Goal: Task Accomplishment & Management: Use online tool/utility

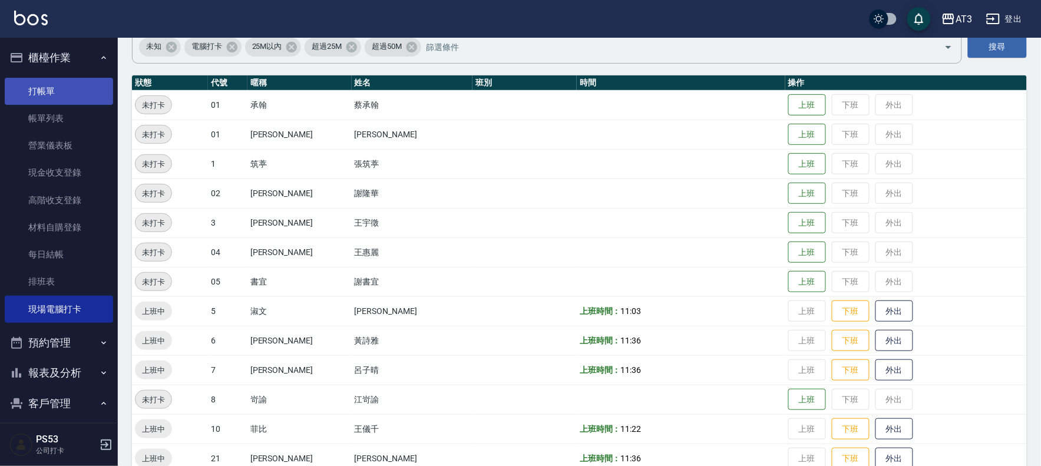
scroll to position [65, 0]
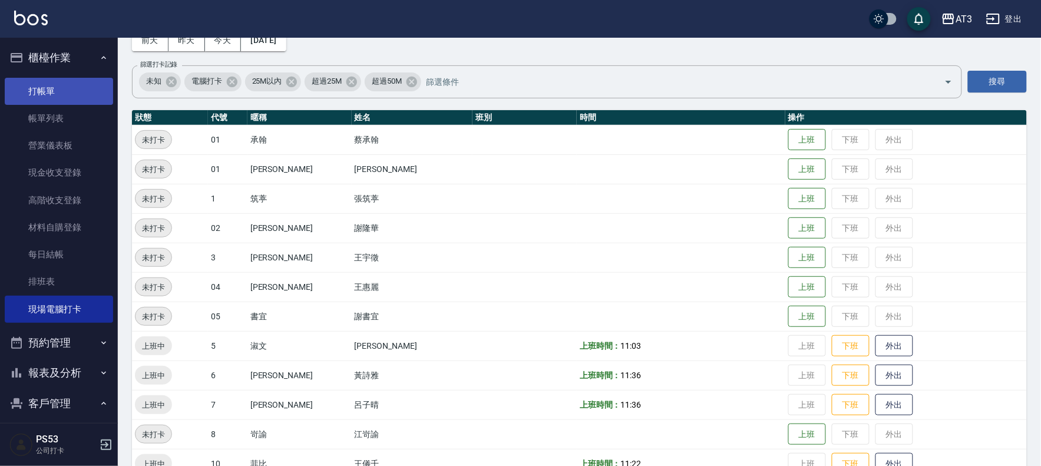
click at [51, 97] on link "打帳單" at bounding box center [59, 91] width 108 height 27
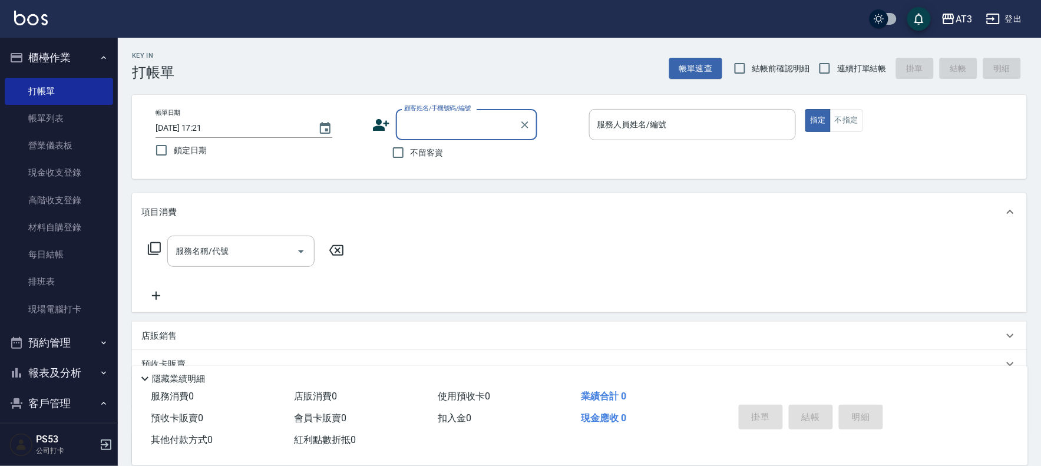
click at [440, 127] on input "顧客姓名/手機號碼/編號" at bounding box center [457, 124] width 113 height 21
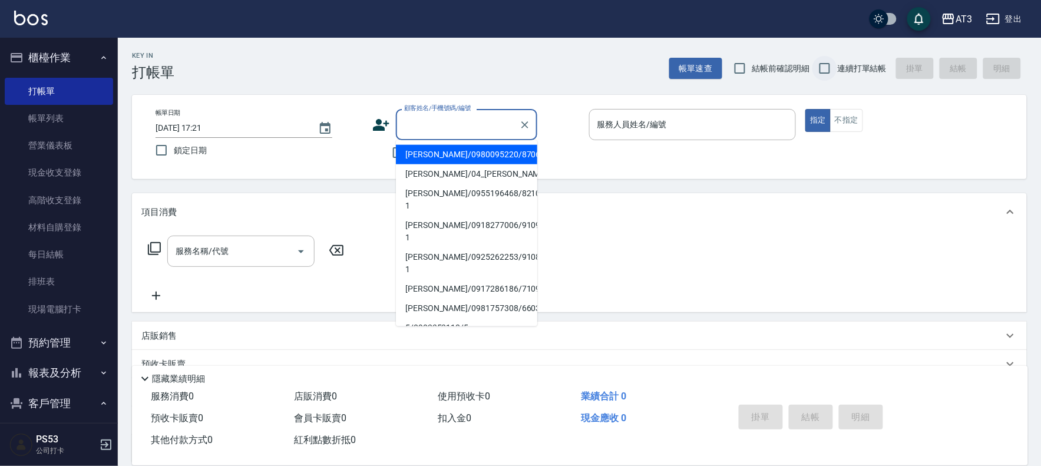
click at [834, 60] on input "連續打單結帳" at bounding box center [824, 68] width 25 height 25
checkbox input "true"
click at [455, 115] on div "顧客姓名/手機號碼/編號 顧客姓名/手機號碼/編號" at bounding box center [466, 124] width 141 height 31
click at [374, 124] on icon at bounding box center [381, 125] width 18 height 18
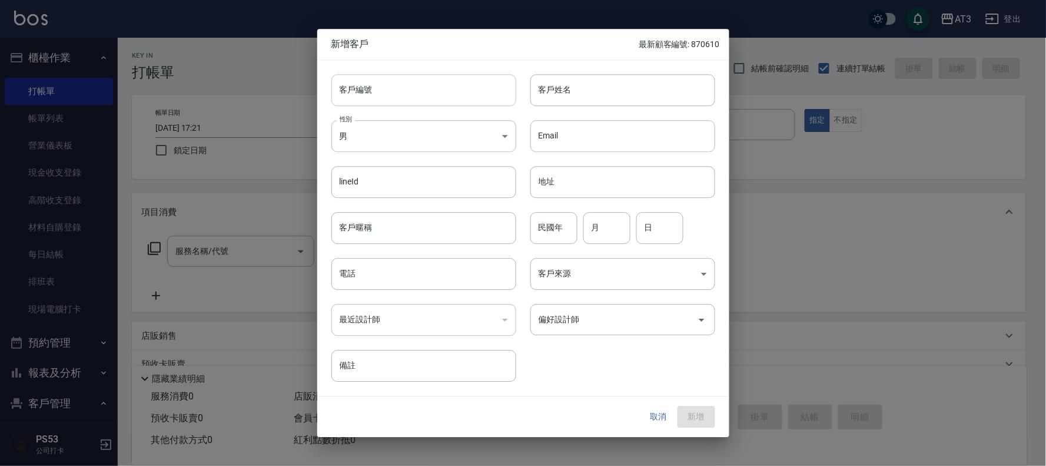
click at [409, 98] on input "客戶編號" at bounding box center [424, 90] width 185 height 32
type input "050412"
click at [580, 97] on input "客戶姓名" at bounding box center [623, 90] width 185 height 32
type input "5"
type input "周淑琳"
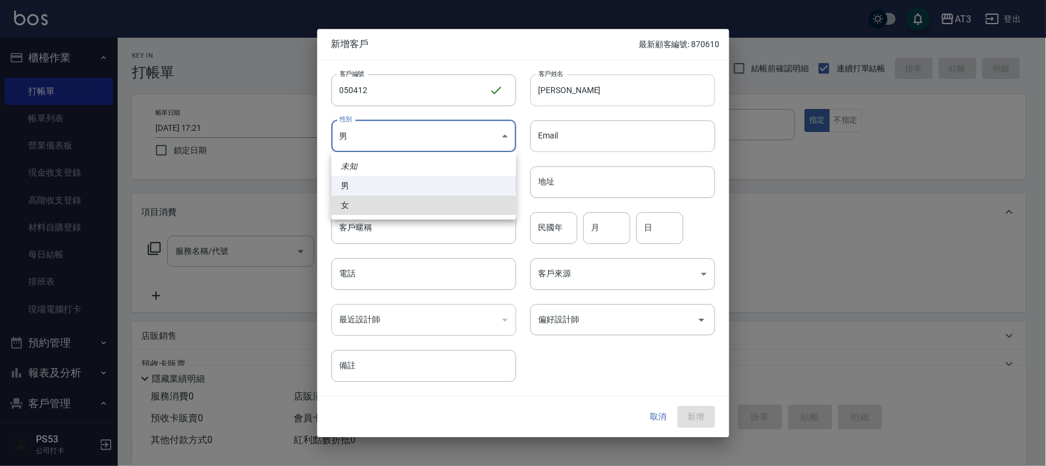
type input "FEMALE"
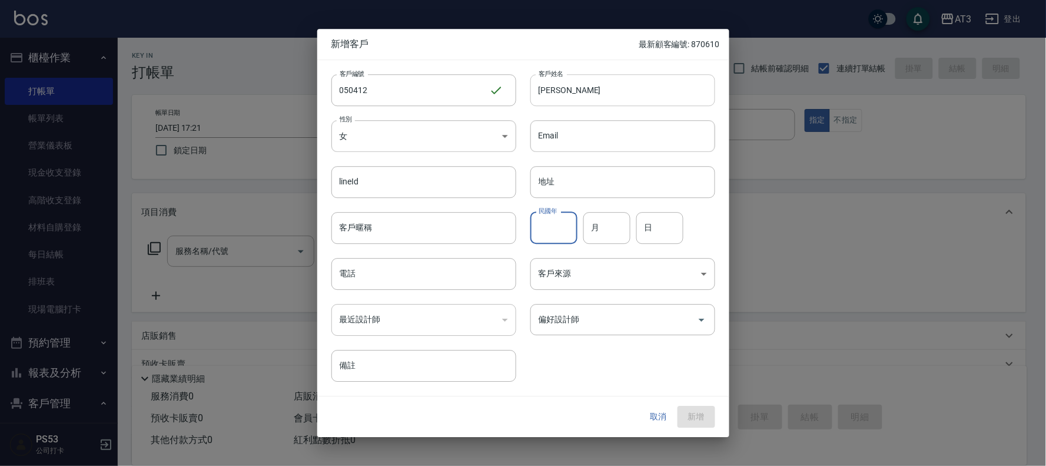
type input "0"
type input "8"
type input "0"
type input "**"
type input "4"
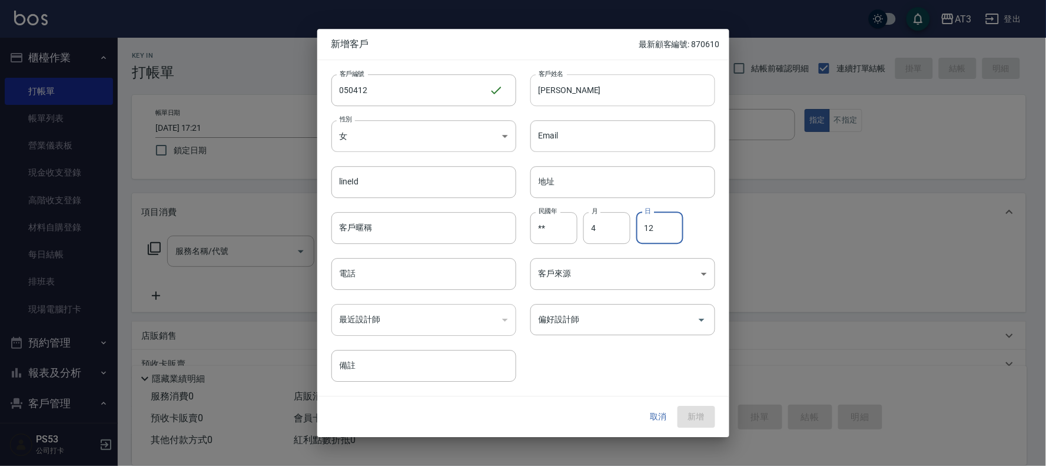
type input "12"
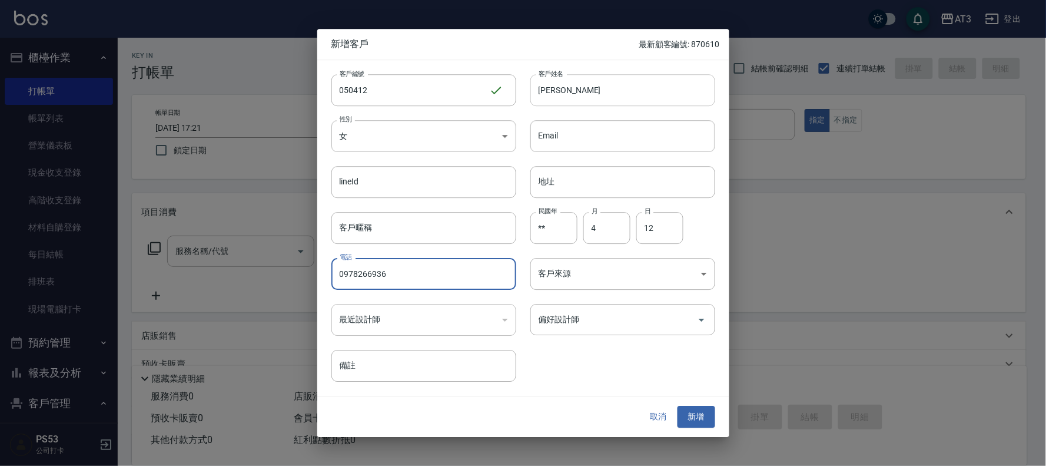
type input "0978266936"
click at [678, 406] on button "新增" at bounding box center [697, 417] width 38 height 22
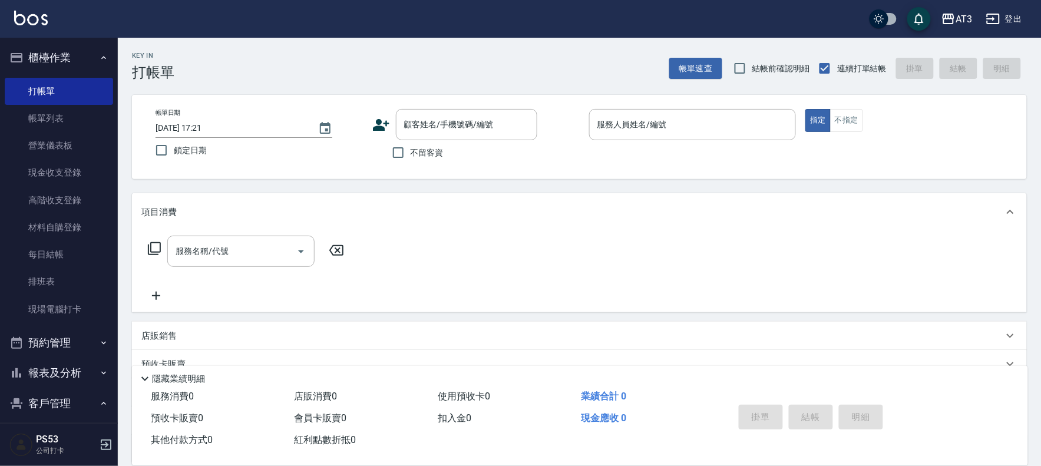
click at [389, 124] on icon at bounding box center [381, 125] width 16 height 12
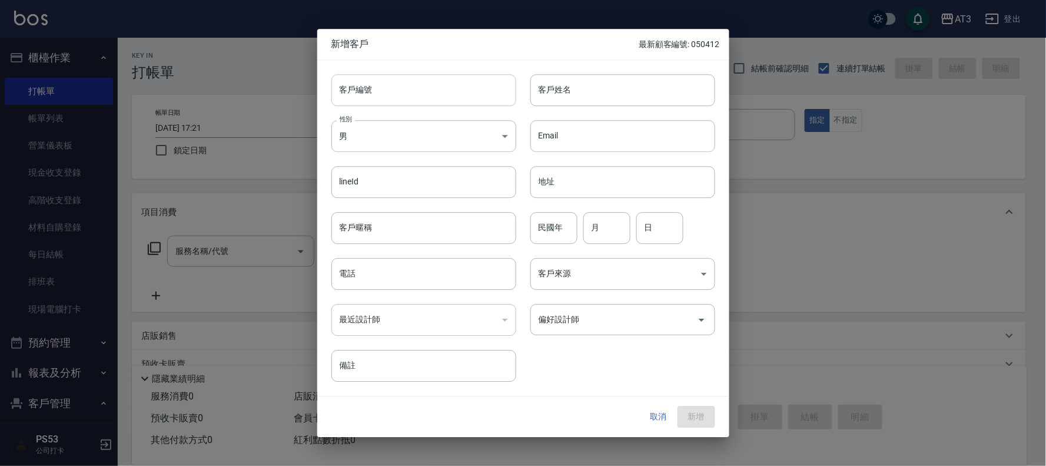
click at [402, 94] on input "客戶編號" at bounding box center [424, 90] width 185 height 32
type input "630203"
type input "崊"
type input "林青榮"
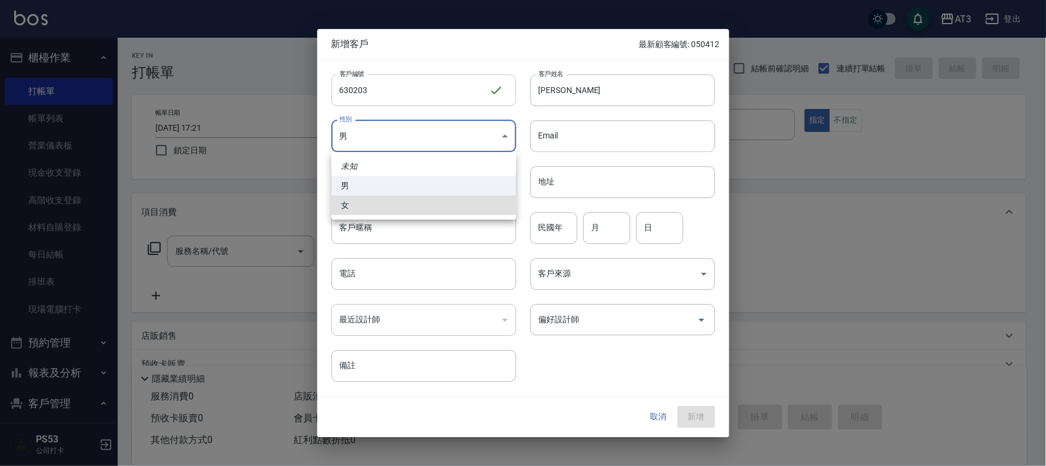
type input "FEMALE"
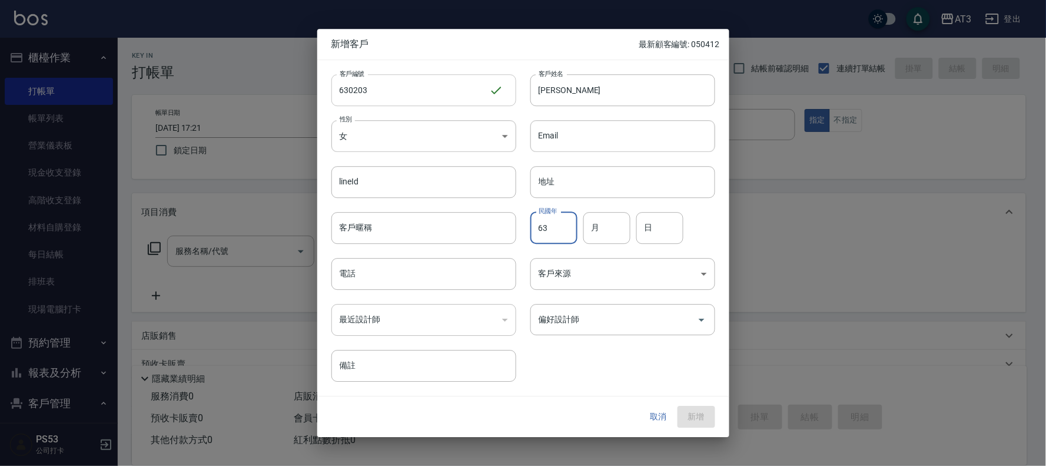
type input "63"
type input "2"
type input "3"
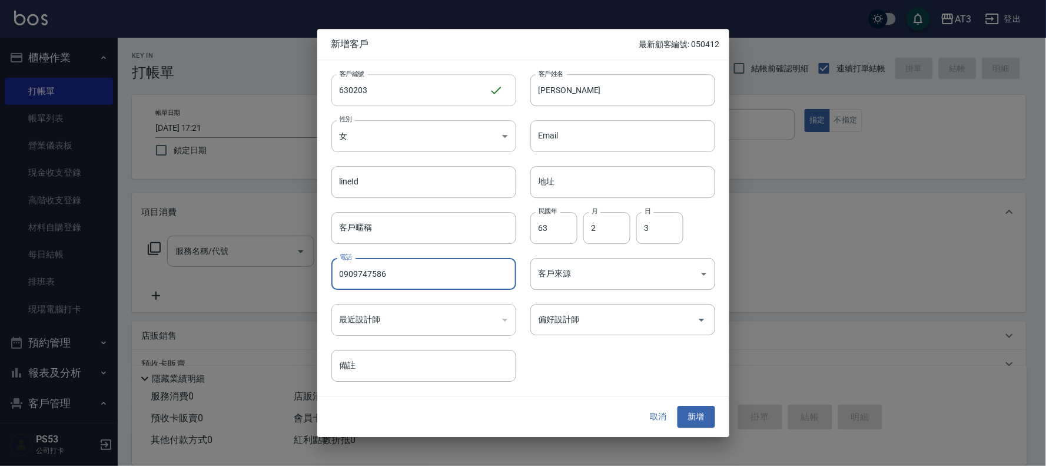
type input "0909747586"
click at [678, 406] on button "新增" at bounding box center [697, 417] width 38 height 22
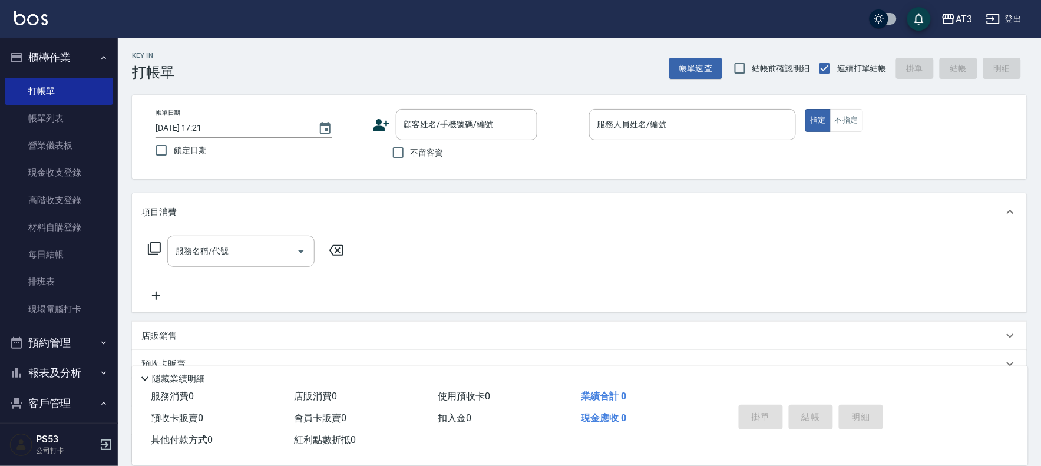
click at [373, 119] on icon at bounding box center [381, 125] width 18 height 18
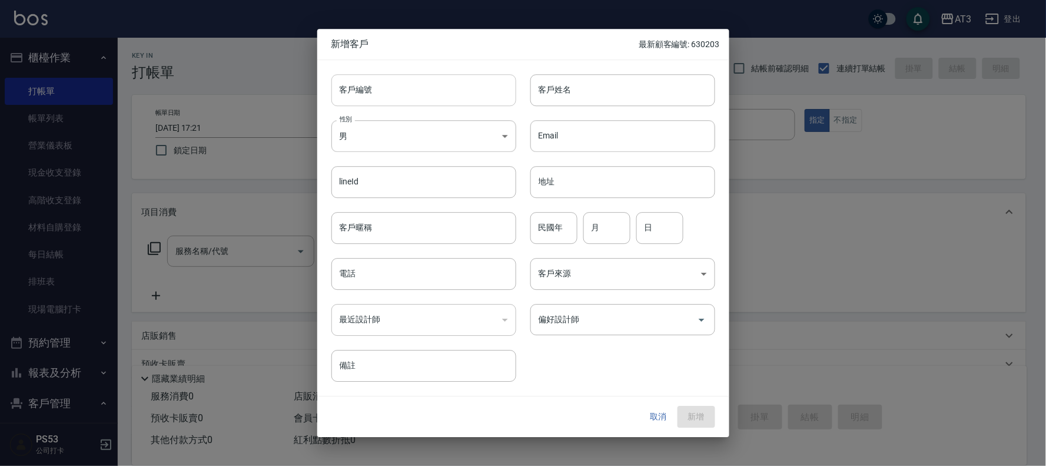
click at [392, 83] on input "客戶編號" at bounding box center [424, 90] width 185 height 32
type input "810522-1"
type input "葉怡君"
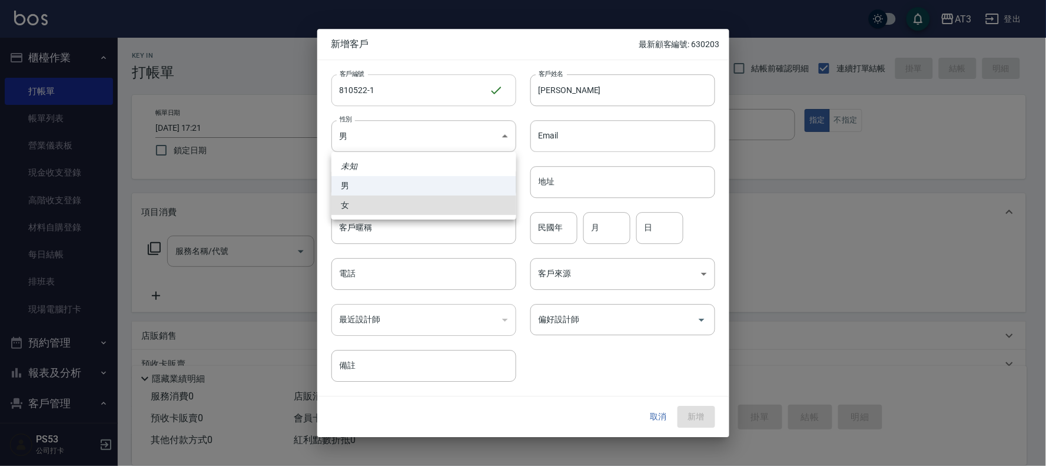
type input "FEMALE"
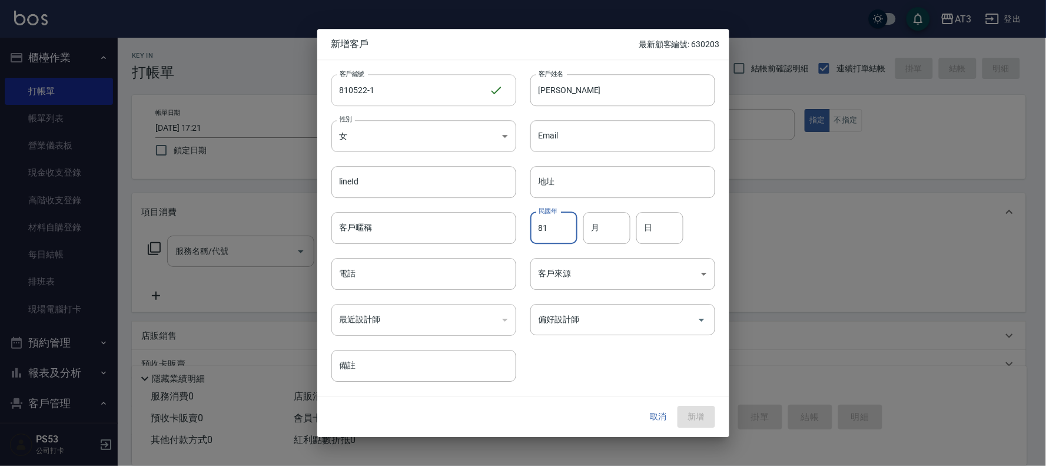
type input "81"
type input "5"
type input "22"
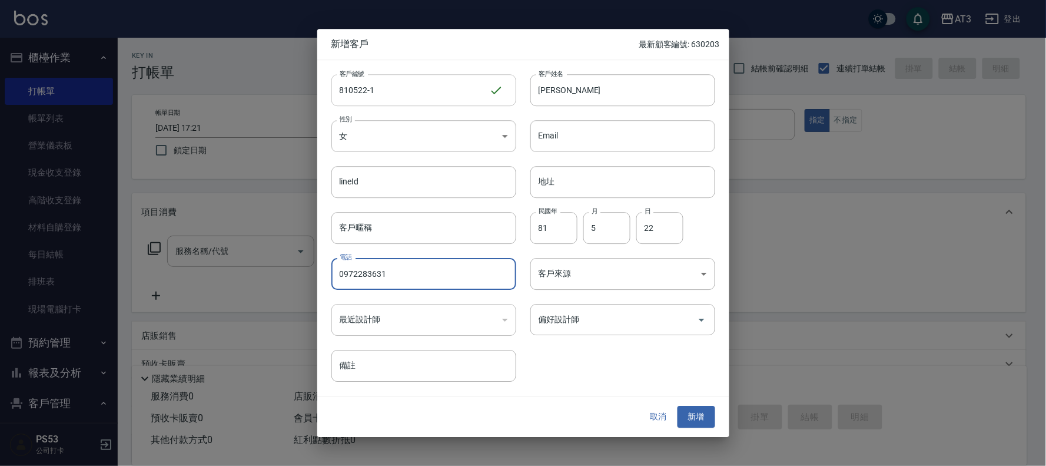
type input "0972283631"
click at [678, 406] on button "新增" at bounding box center [697, 417] width 38 height 22
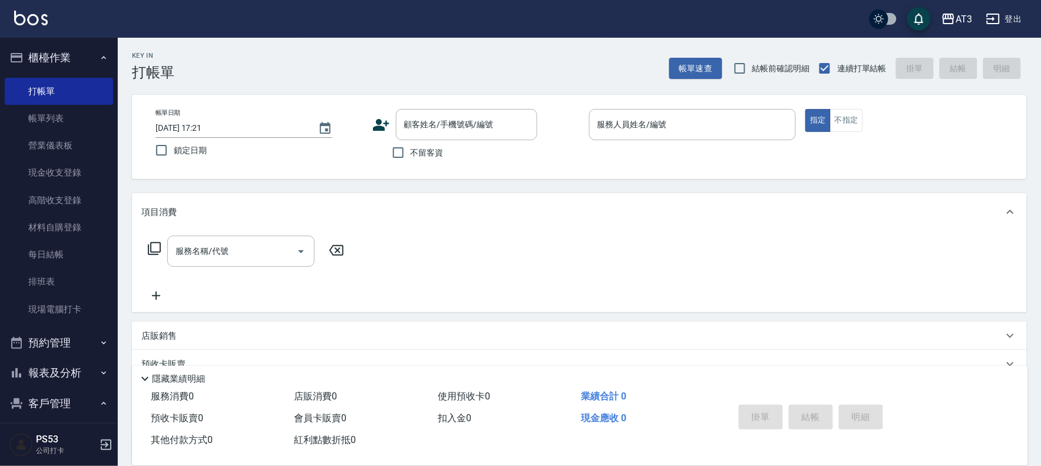
click at [387, 121] on icon at bounding box center [381, 125] width 18 height 18
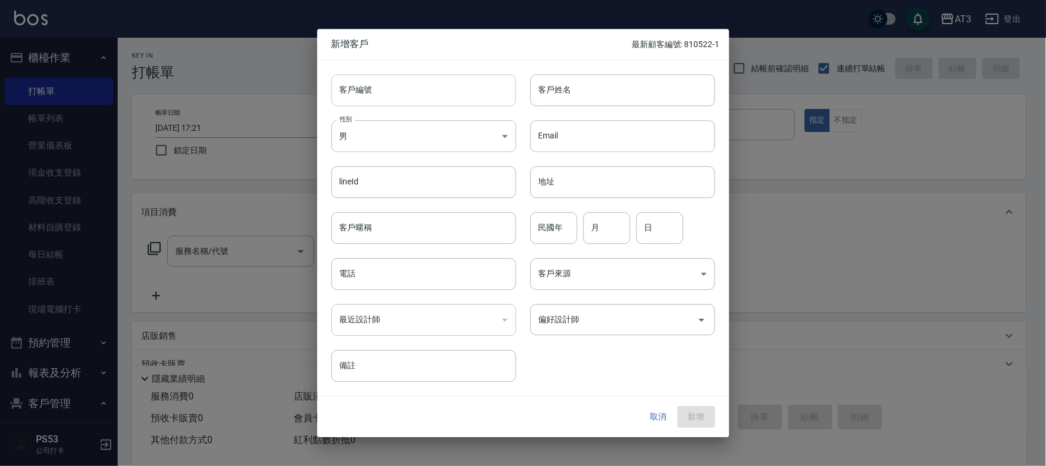
click at [384, 83] on input "客戶編號" at bounding box center [424, 90] width 185 height 32
type input "060221"
type input "謝云心"
click at [390, 132] on body "AT3 登出 櫃檯作業 打帳單 帳單列表 營業儀表板 現金收支登錄 高階收支登錄 材料自購登錄 每日結帳 排班表 現場電腦打卡 預約管理 預約管理 單日預約紀…" at bounding box center [523, 287] width 1046 height 575
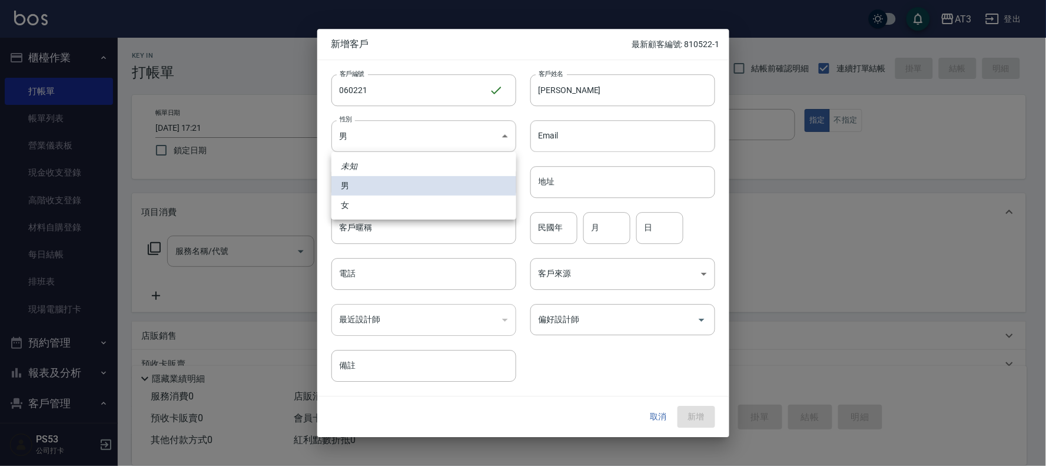
click at [392, 221] on div at bounding box center [523, 233] width 1046 height 466
click at [440, 150] on body "AT3 登出 櫃檯作業 打帳單 帳單列表 營業儀表板 現金收支登錄 高階收支登錄 材料自購登錄 每日結帳 排班表 現場電腦打卡 預約管理 預約管理 單日預約紀…" at bounding box center [523, 287] width 1046 height 575
click at [446, 208] on li "女" at bounding box center [424, 205] width 185 height 19
type input "FEMALE"
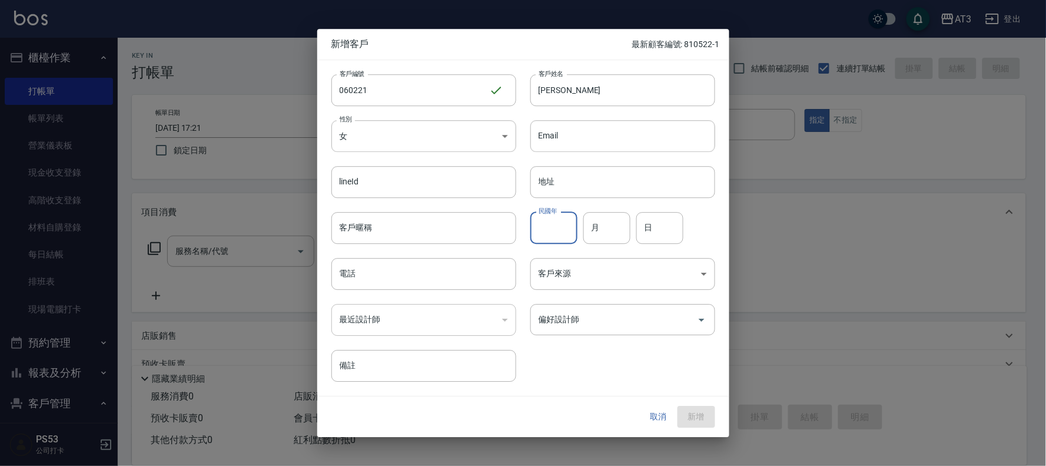
click at [535, 221] on input "民國年" at bounding box center [554, 228] width 47 height 32
type input "**"
type input "2"
type input "21"
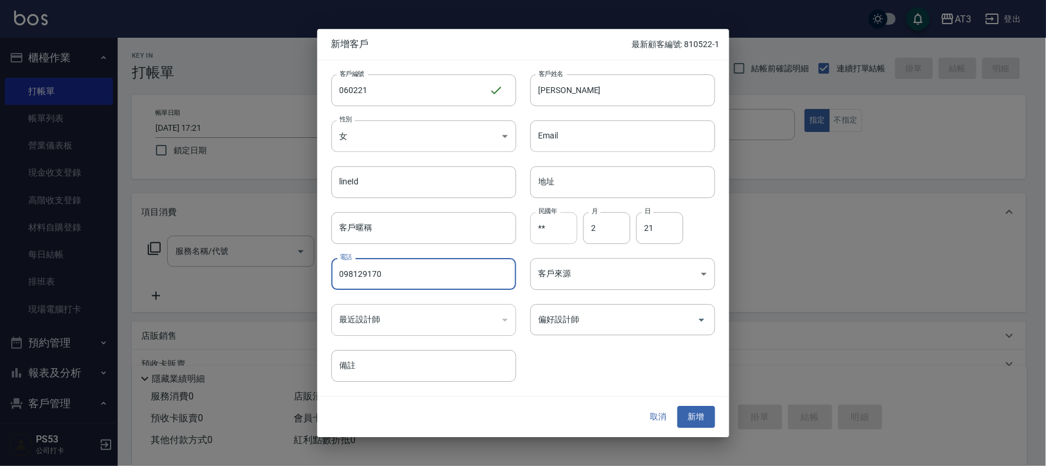
type input "098129170"
click at [678, 406] on button "新增" at bounding box center [697, 417] width 38 height 22
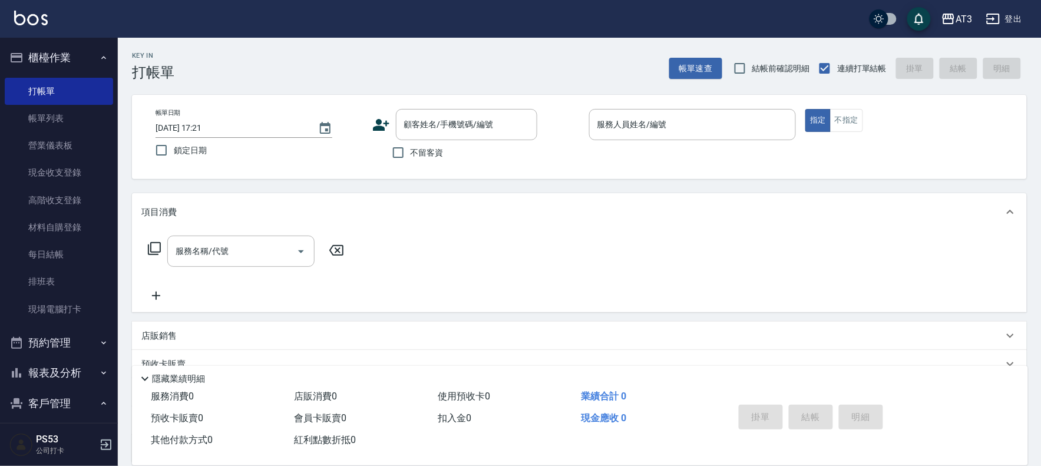
click at [375, 117] on icon at bounding box center [381, 125] width 18 height 18
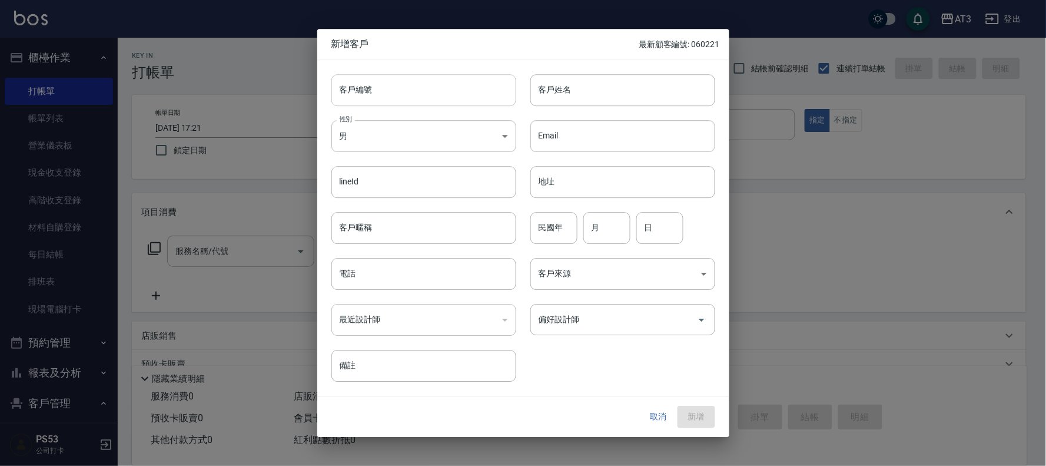
click at [478, 103] on input "客戶編號" at bounding box center [424, 90] width 185 height 32
type input "820413"
type input "姜庭"
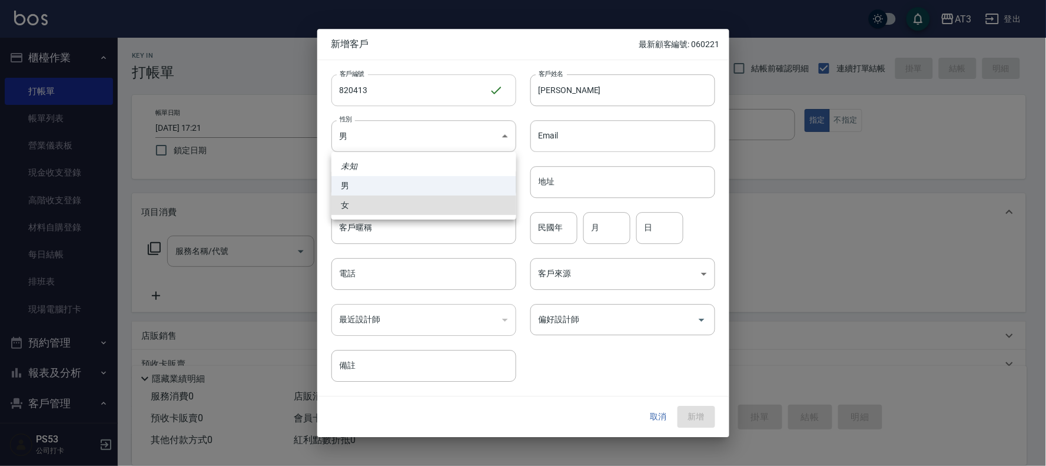
type input "FEMALE"
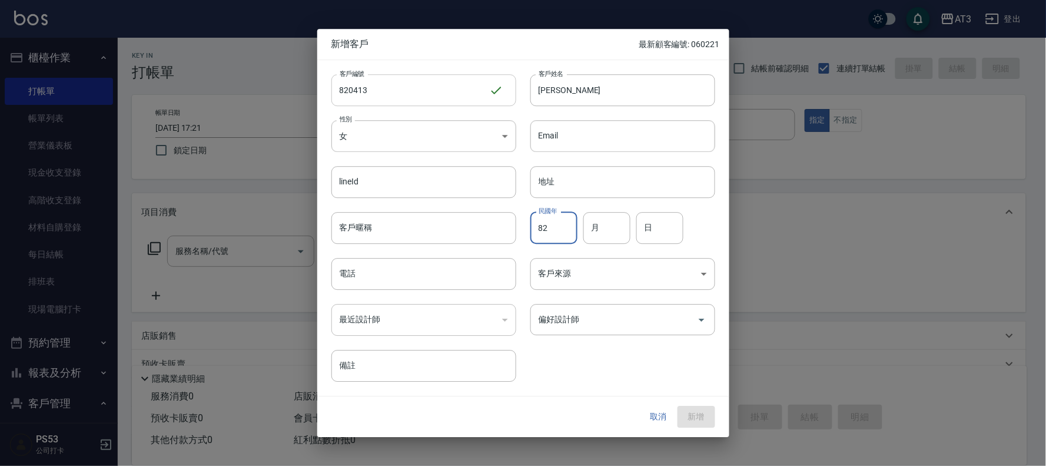
type input "82"
type input "4"
type input "13"
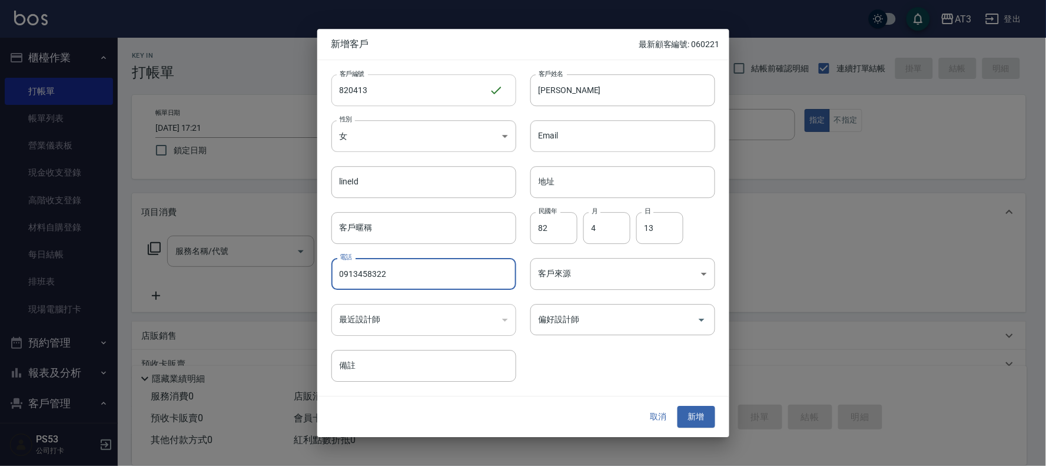
type input "0913458322"
click at [678, 406] on button "新增" at bounding box center [697, 417] width 38 height 22
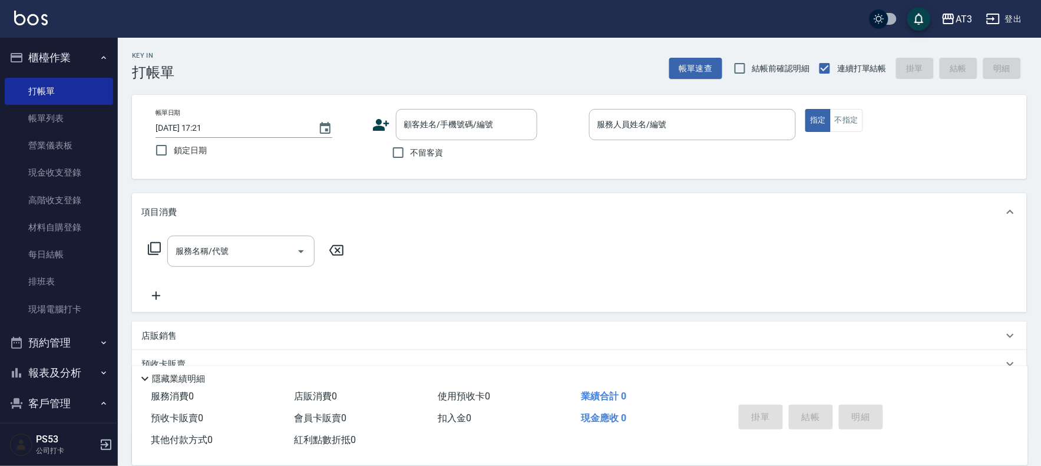
click at [380, 121] on icon at bounding box center [381, 125] width 16 height 12
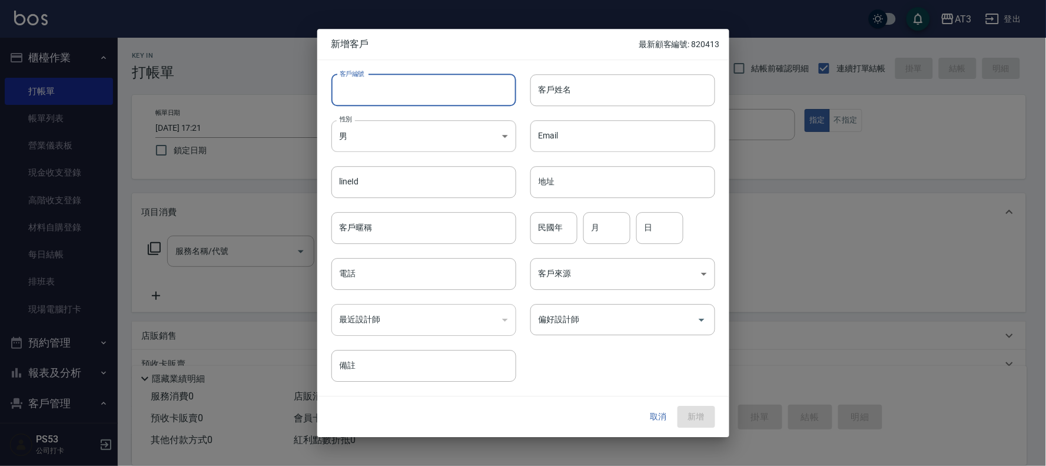
click at [426, 102] on input "客戶編號" at bounding box center [424, 90] width 185 height 32
type input "911121-1"
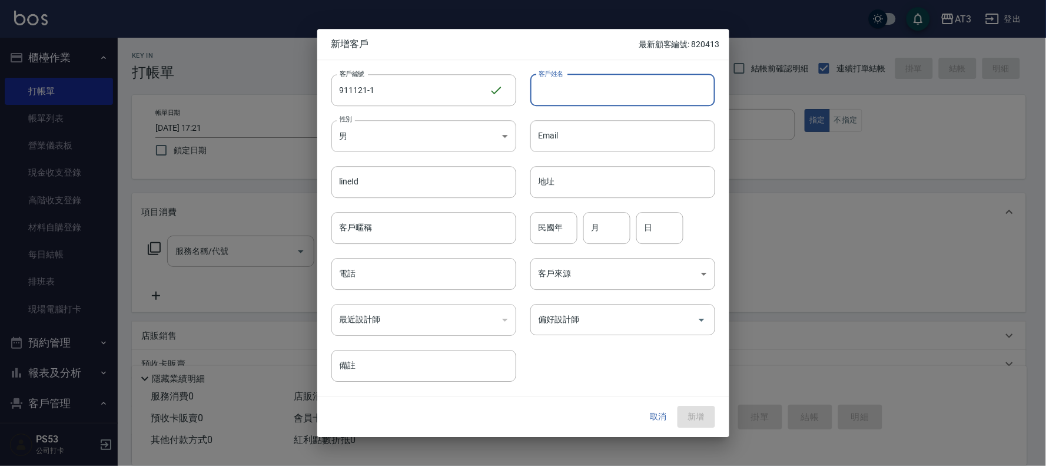
click at [566, 74] on div "客戶姓名 客戶姓名" at bounding box center [623, 90] width 185 height 32
type input "Daisy iseng"
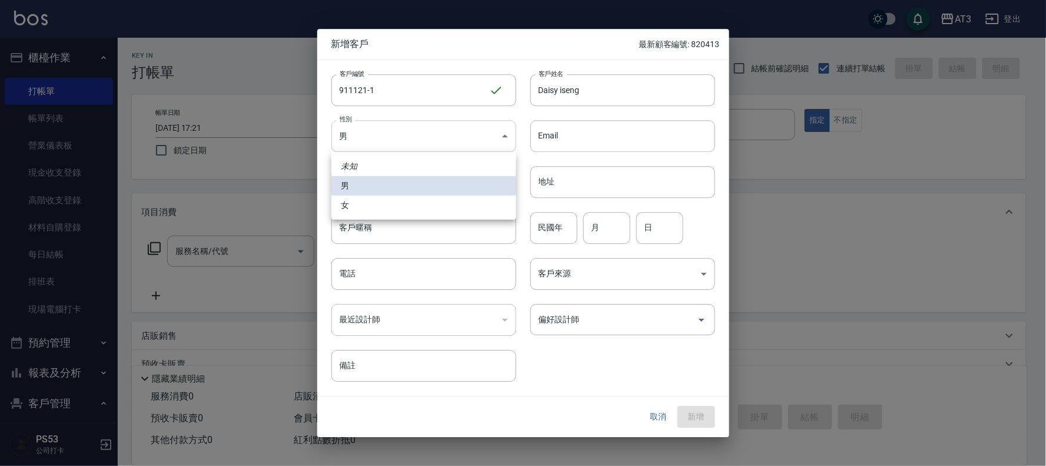
click at [446, 130] on body "AT3 登出 櫃檯作業 打帳單 帳單列表 營業儀表板 現金收支登錄 高階收支登錄 材料自購登錄 每日結帳 排班表 現場電腦打卡 預約管理 預約管理 單日預約紀…" at bounding box center [523, 287] width 1046 height 575
drag, startPoint x: 532, startPoint y: 228, endPoint x: 544, endPoint y: 231, distance: 12.6
click at [534, 230] on div at bounding box center [523, 233] width 1046 height 466
click at [544, 231] on input "民國年" at bounding box center [554, 228] width 47 height 32
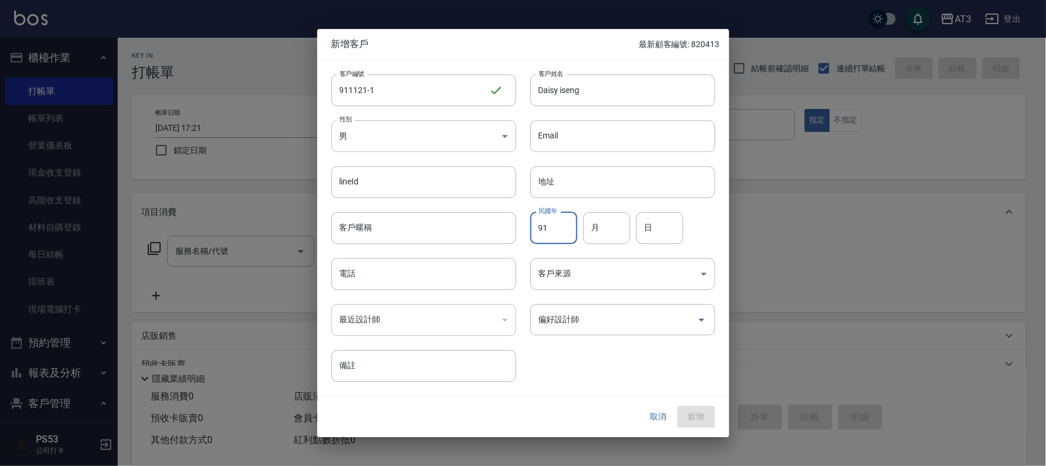
type input "91"
type input "11"
type input "21"
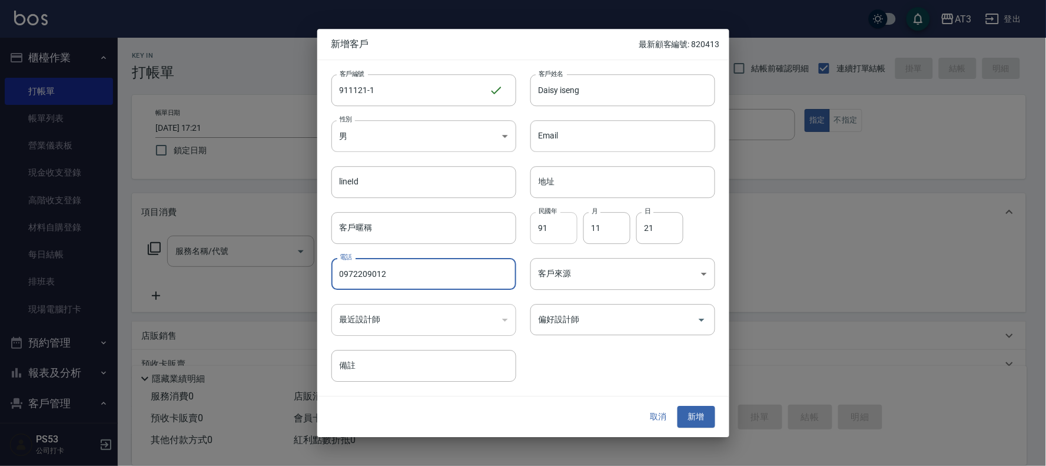
type input "0972209012"
click at [678, 406] on button "新增" at bounding box center [697, 417] width 38 height 22
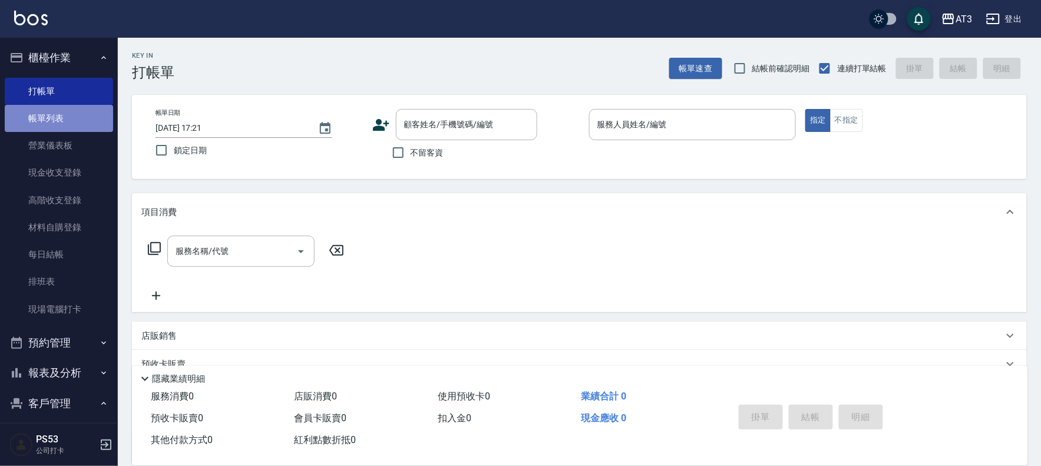
click at [59, 113] on link "帳單列表" at bounding box center [59, 118] width 108 height 27
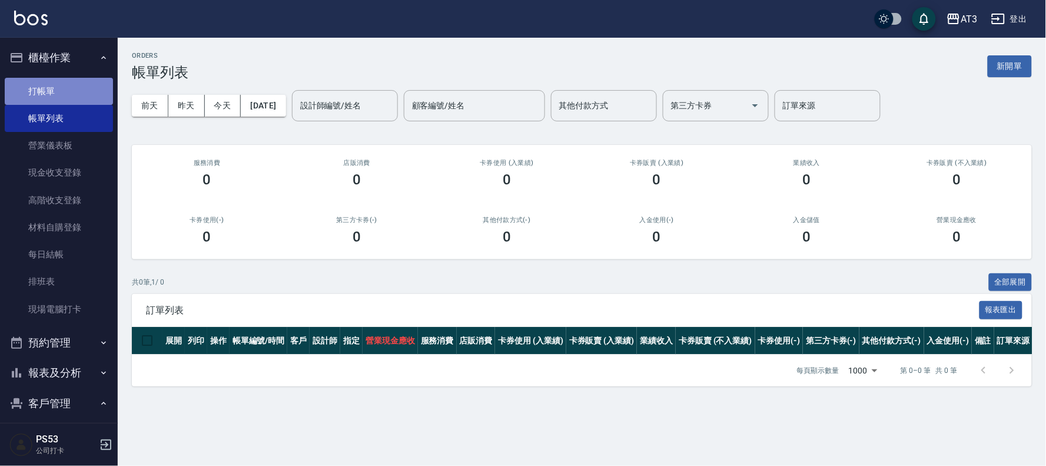
click at [69, 92] on link "打帳單" at bounding box center [59, 91] width 108 height 27
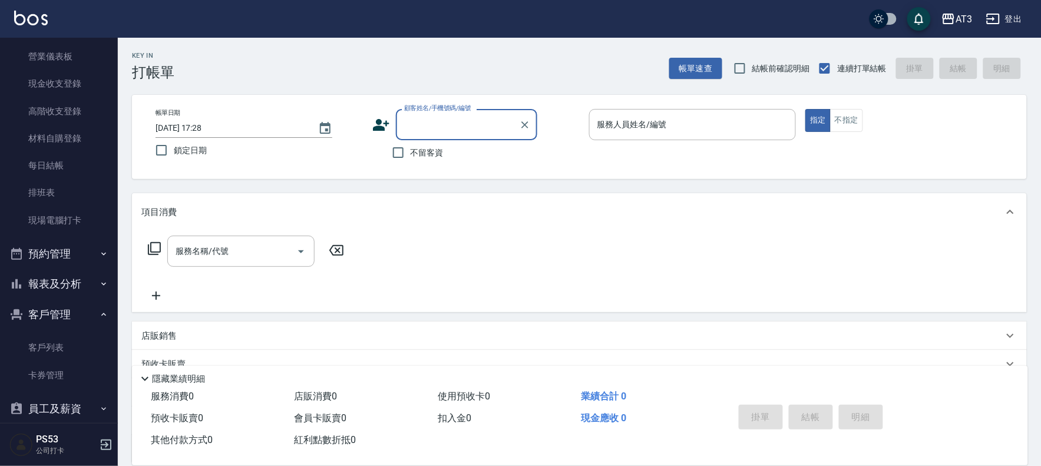
scroll to position [103, 0]
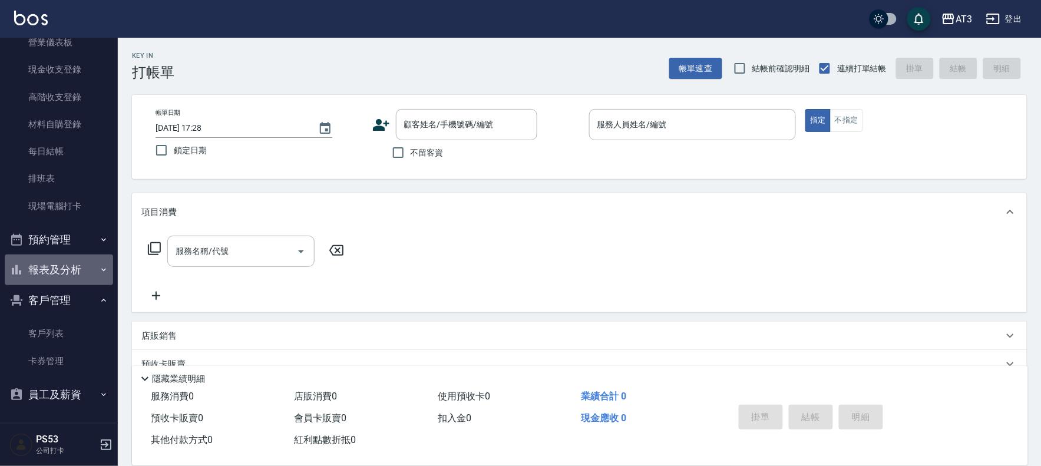
click at [67, 273] on button "報表及分析" at bounding box center [59, 269] width 108 height 31
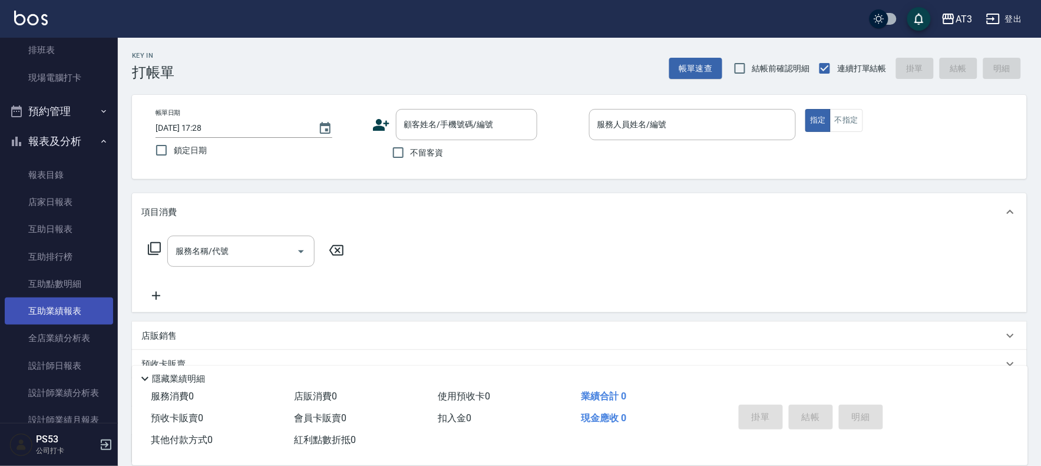
scroll to position [234, 0]
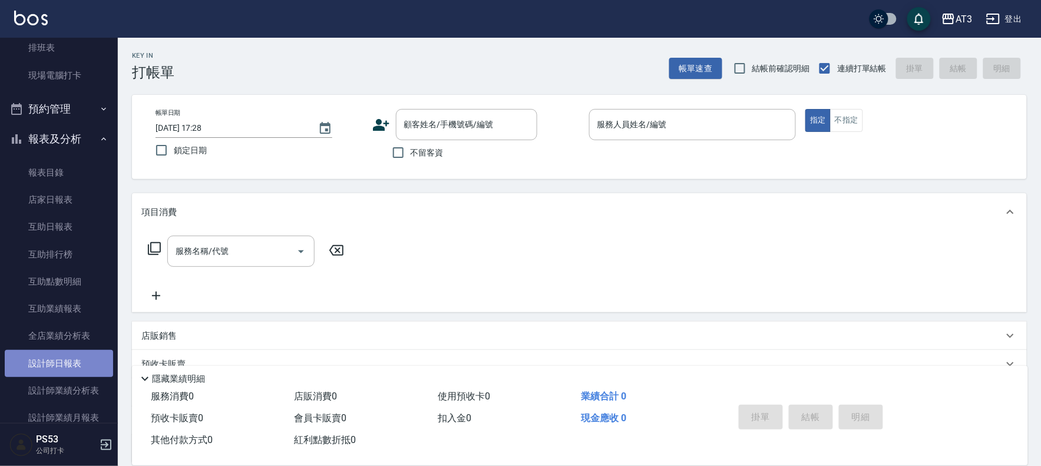
click at [74, 358] on link "設計師日報表" at bounding box center [59, 363] width 108 height 27
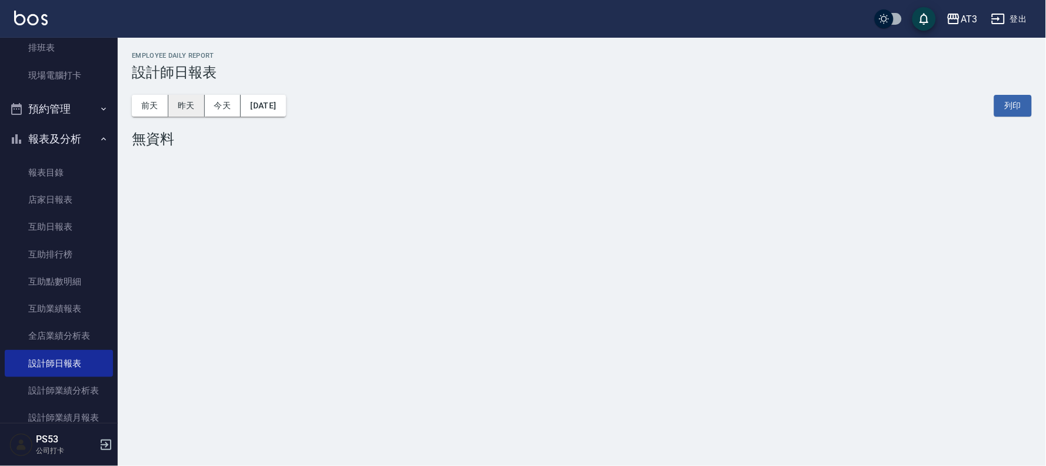
click at [190, 102] on button "昨天" at bounding box center [186, 106] width 37 height 22
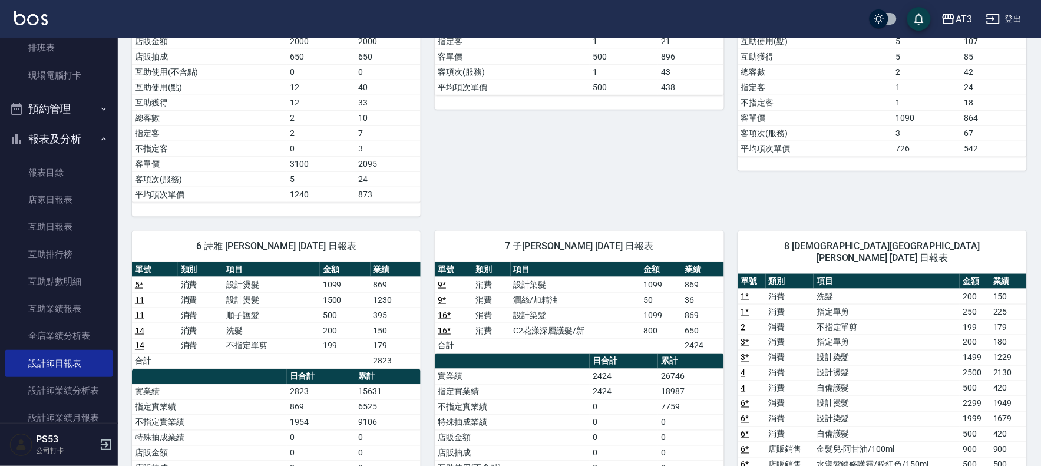
scroll to position [392, 0]
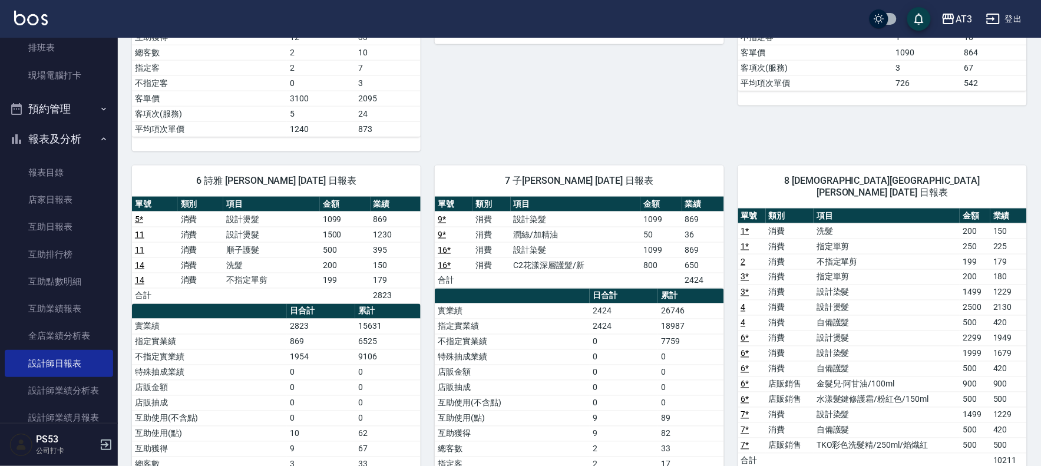
click at [440, 251] on link "16 *" at bounding box center [444, 249] width 13 height 9
click at [90, 130] on button "報表及分析" at bounding box center [59, 139] width 108 height 31
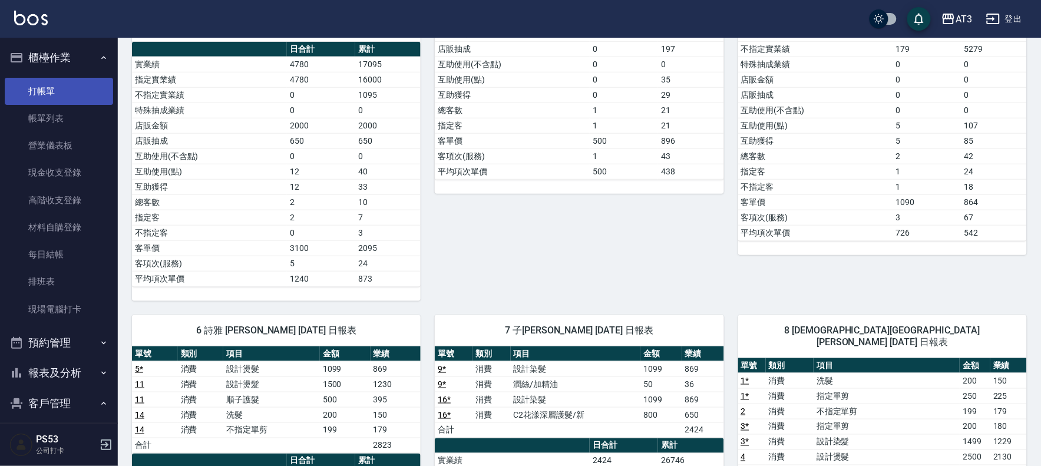
scroll to position [65, 0]
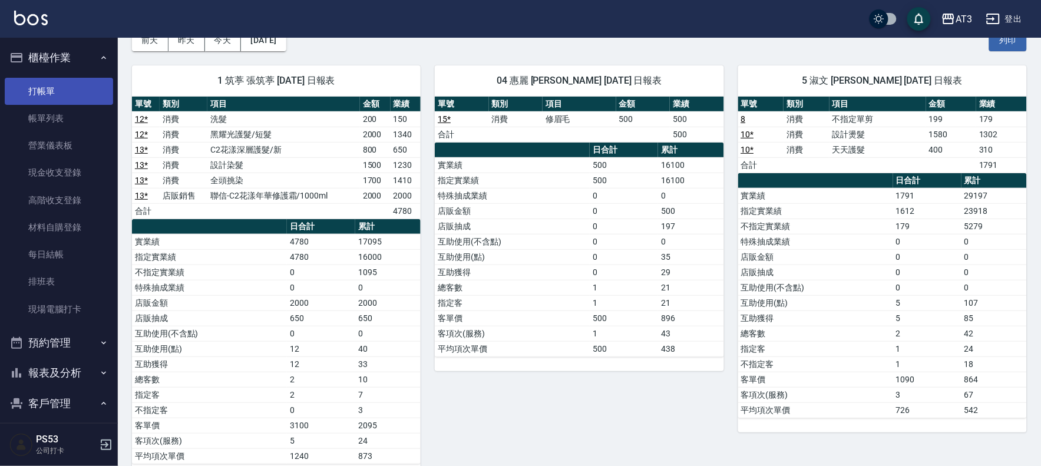
click at [79, 91] on link "打帳單" at bounding box center [59, 91] width 108 height 27
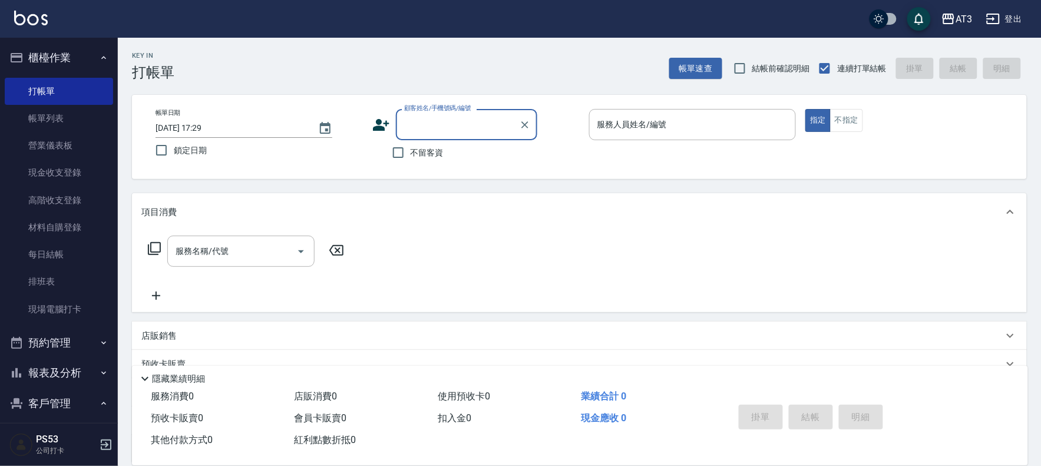
drag, startPoint x: 434, startPoint y: 131, endPoint x: 426, endPoint y: 128, distance: 9.0
click at [432, 130] on input "顧客姓名/手機號碼/編號" at bounding box center [457, 124] width 113 height 21
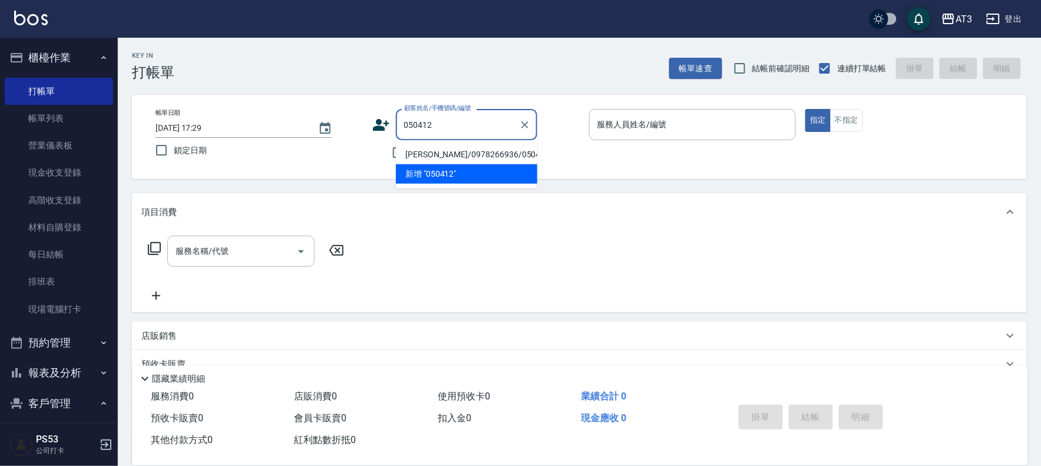
type input "周淑琳/0978266936/050412"
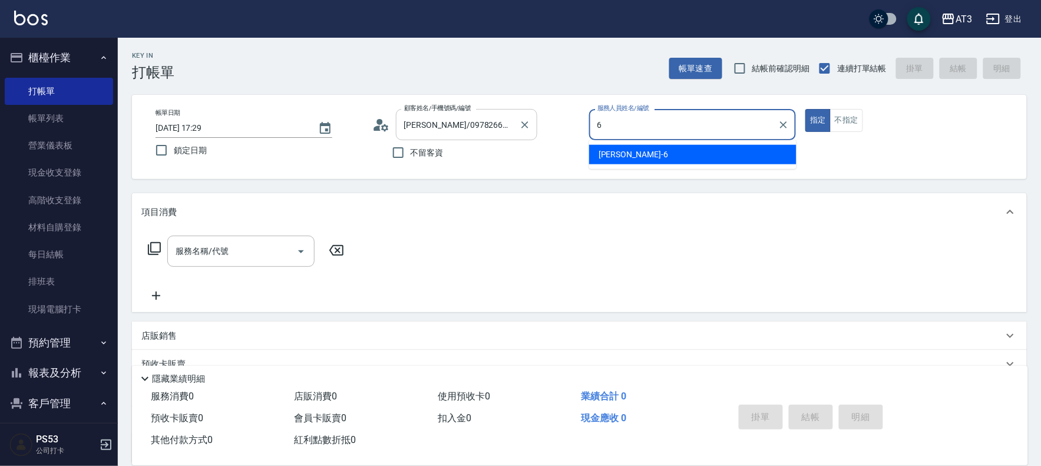
type input "詩雅-6"
type button "true"
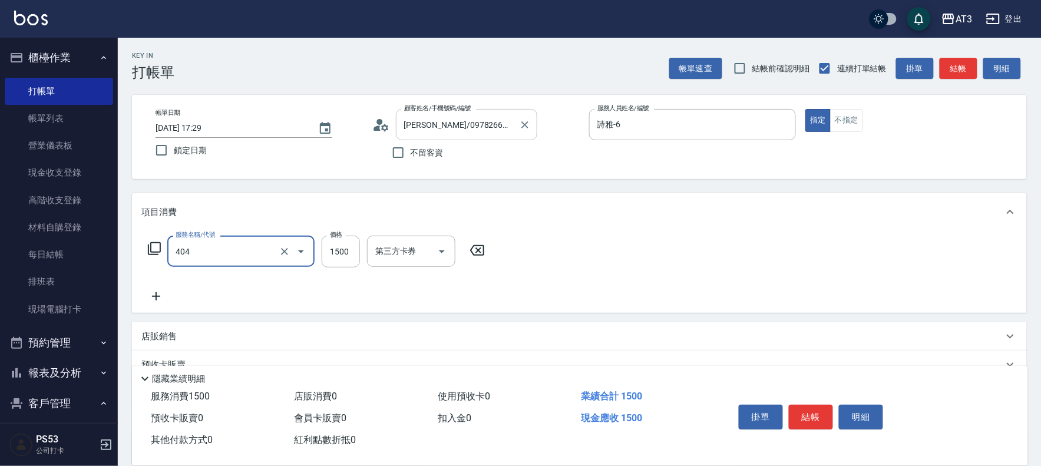
type input "設計染髮(404)"
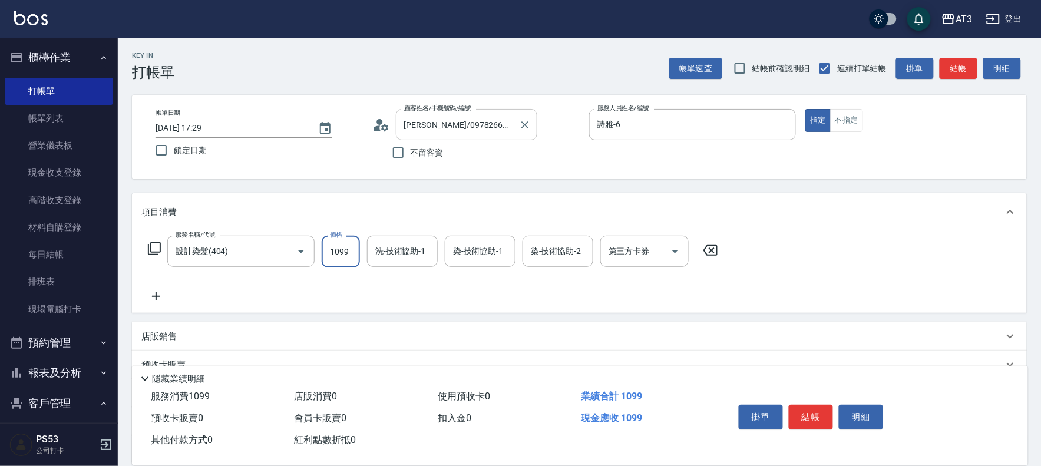
type input "1099"
type input "詩雅-6"
type input "珺珺-21"
click at [428, 254] on icon "Clear" at bounding box center [425, 252] width 12 height 12
click at [407, 251] on input "洗-技術協助-1" at bounding box center [402, 251] width 60 height 21
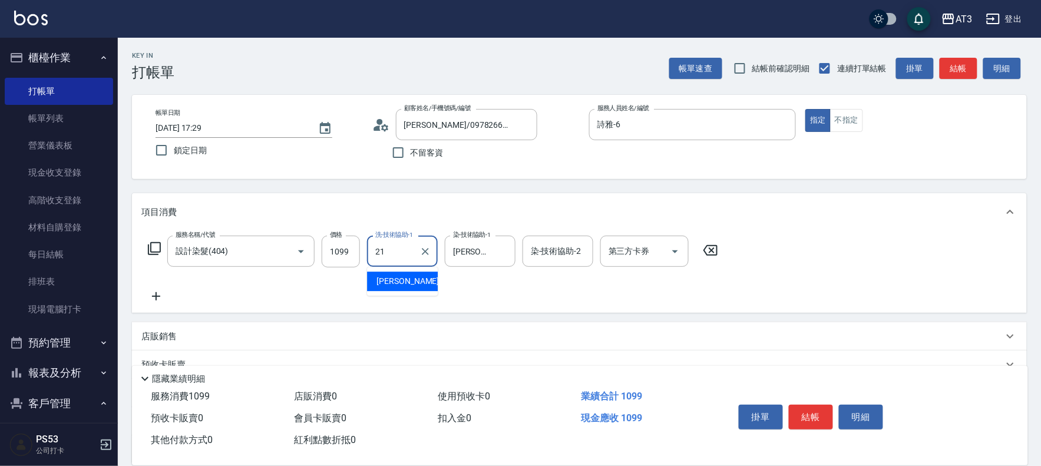
type input "珺珺-21"
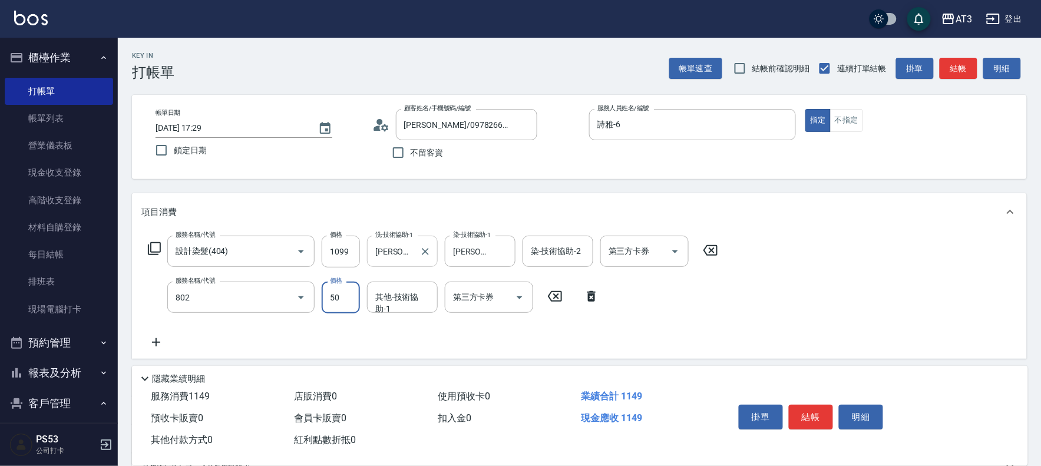
type input "潤絲/加精油(802)"
type input "珺珺-21"
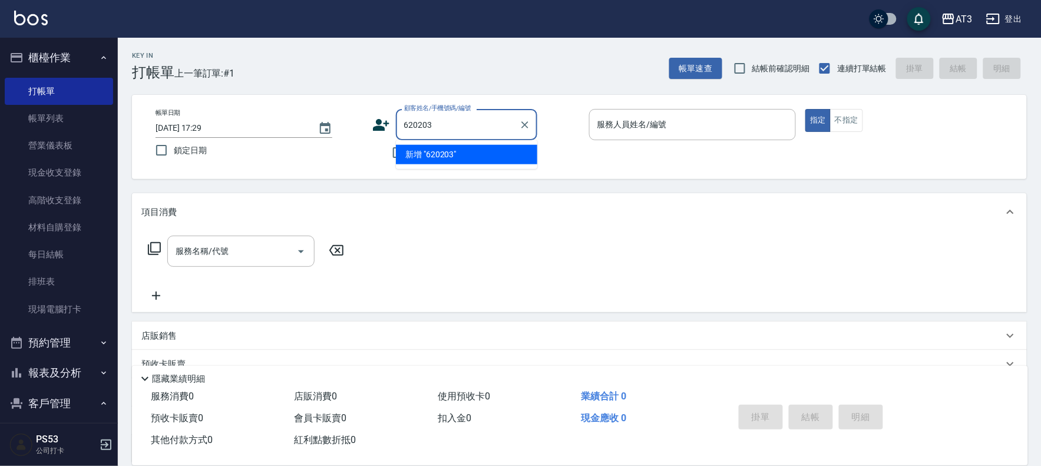
type input "620203"
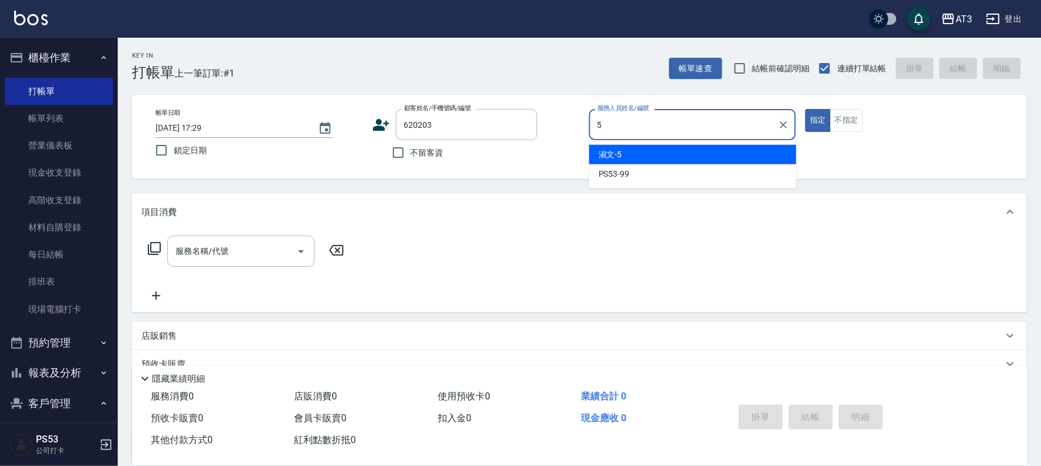
type input "淑文-5"
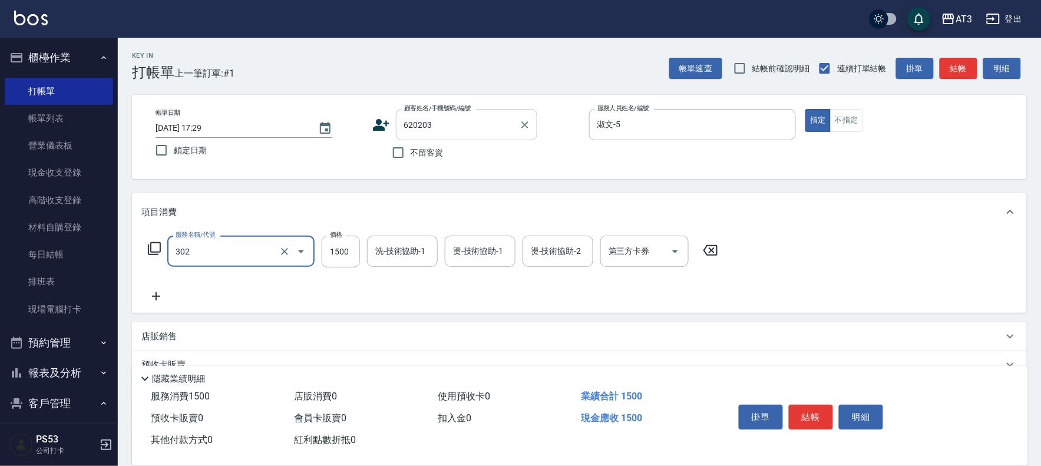
type input "設計燙髮(302)"
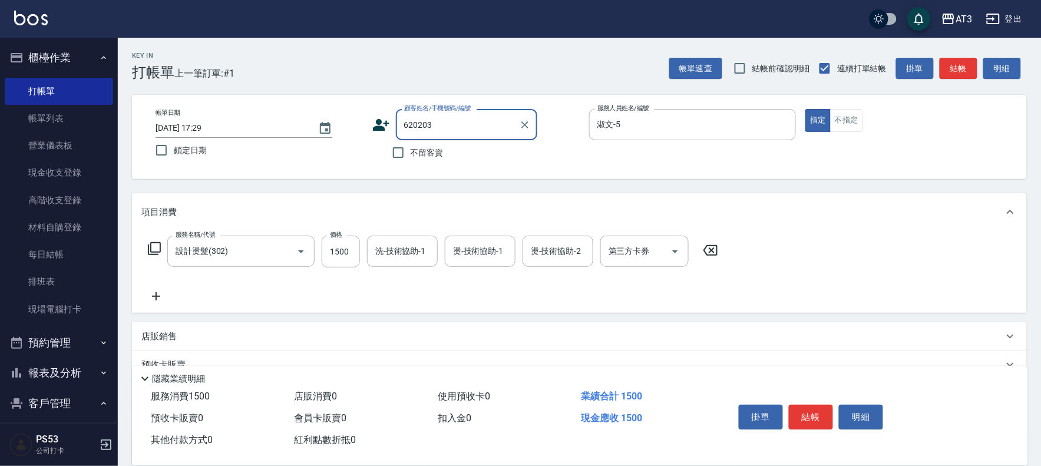
click at [495, 131] on input "620203" at bounding box center [457, 124] width 113 height 21
type input "林青榮/0909747586/630203"
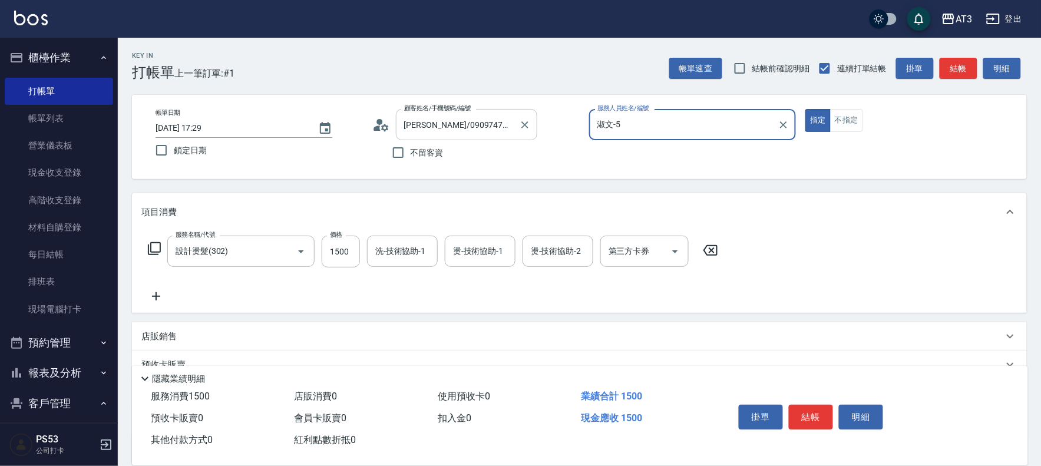
click at [805, 109] on button "指定" at bounding box center [817, 120] width 25 height 23
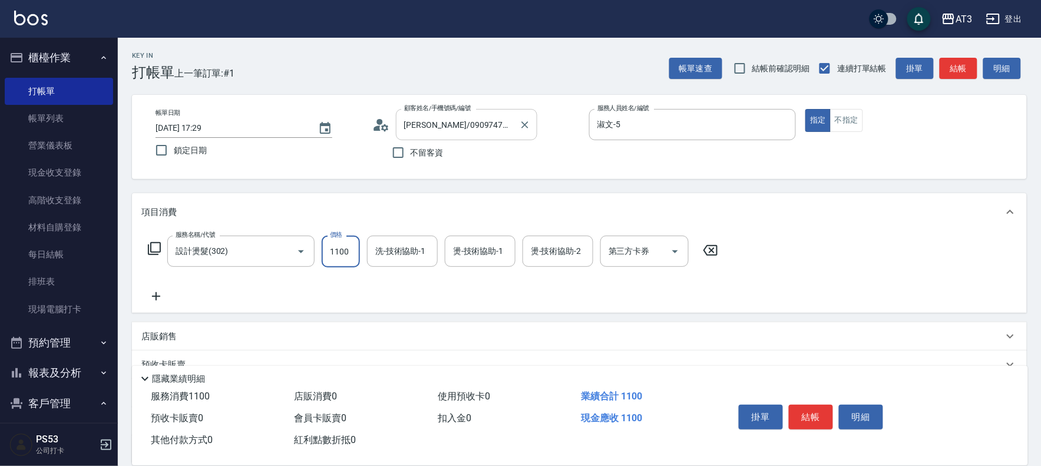
type input "1100"
type input "淑文-5"
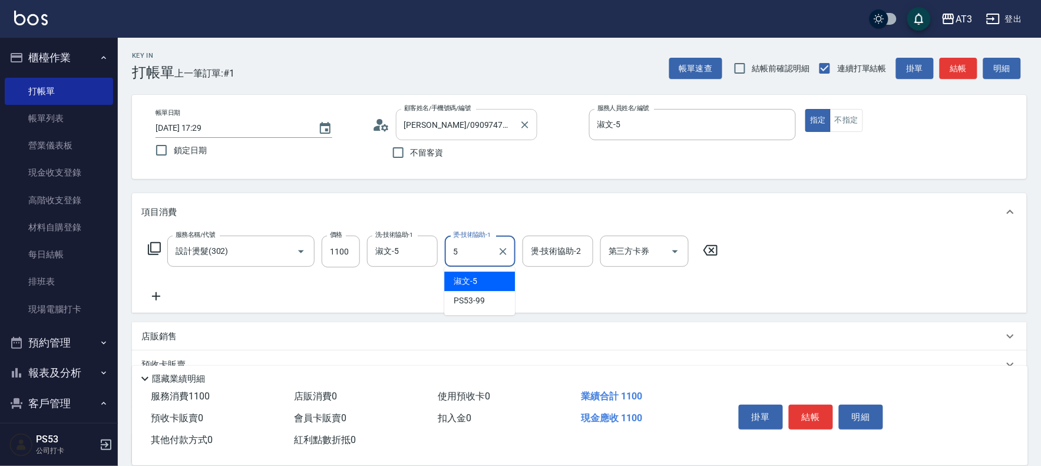
type input "淑文-5"
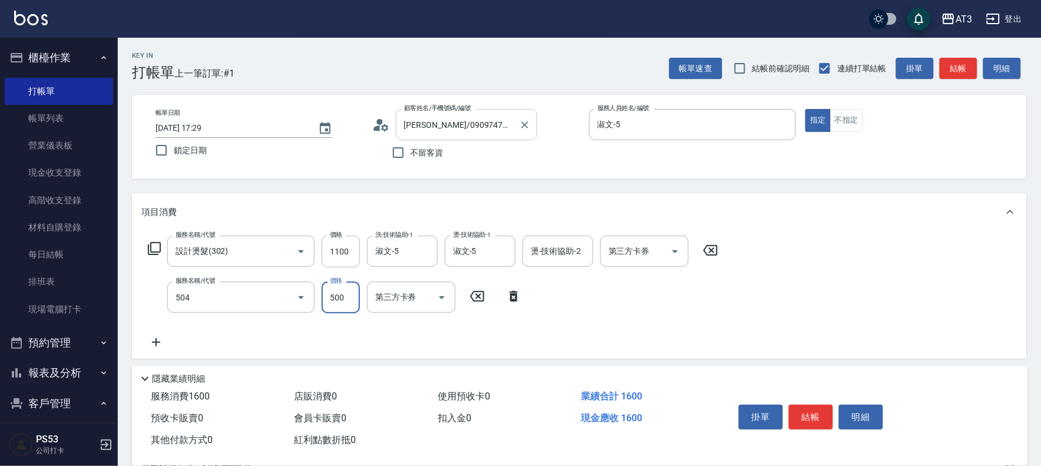
type input "順子護髮(504)"
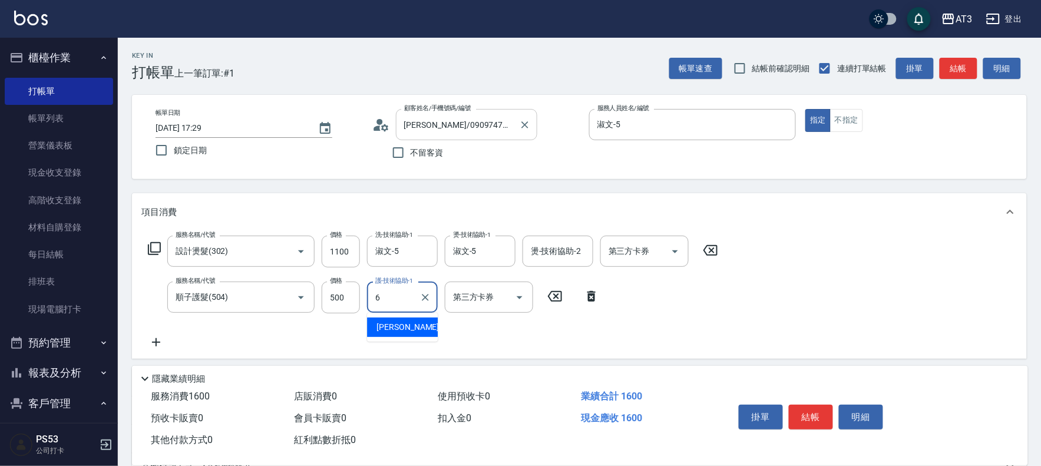
type input "詩雅-6"
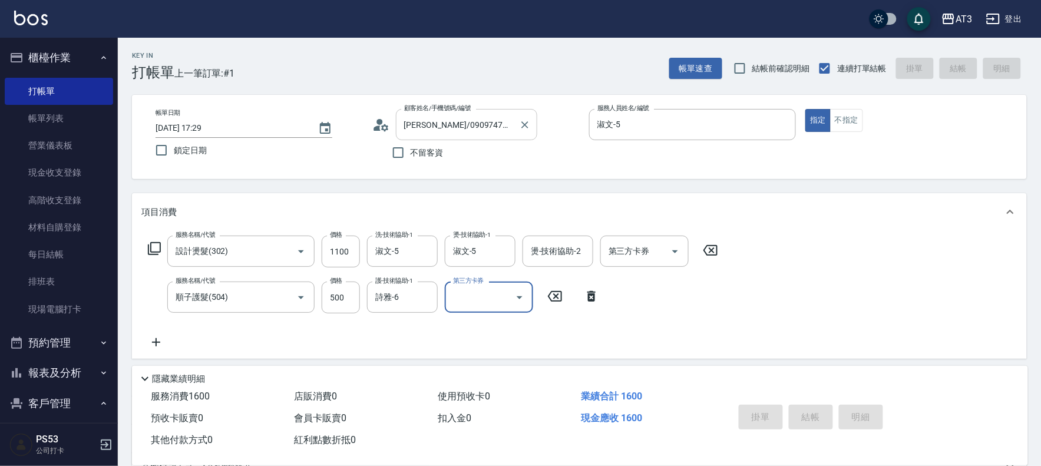
type input "2025/10/12 17:30"
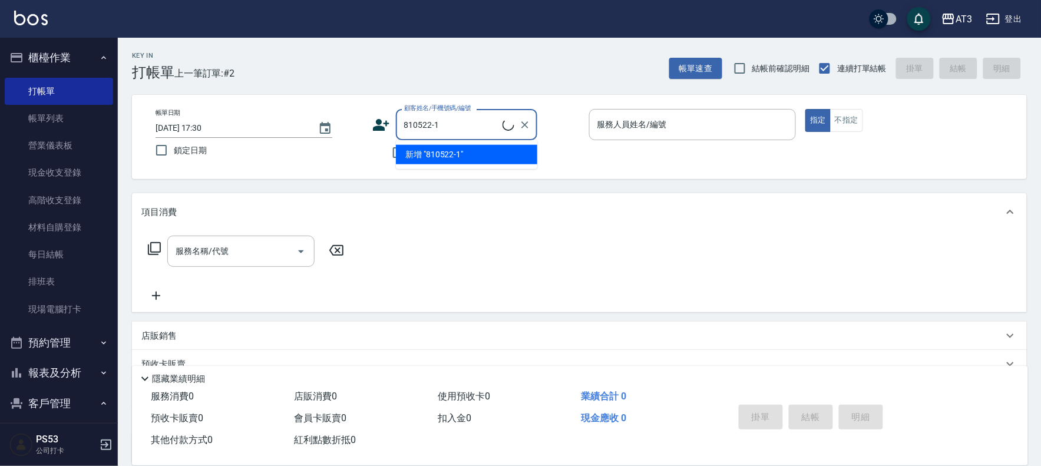
type input "葉怡君/0972283631/810522-1"
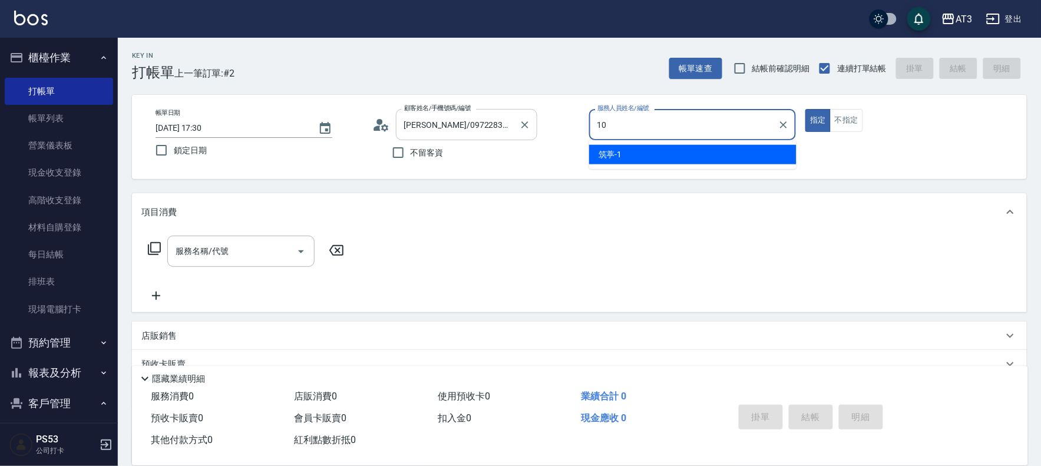
type input "菲比-10"
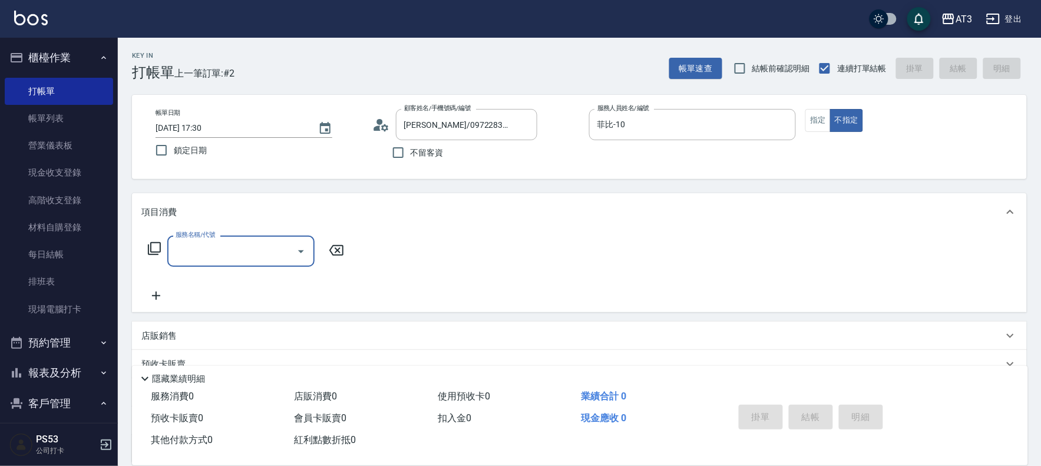
click at [143, 244] on div "服務名稱/代號 服務名稱/代號" at bounding box center [246, 251] width 210 height 31
click at [148, 245] on icon at bounding box center [154, 248] width 13 height 13
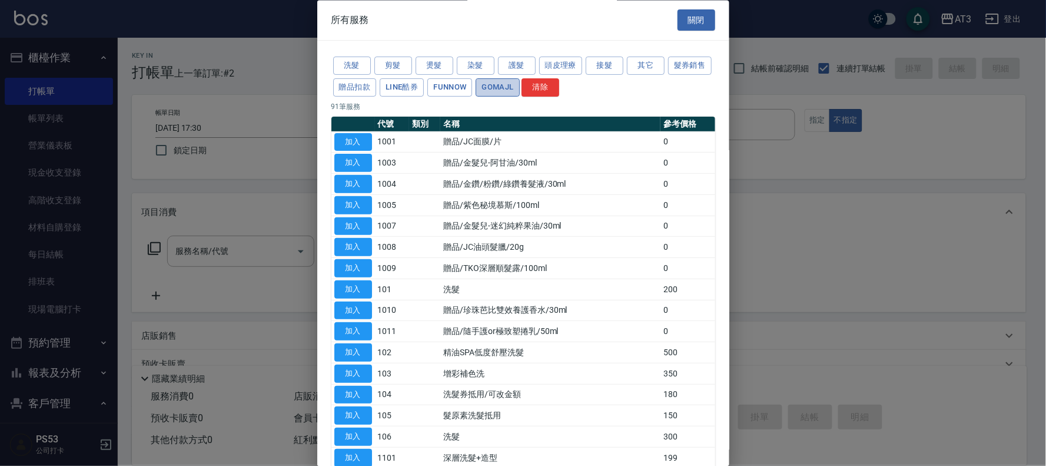
click at [519, 87] on button "GOMAJL" at bounding box center [498, 87] width 44 height 18
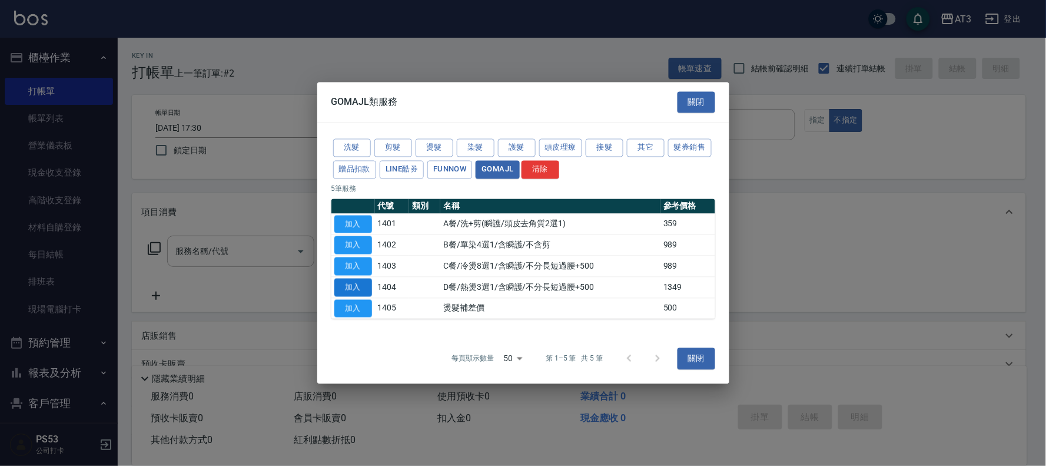
click at [358, 290] on button "加入" at bounding box center [353, 287] width 38 height 18
type input "D餐/熱燙3選1/含瞬護/不分長短過腰+500(1404)"
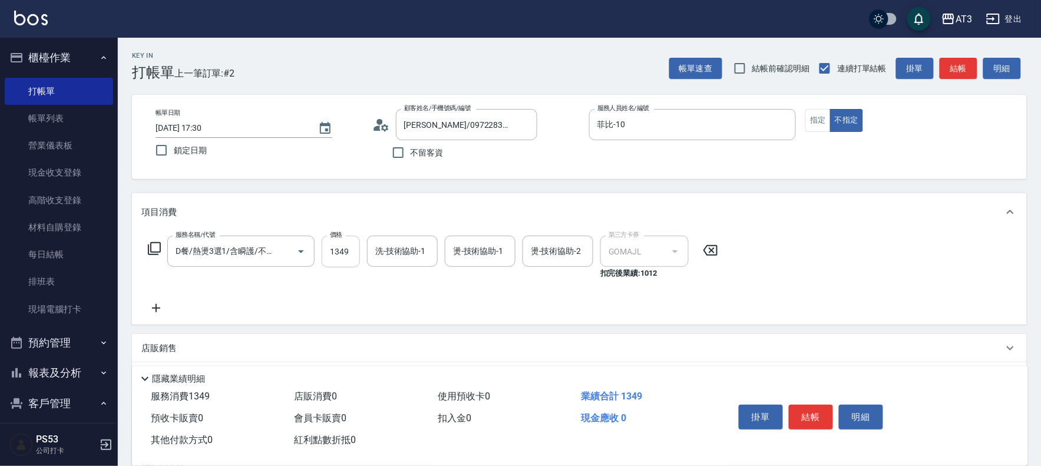
click at [346, 257] on input "1349" at bounding box center [341, 252] width 38 height 32
type input "1599"
type input "1"
type input "珺珺-21"
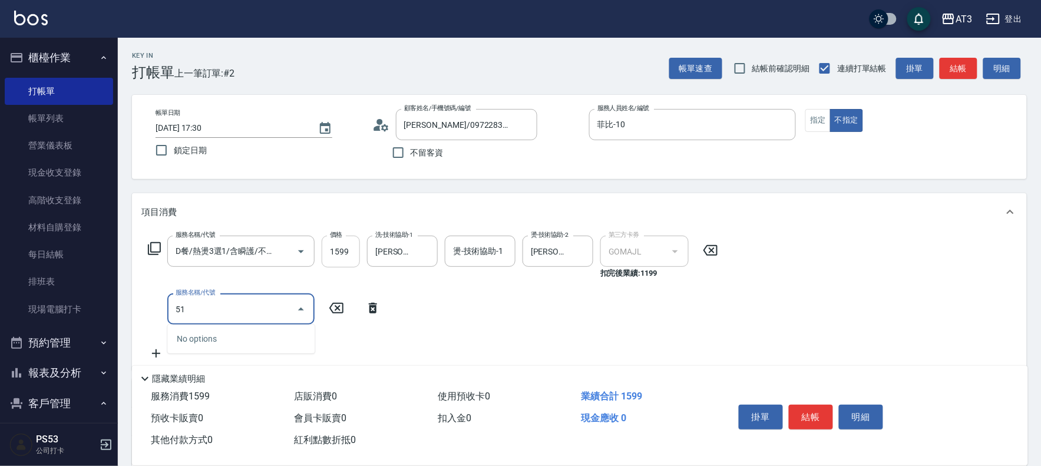
type input "517"
type input "順子護髮(504)"
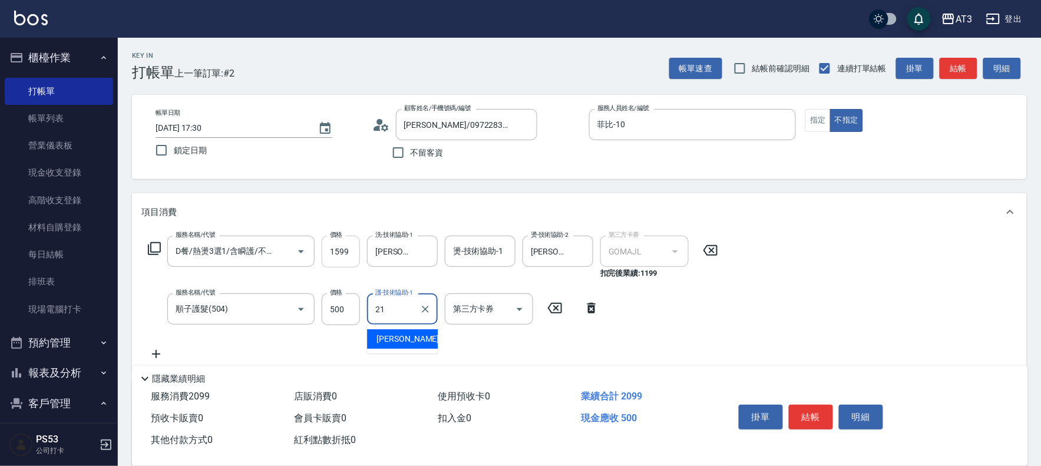
type input "珺珺-21"
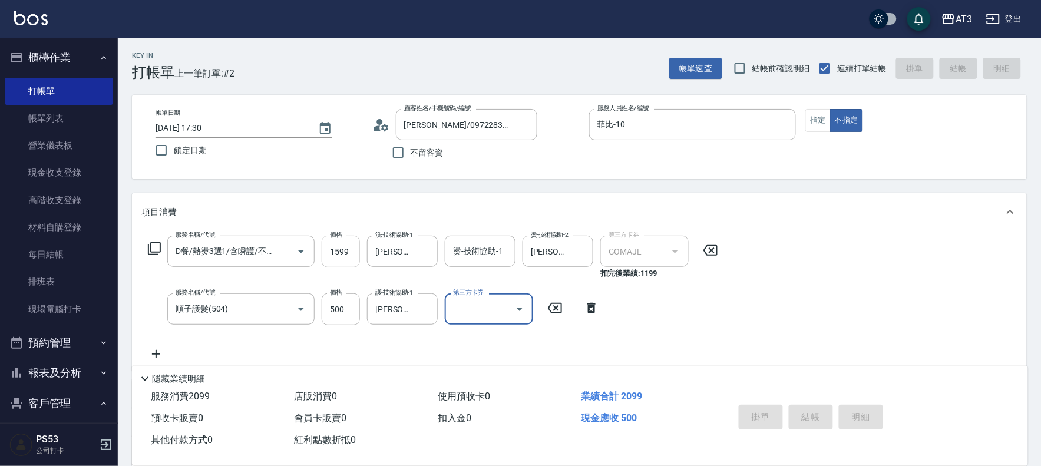
type input "2025/10/12 17:31"
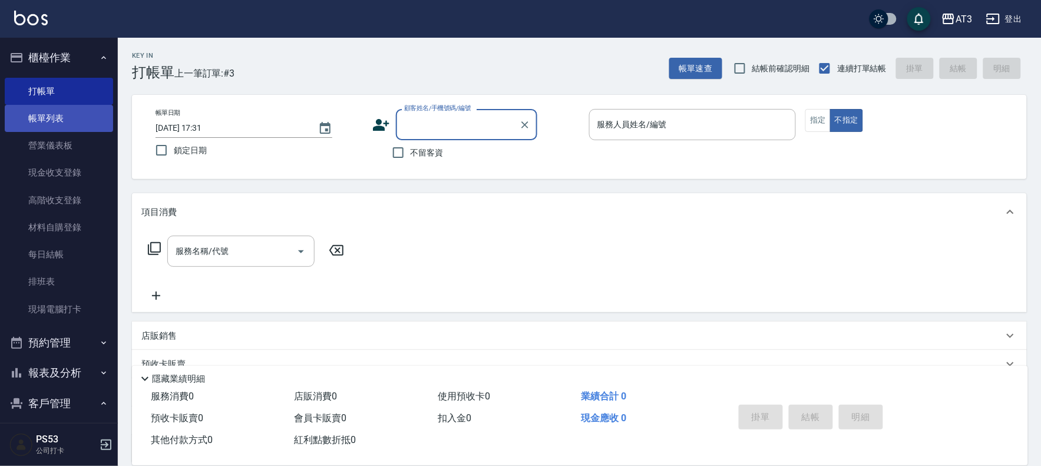
click at [45, 108] on link "帳單列表" at bounding box center [59, 118] width 108 height 27
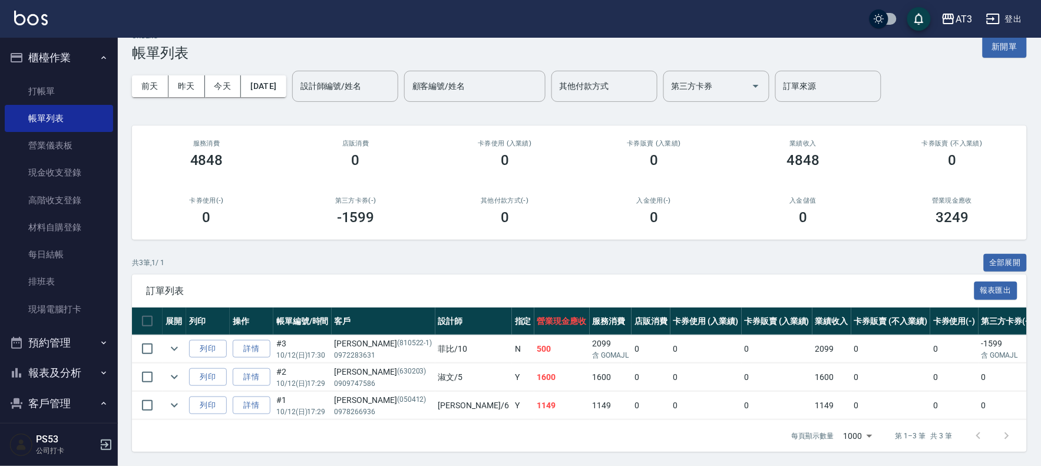
scroll to position [31, 0]
click at [174, 347] on icon "expand row" at bounding box center [174, 349] width 7 height 4
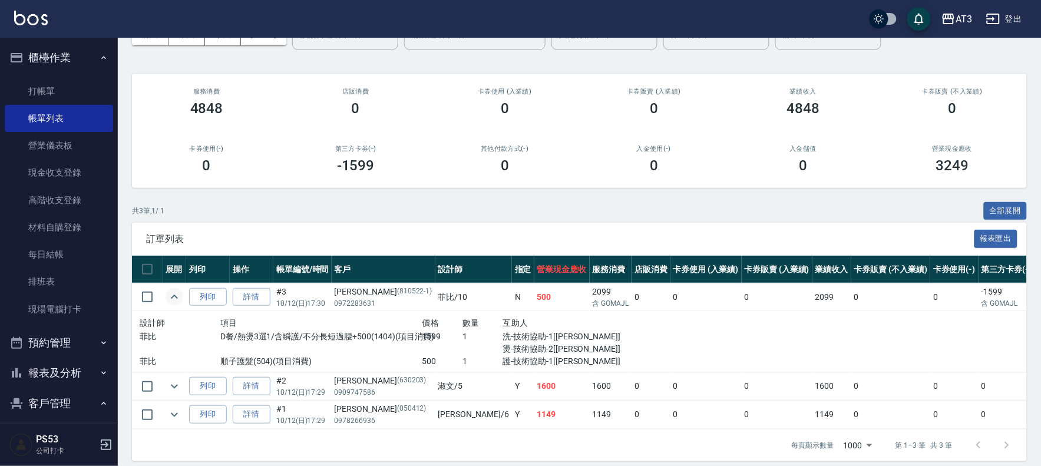
scroll to position [91, 0]
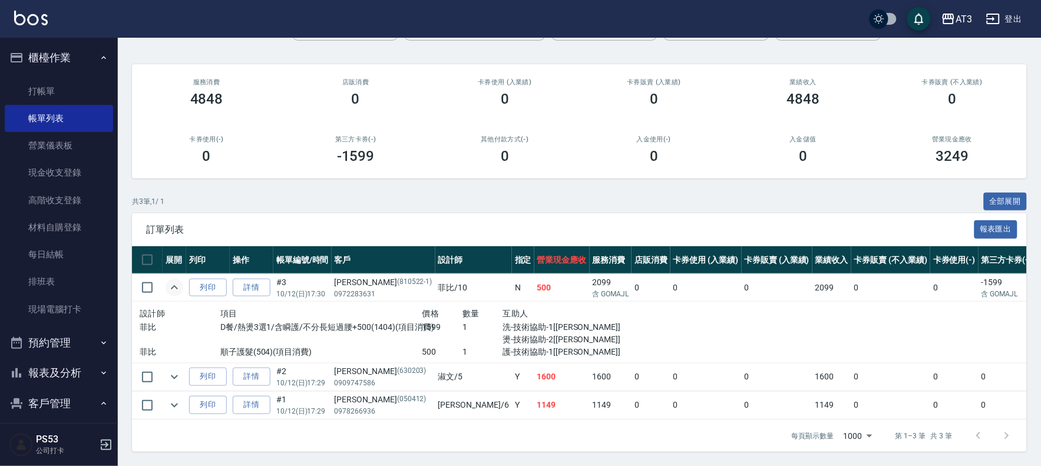
click at [592, 289] on p "含 GOMAJL" at bounding box center [610, 294] width 37 height 11
click at [248, 279] on link "詳情" at bounding box center [252, 288] width 38 height 18
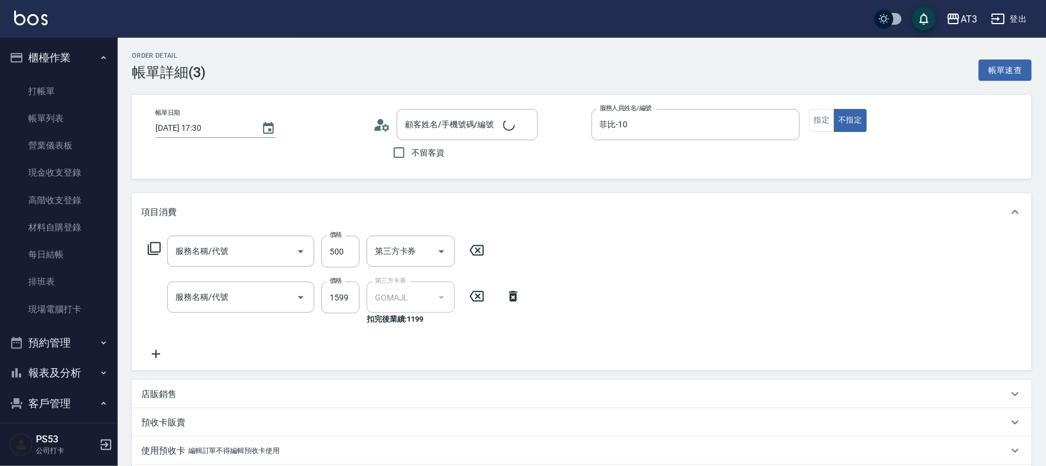
type input "2025/10/12 17:30"
type input "菲比-10"
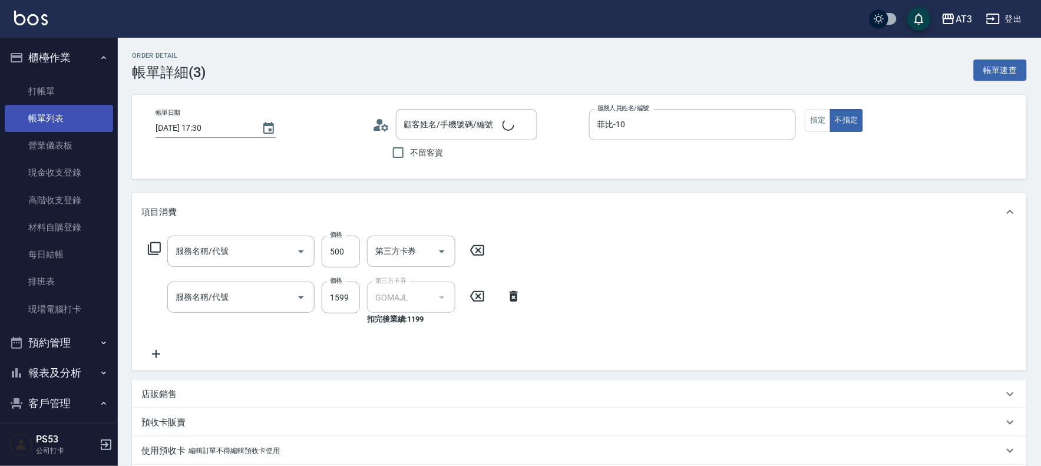
type input "順子護髮(504)"
type input "D餐/熱燙3選1/含瞬護/不分長短過腰+500(1404)"
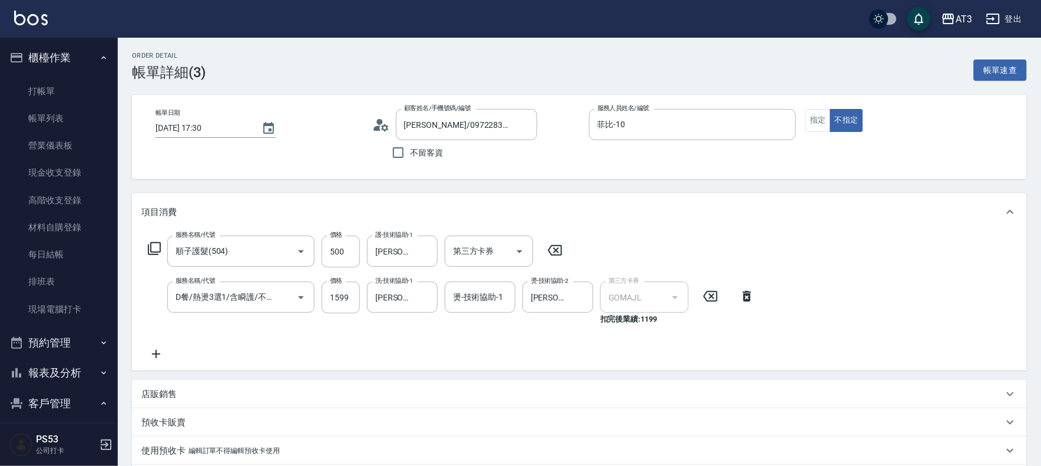
type input "葉怡君/0972283631/810522-1"
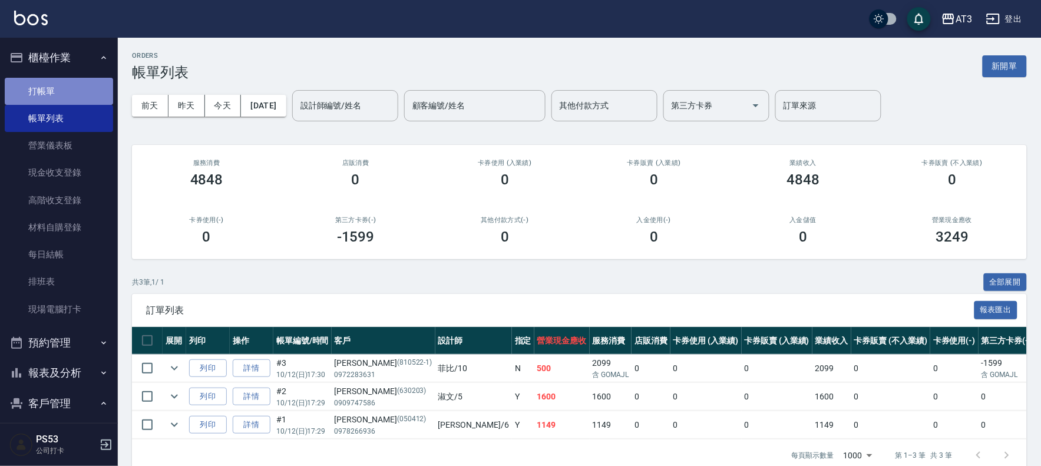
click at [87, 92] on link "打帳單" at bounding box center [59, 91] width 108 height 27
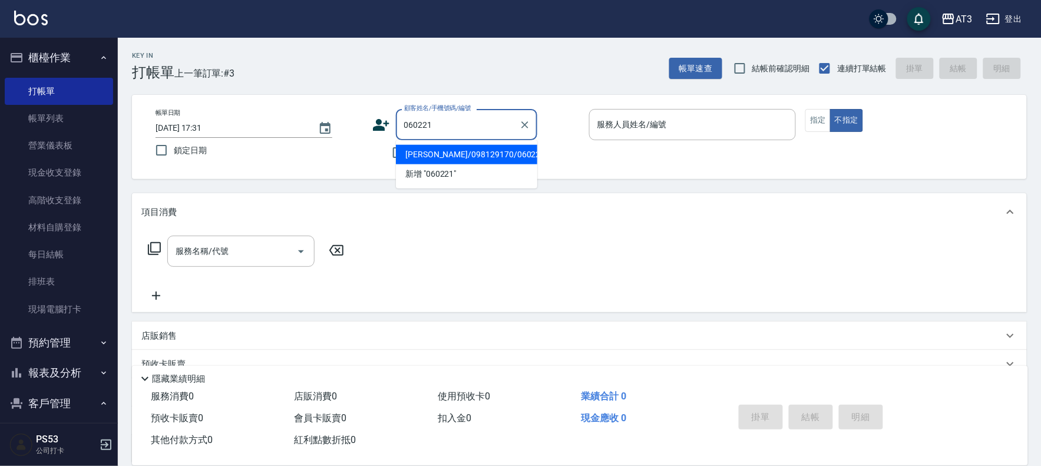
type input "謝云心/098129170/060221"
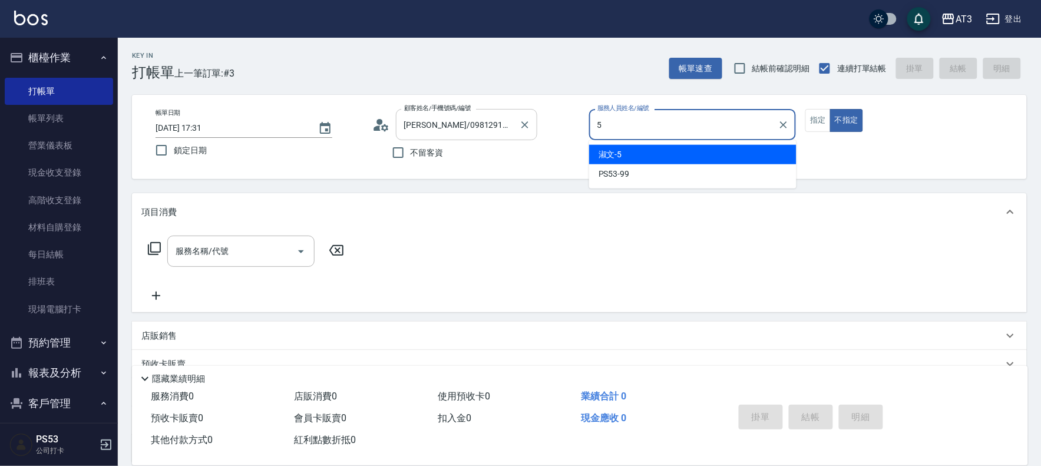
type input "淑文-5"
type button "false"
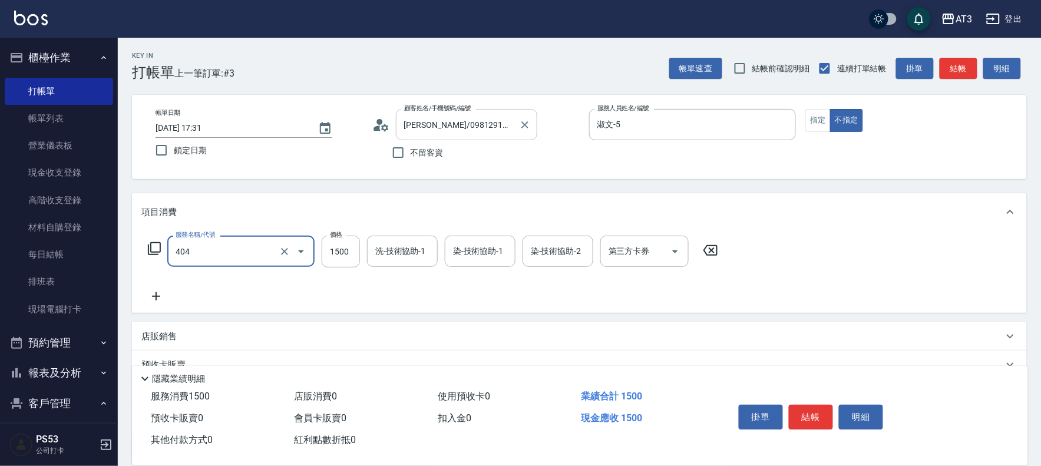
type input "設計染髮(404)"
type input "1199"
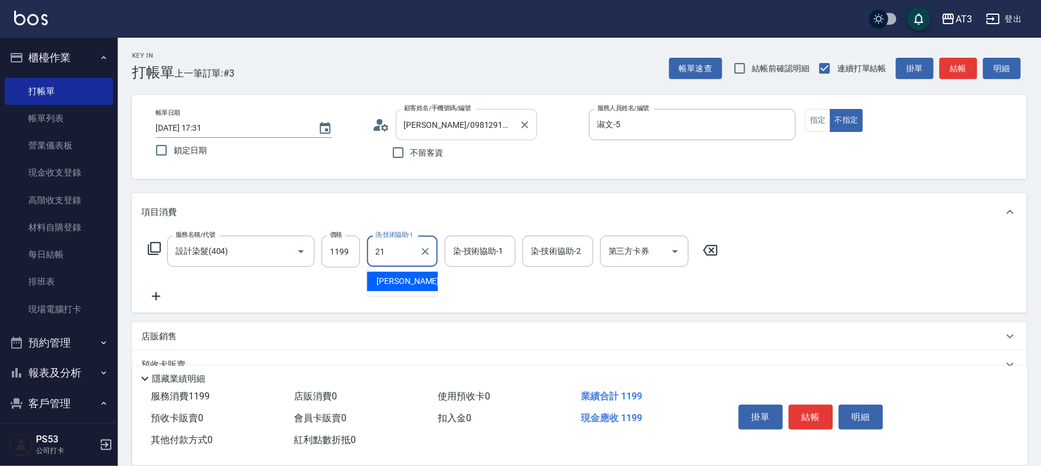
type input "珺珺-21"
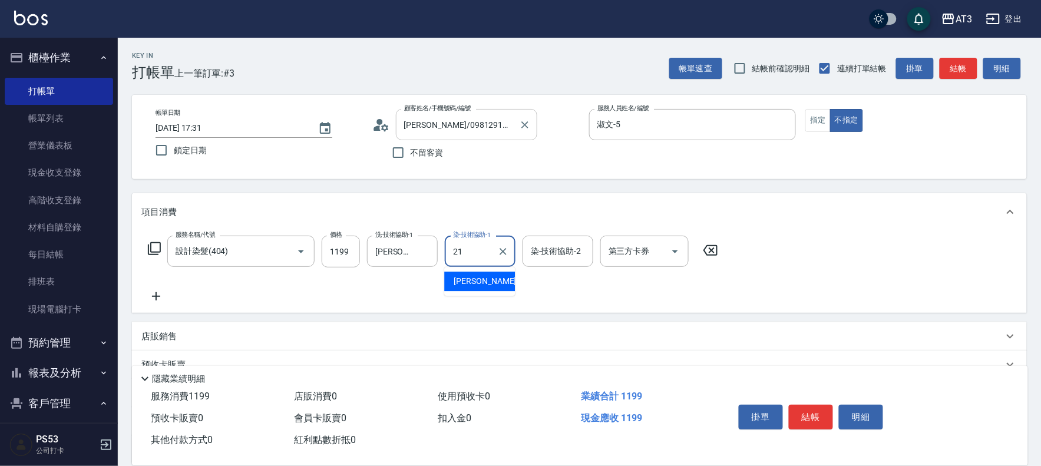
type input "珺珺-21"
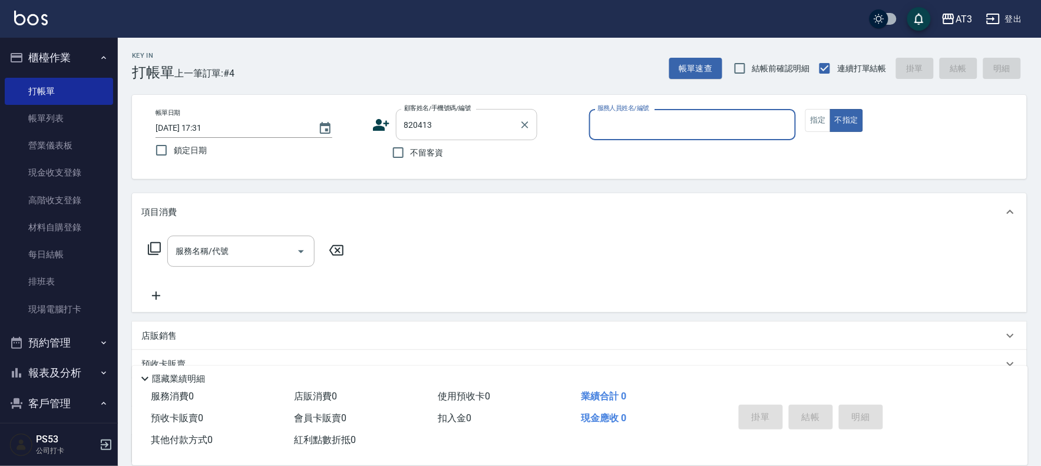
type input "姜庭/0913458322/820413"
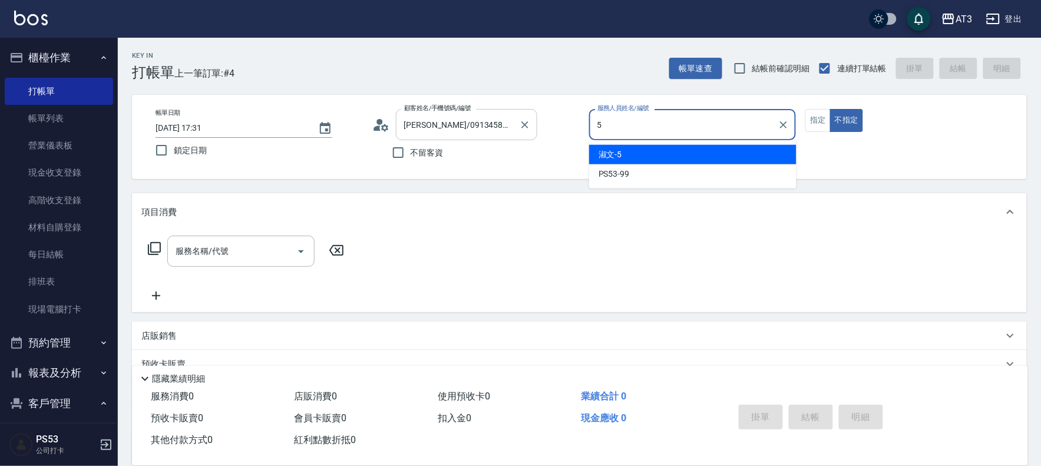
type input "淑文-5"
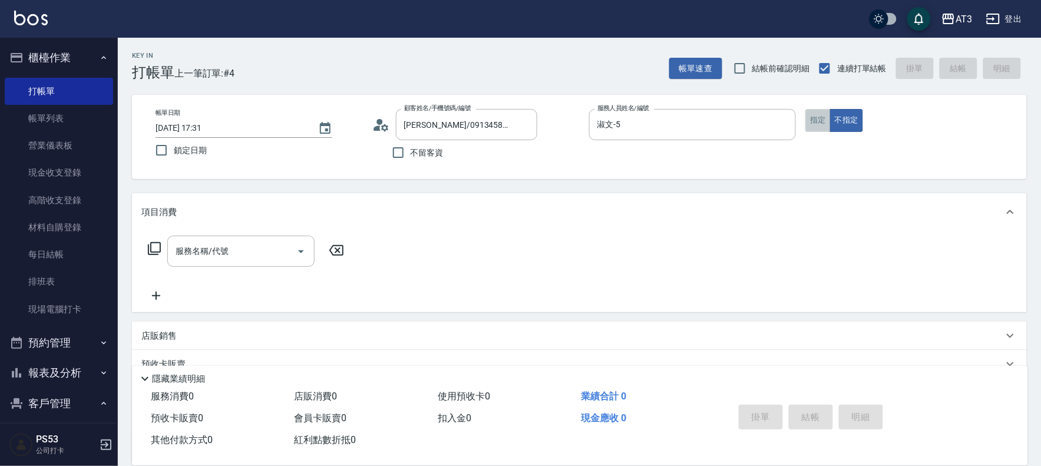
click at [823, 119] on button "指定" at bounding box center [817, 120] width 25 height 23
click at [251, 257] on input "服務名稱/代號" at bounding box center [232, 251] width 119 height 21
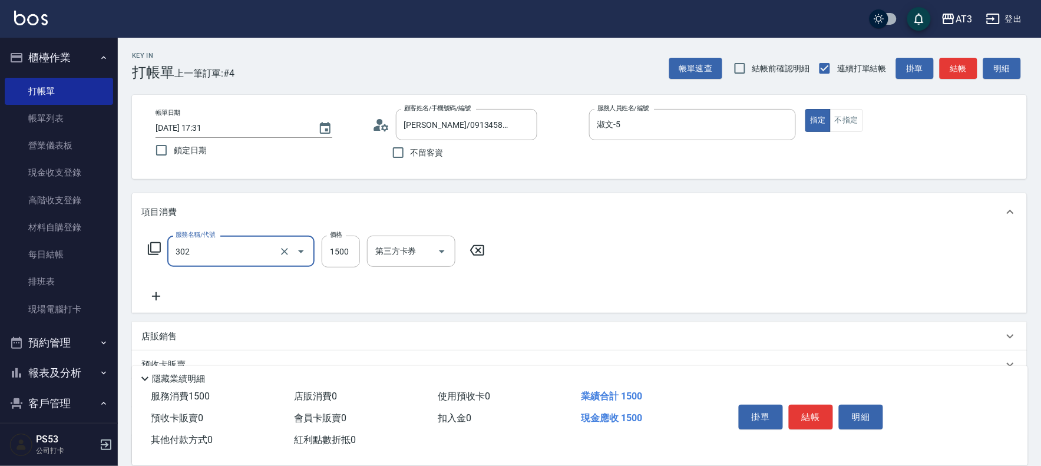
type input "設計燙髮(302)"
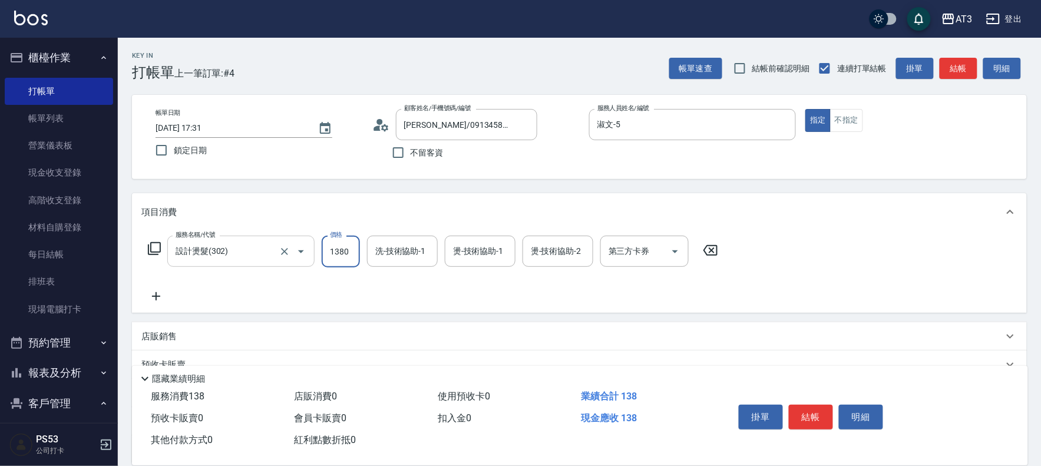
type input "1380"
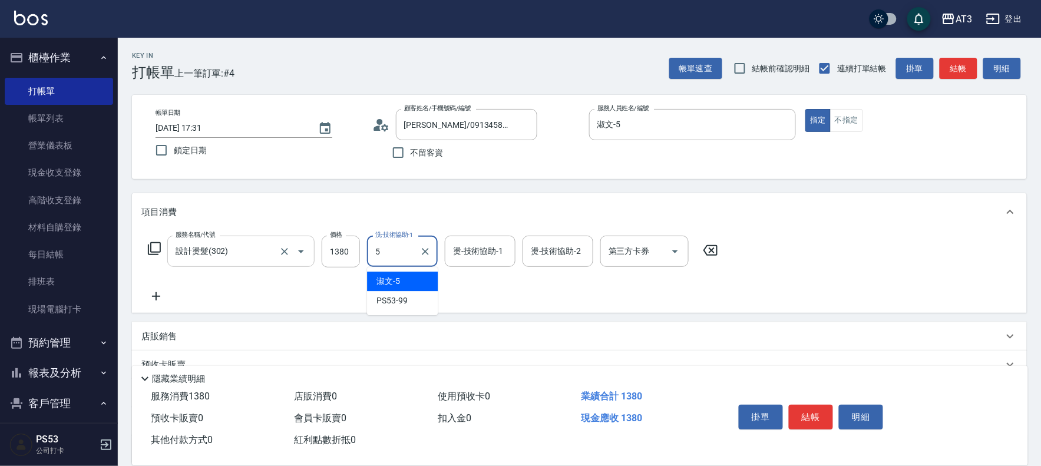
type input "淑文-5"
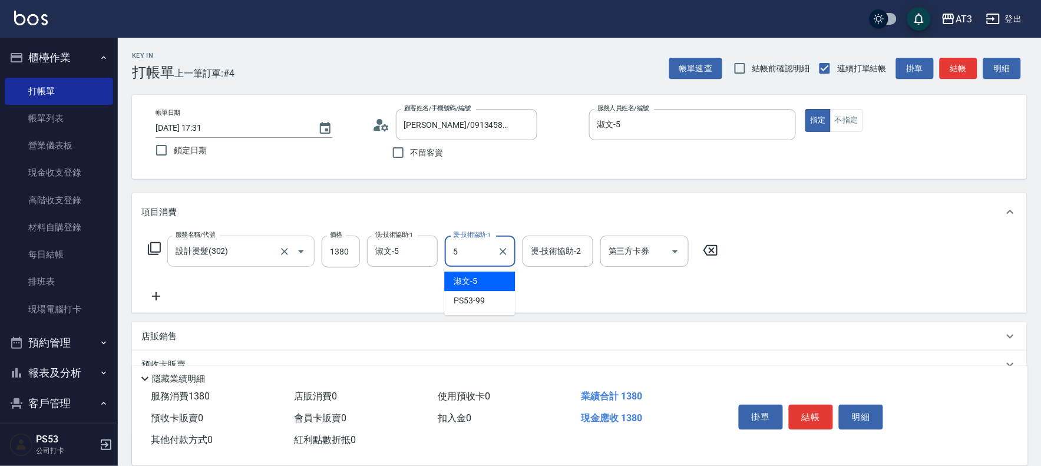
type input "淑文-5"
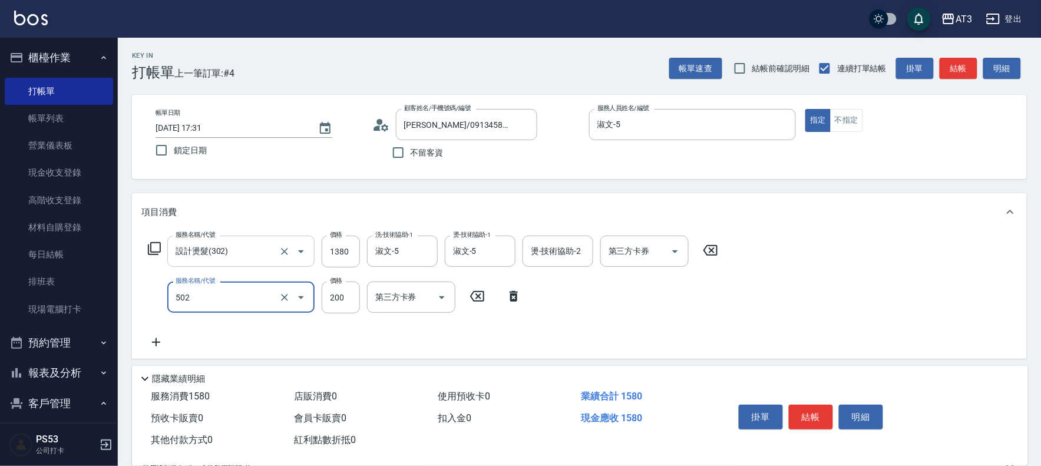
type input "自備護髮(502)"
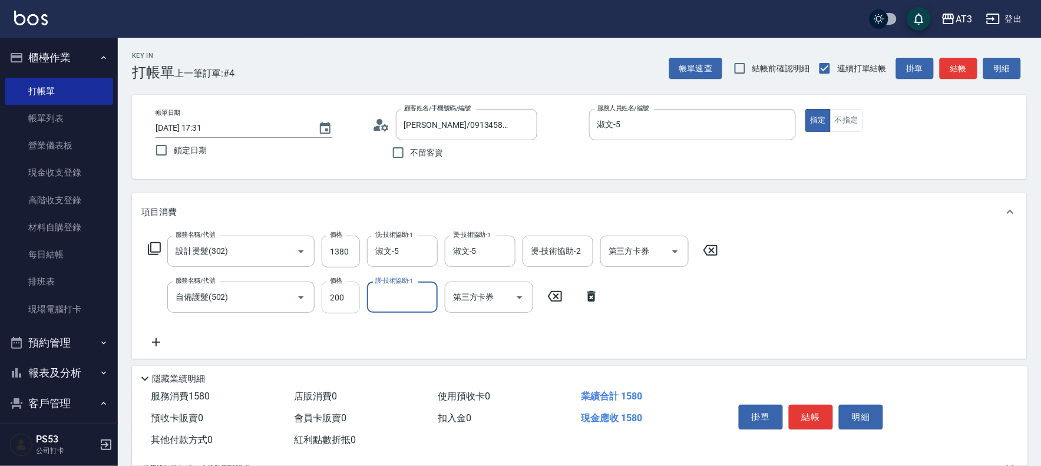
click at [334, 300] on input "200" at bounding box center [341, 297] width 38 height 32
type input "400"
type input "淑文-5"
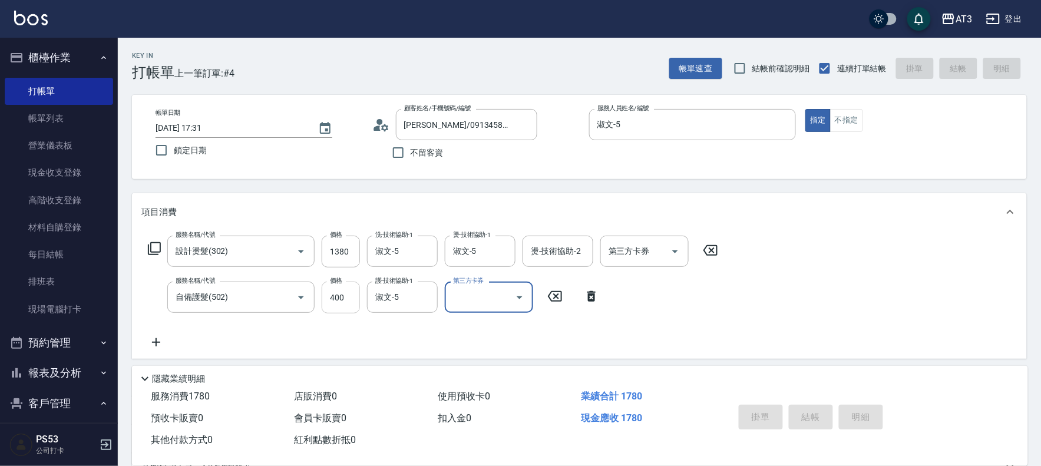
type input "2025/10/12 17:32"
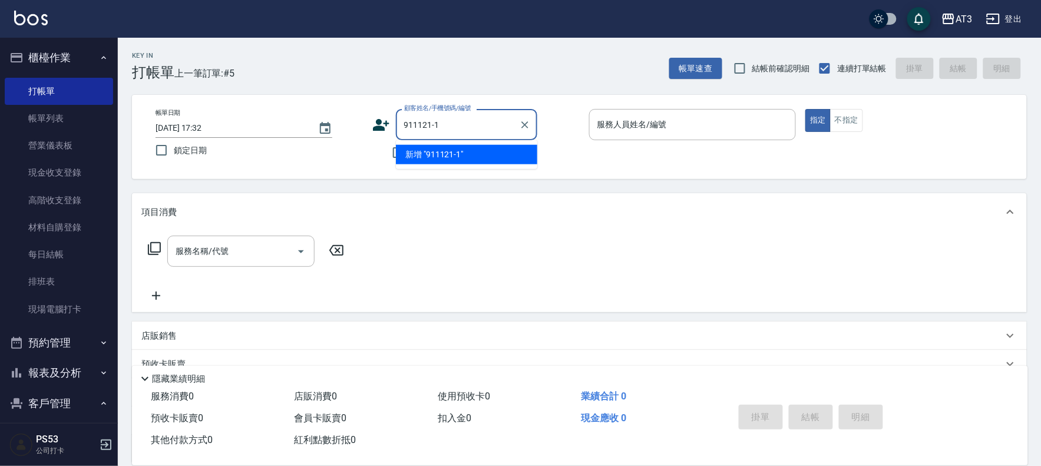
type input "911121-1"
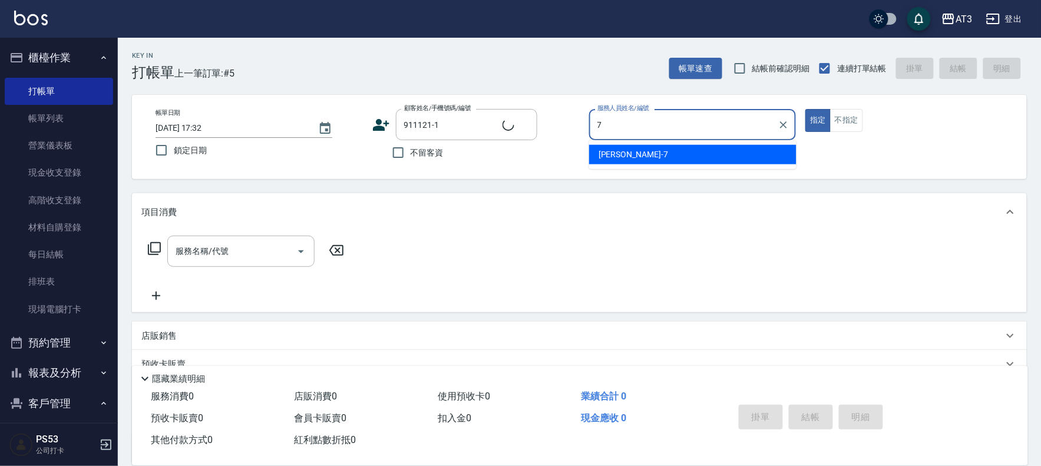
type input "7"
type button "true"
type input "Daisy iseng/0972209012/911121-1"
type input "子晴-7"
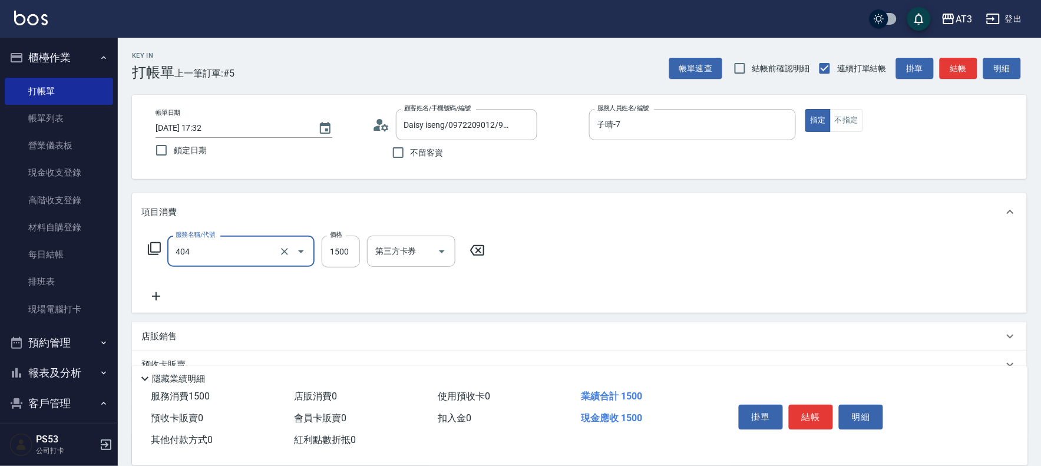
type input "設計染髮(404)"
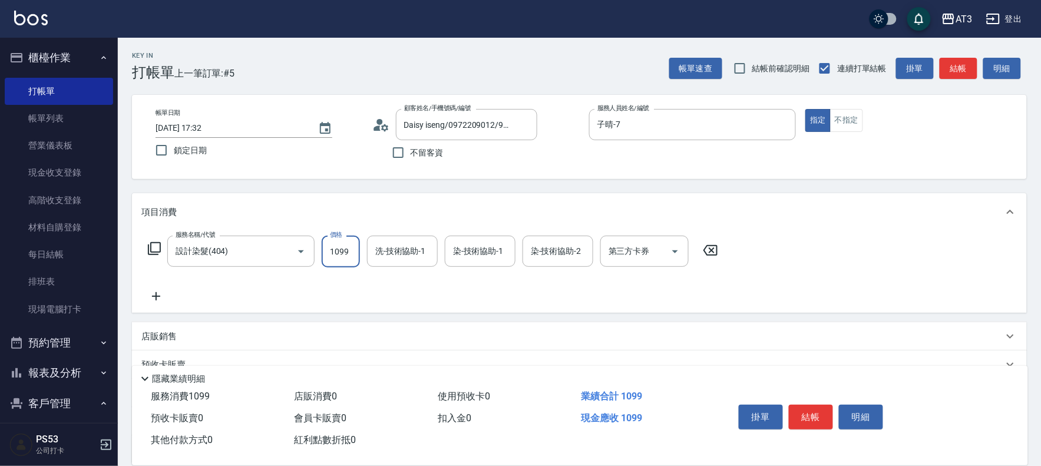
type input "1099"
type input "子晴-7"
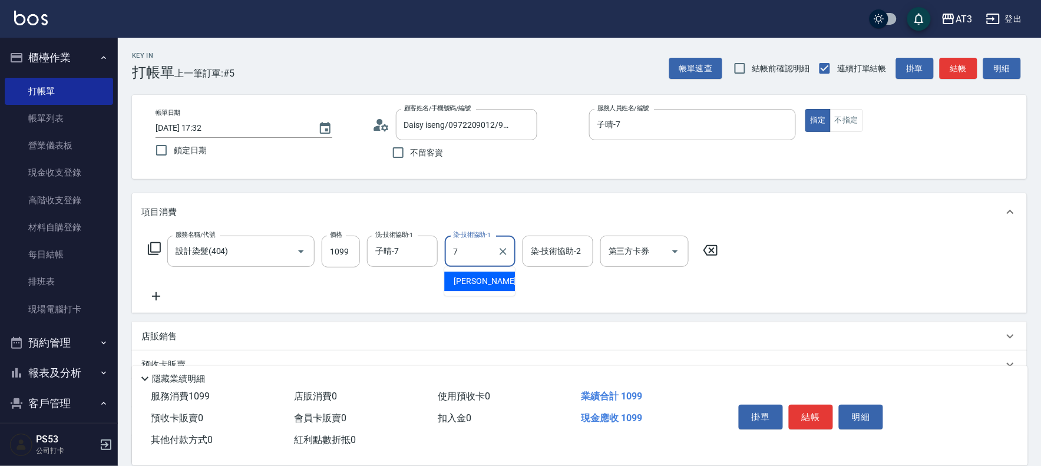
type input "子晴-7"
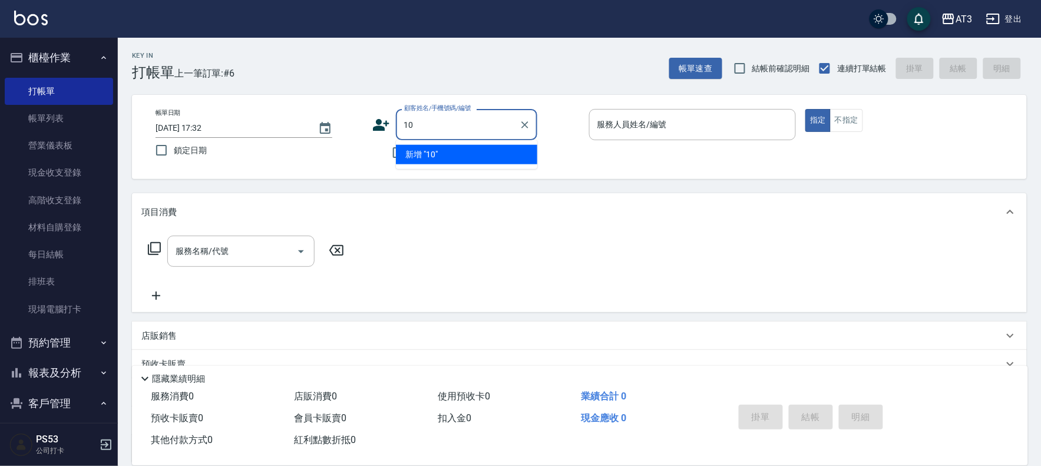
type input "10"
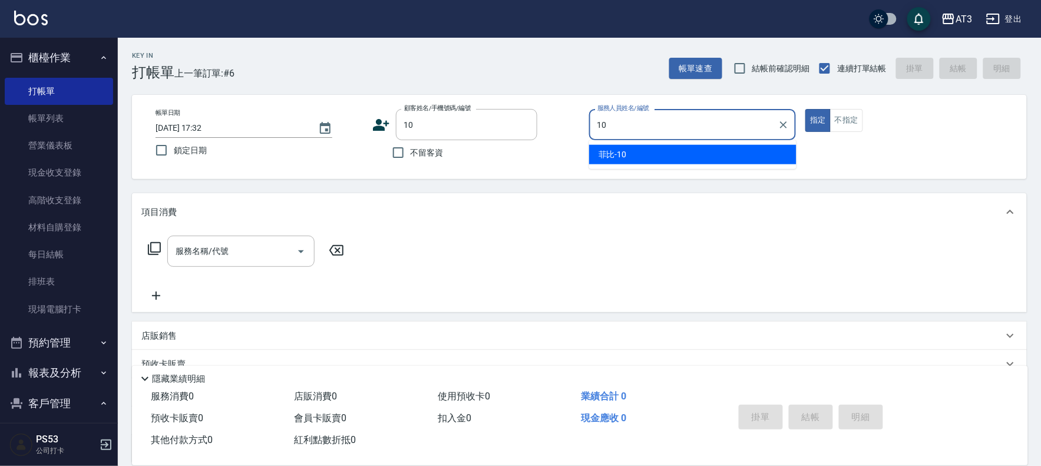
type input "菲比-10"
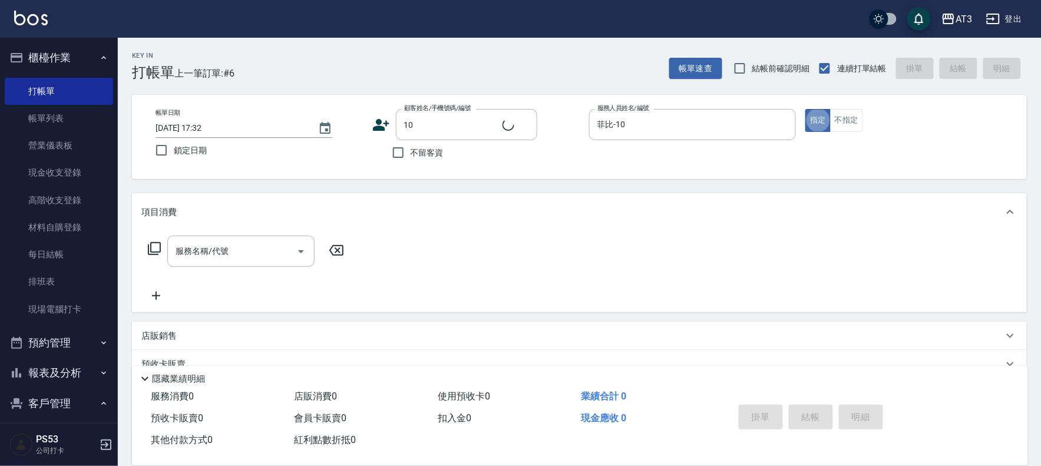
type input "10/10_/10"
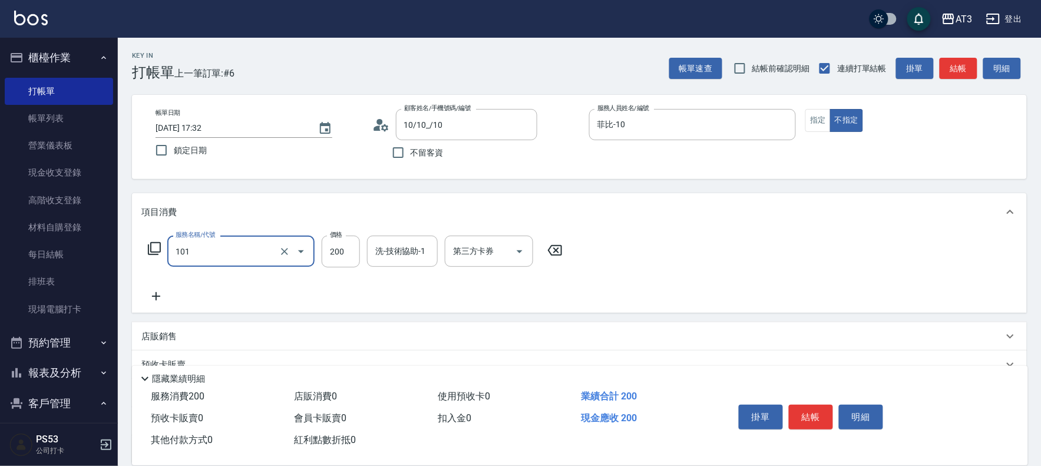
type input "洗髮(101)"
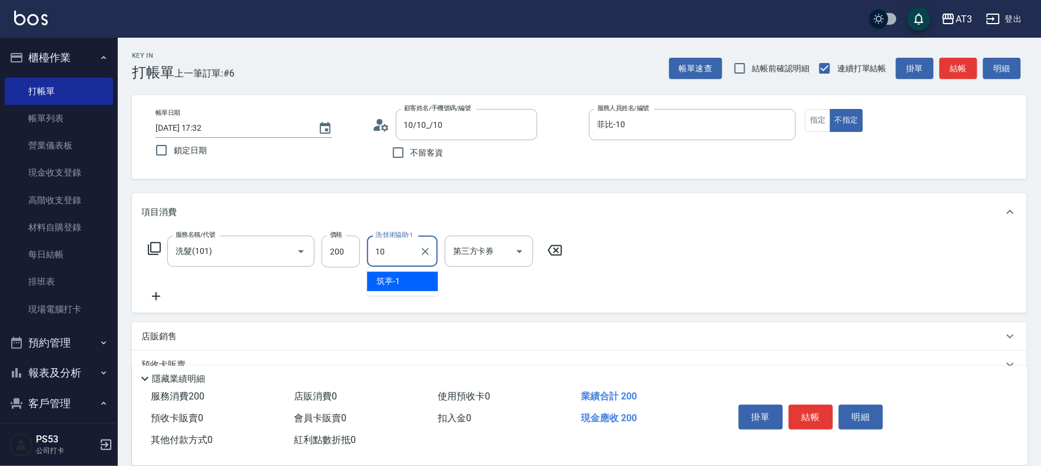
type input "菲比-10"
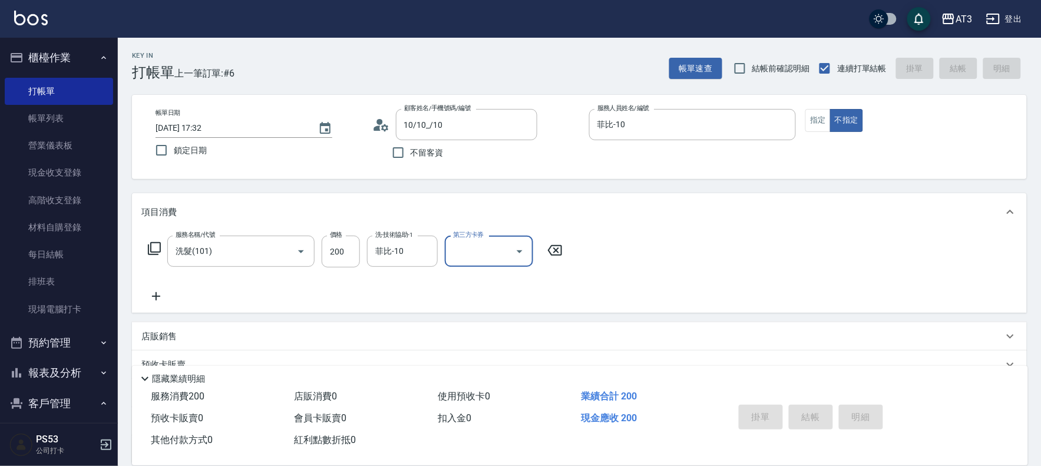
type input "2025/10/12 17:33"
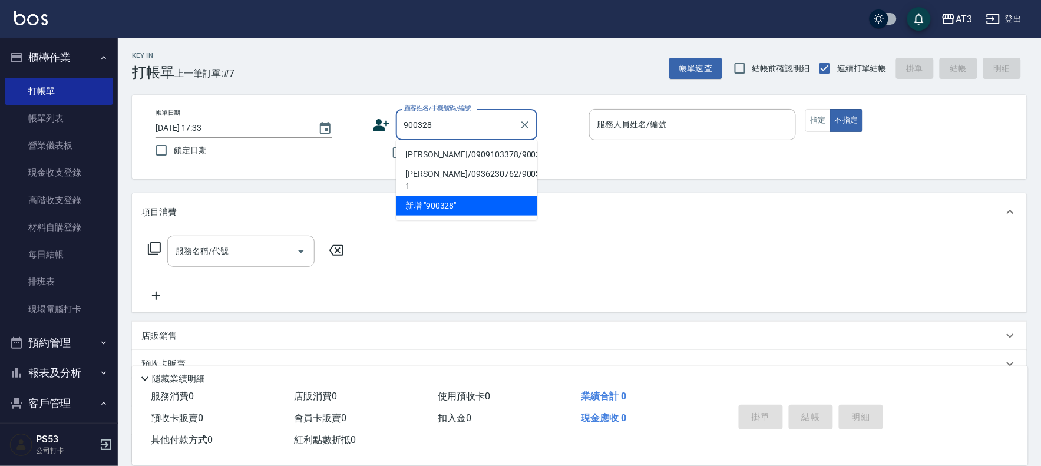
type input "鄭雯琪/0909103378/900328"
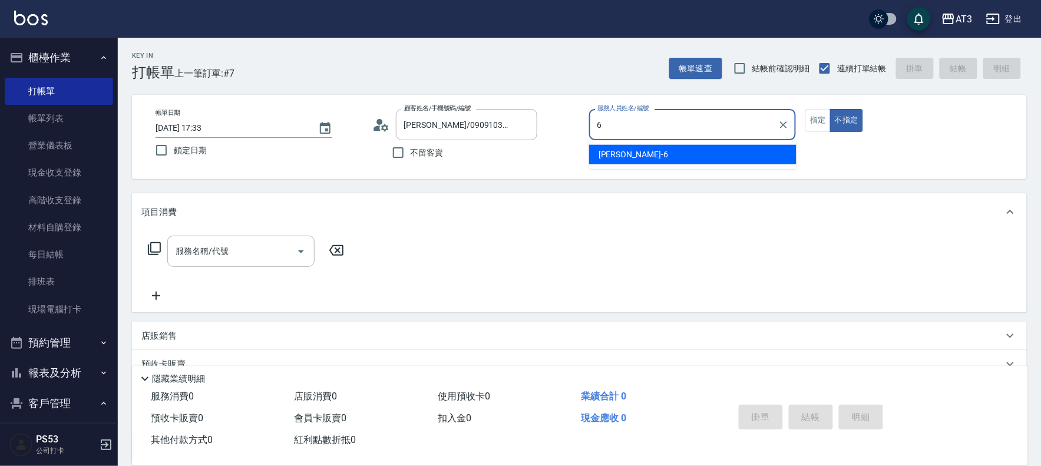
type input "詩雅-6"
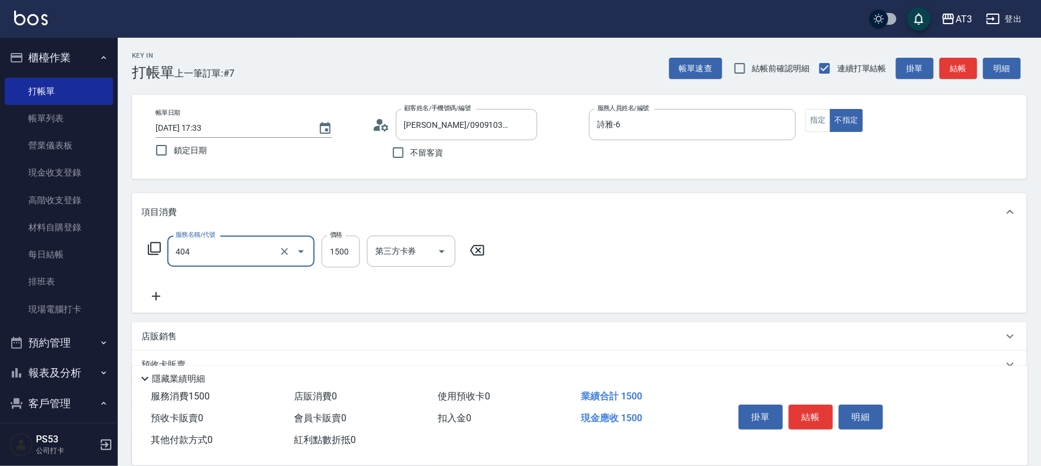
type input "設計染髮(404)"
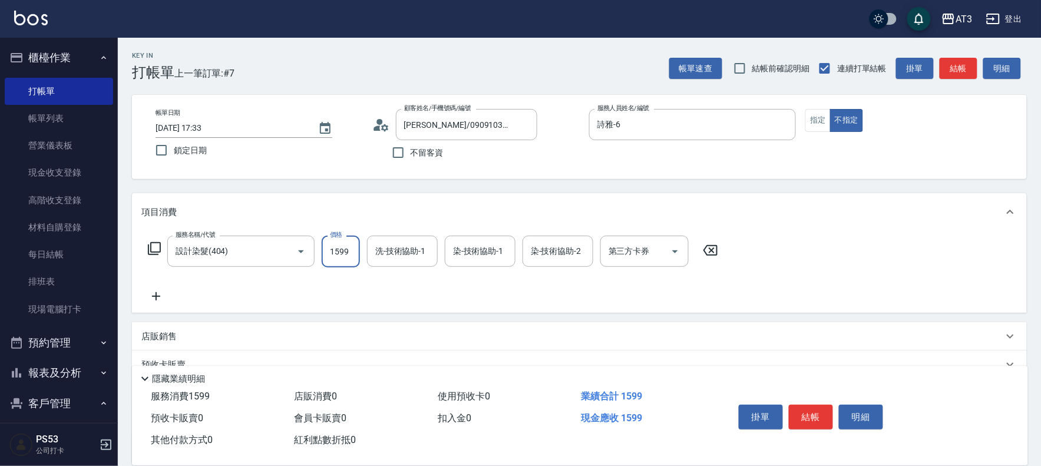
type input "1599"
type input "6"
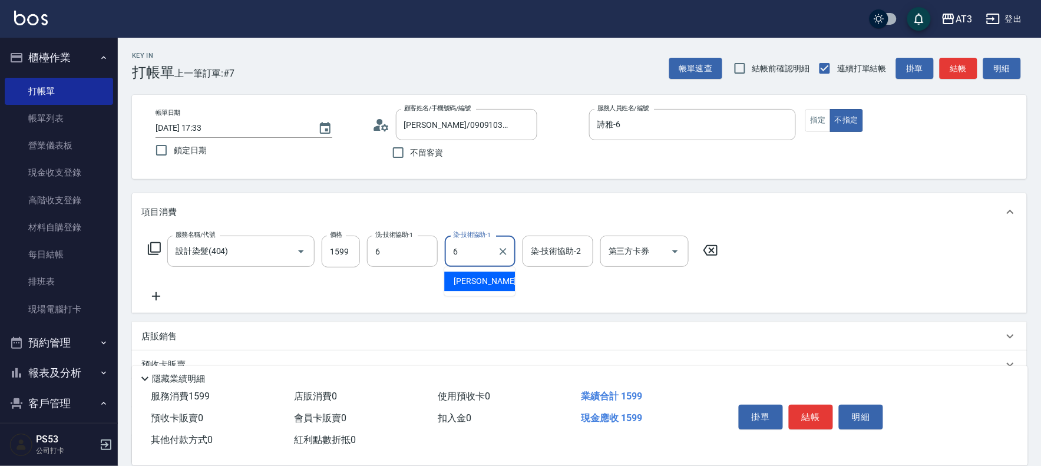
type input "詩雅-6"
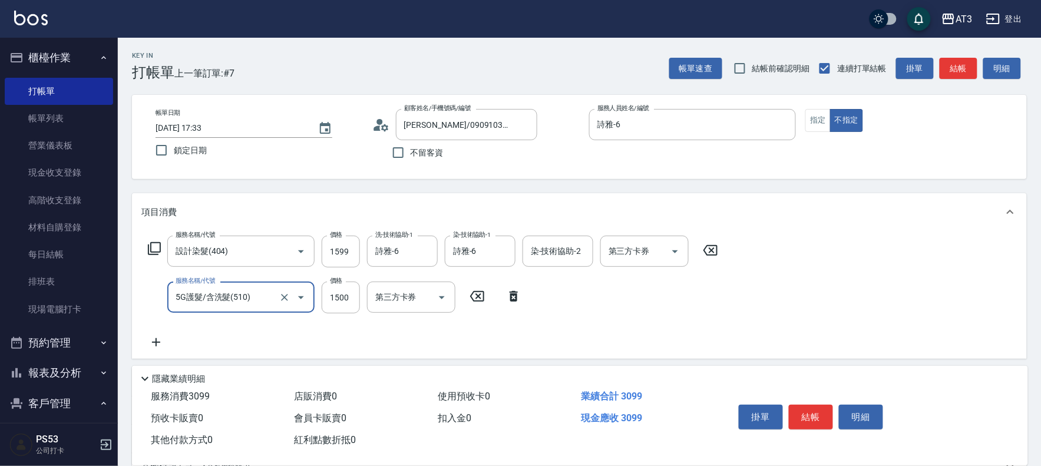
type input "5G護髮/含洗髮(510)"
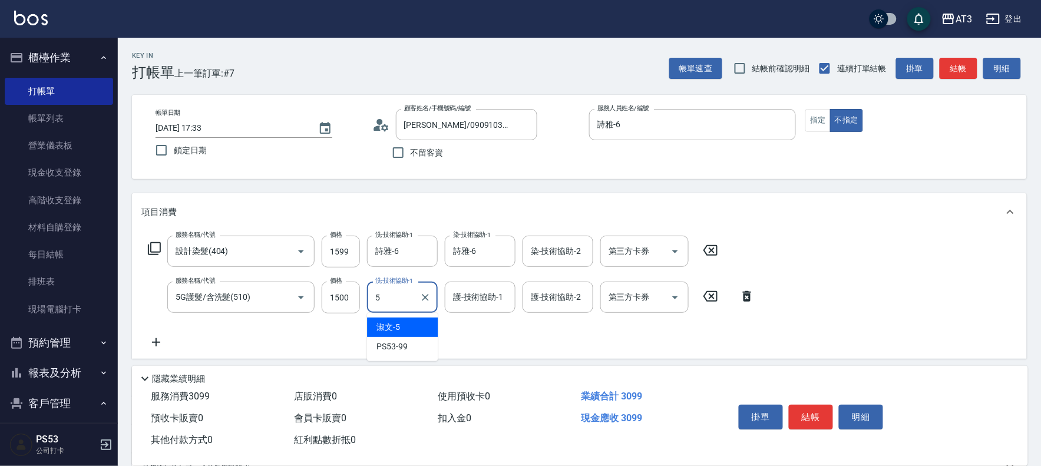
type input "淑文-5"
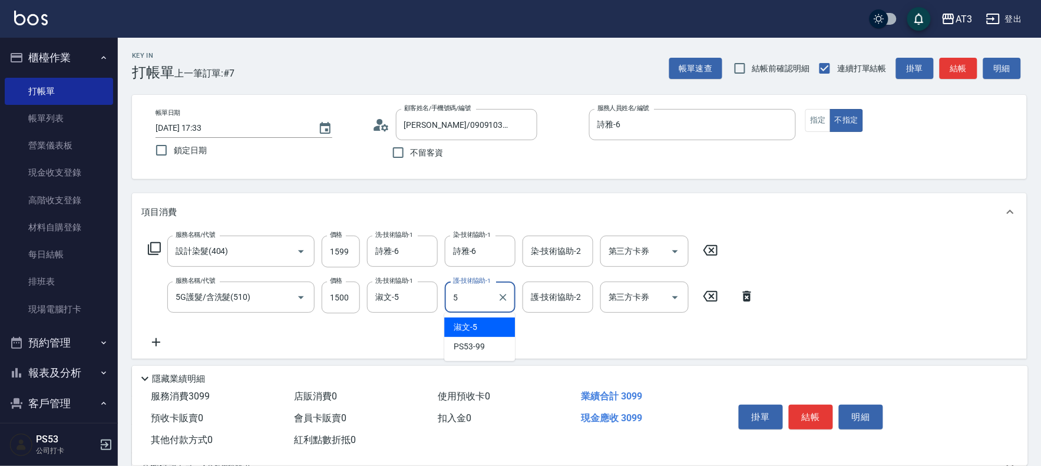
type input "淑文-5"
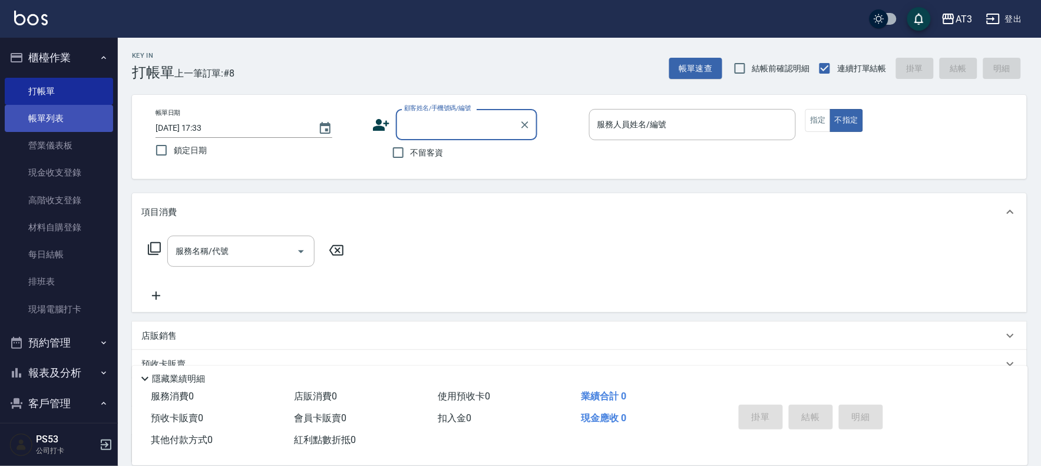
click at [42, 114] on link "帳單列表" at bounding box center [59, 118] width 108 height 27
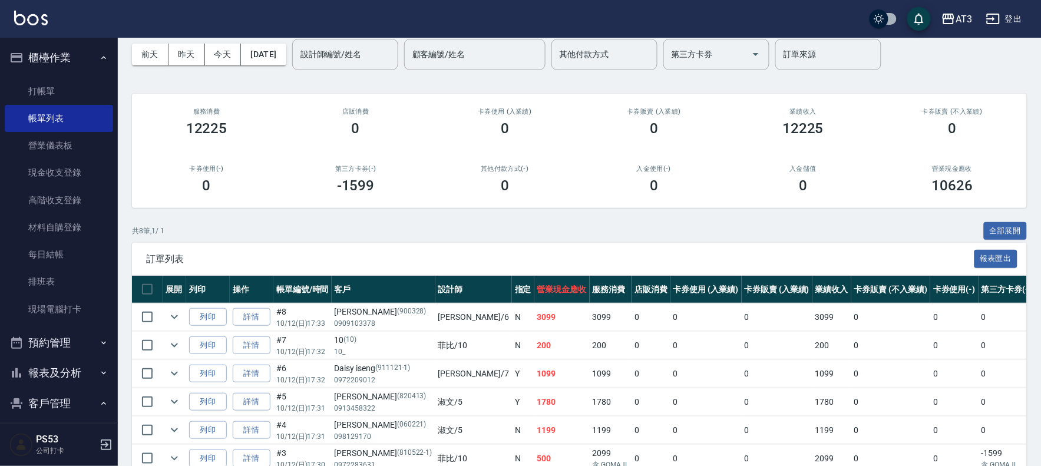
scroll to position [131, 0]
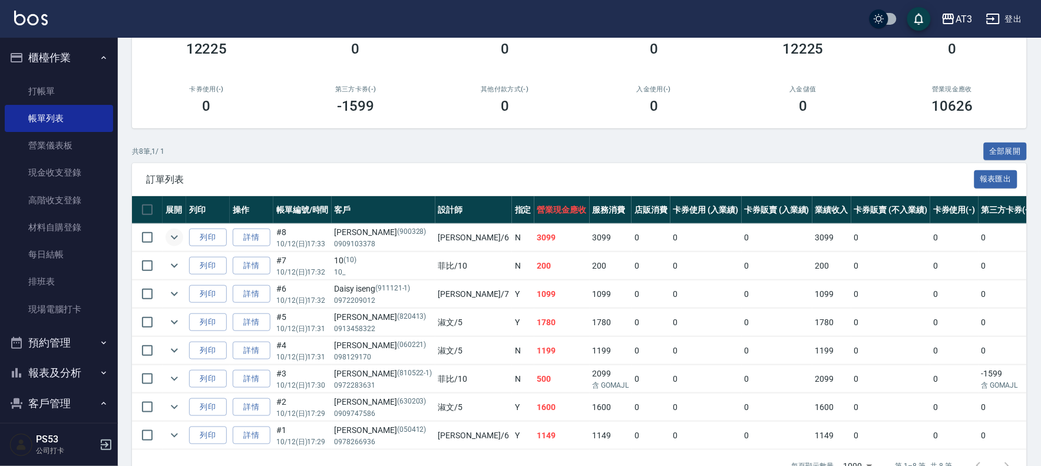
click at [174, 233] on icon "expand row" at bounding box center [174, 237] width 14 height 14
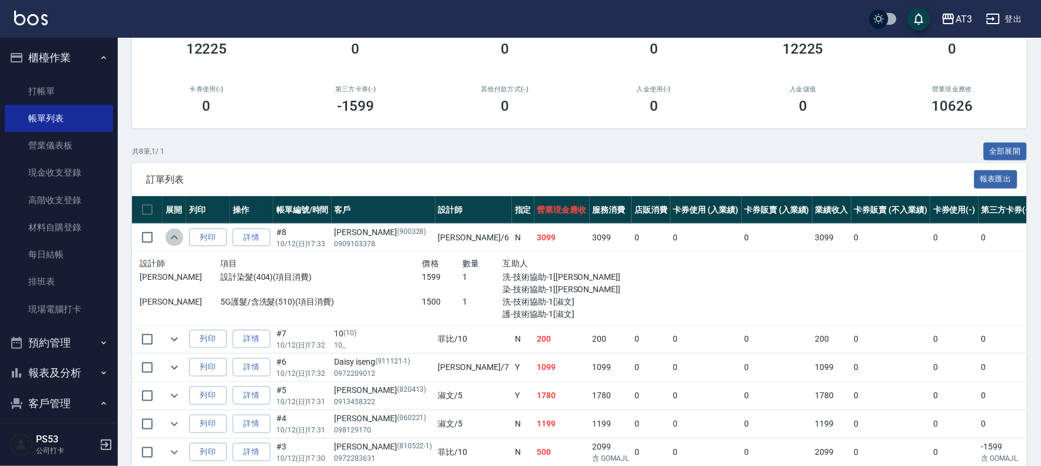
click at [174, 233] on icon "expand row" at bounding box center [174, 237] width 14 height 14
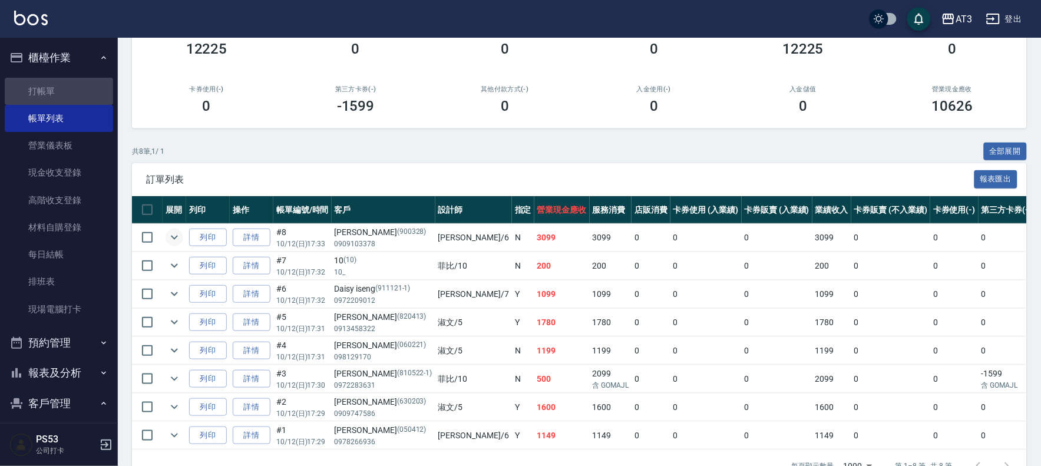
drag, startPoint x: 71, startPoint y: 82, endPoint x: 118, endPoint y: 112, distance: 55.9
click at [71, 82] on link "打帳單" at bounding box center [59, 91] width 108 height 27
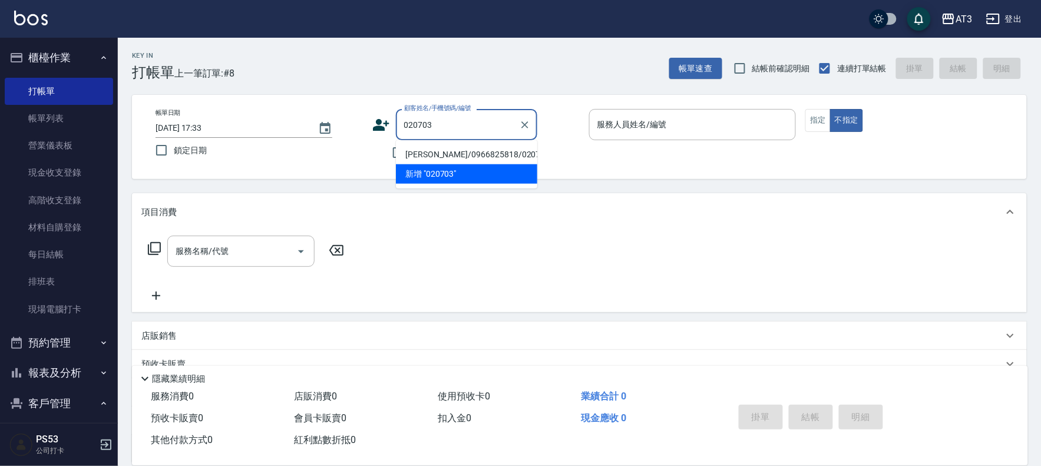
type input "黃幼蘭/0966825818/020703"
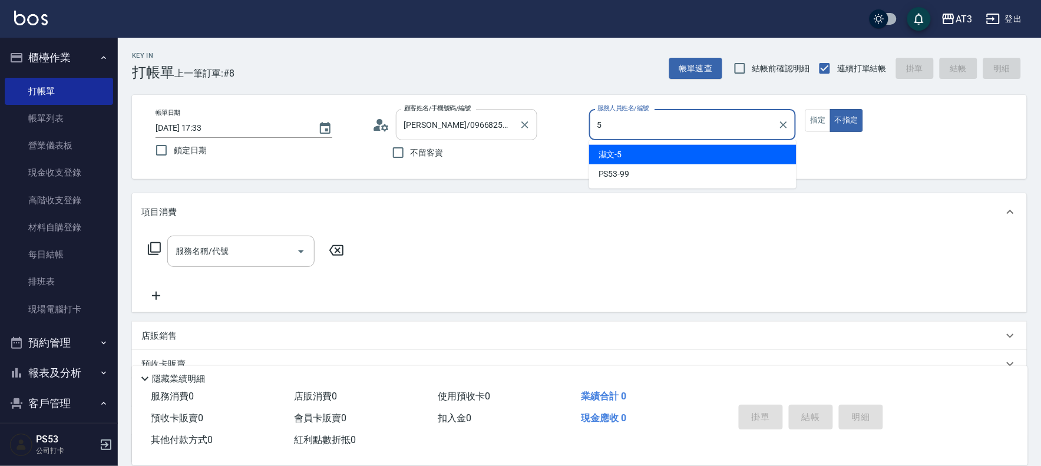
type input "淑文-5"
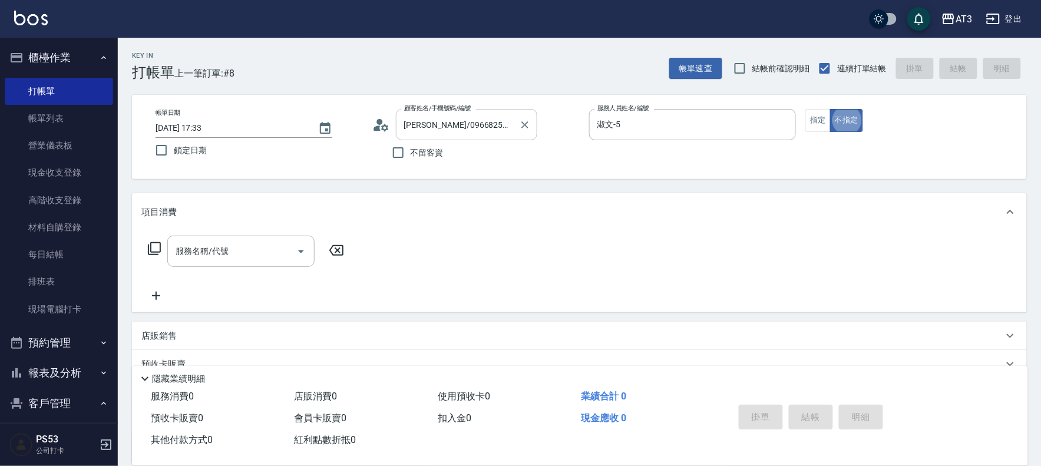
type button "false"
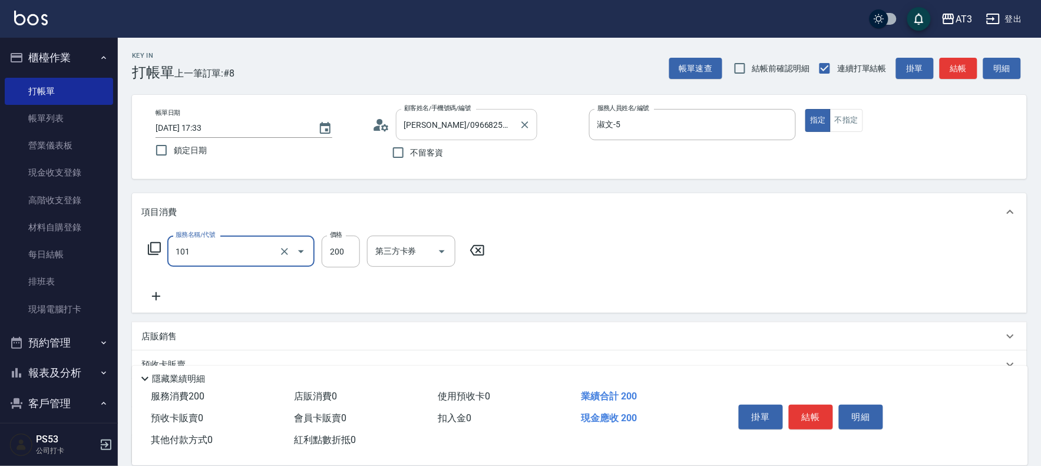
type input "洗髮(101)"
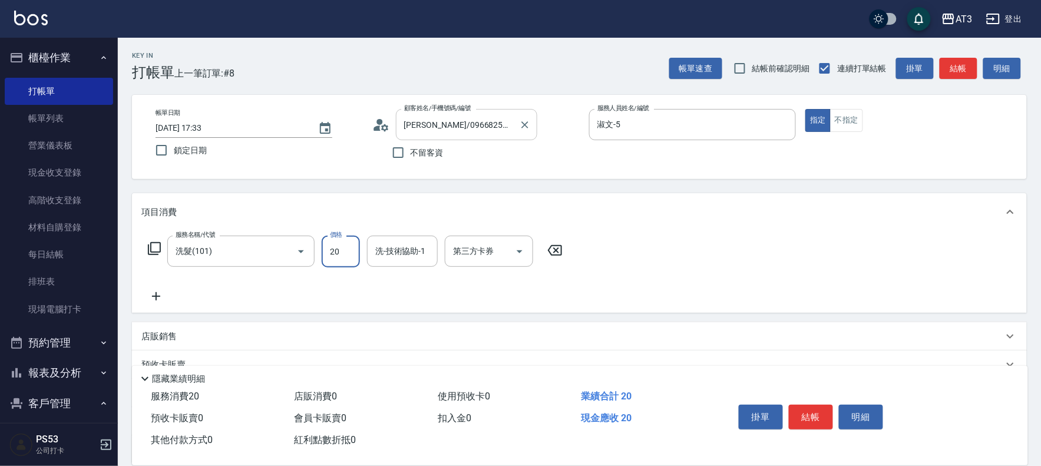
type input "200"
type input "淑文-5"
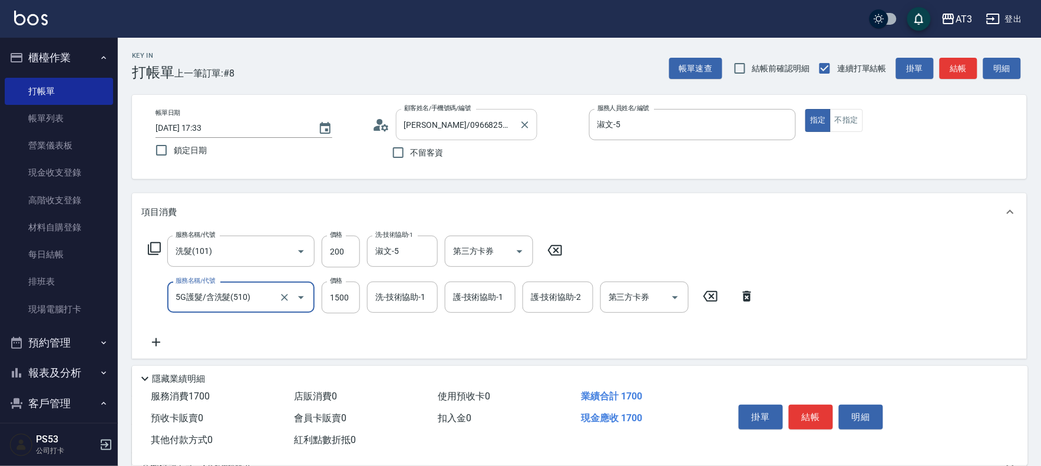
type input "5G護髮/含洗髮(510)"
type input "1000"
type input "淑文-5"
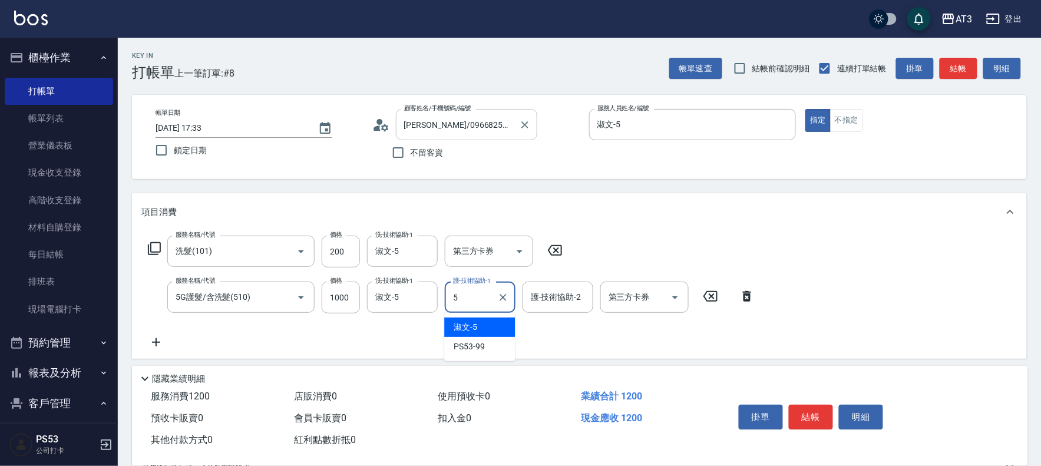
type input "淑文-5"
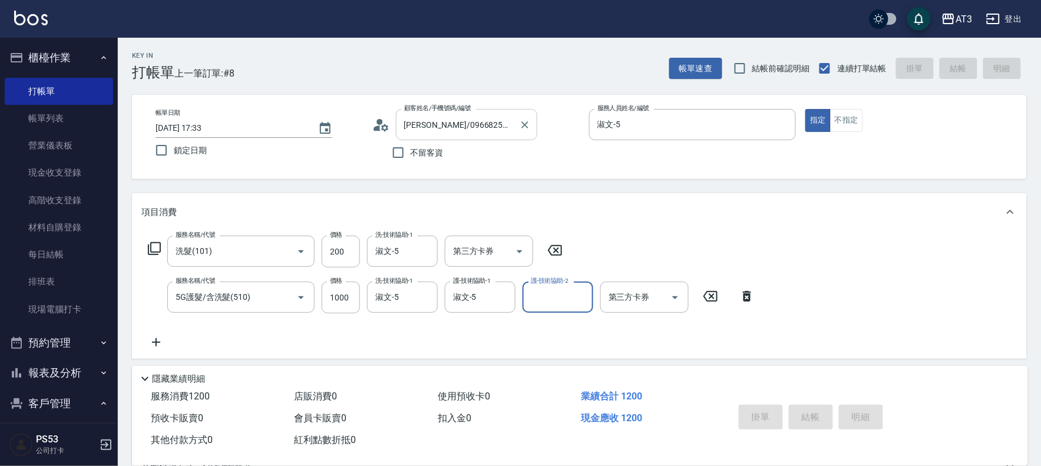
type input "2025/10/12 17:34"
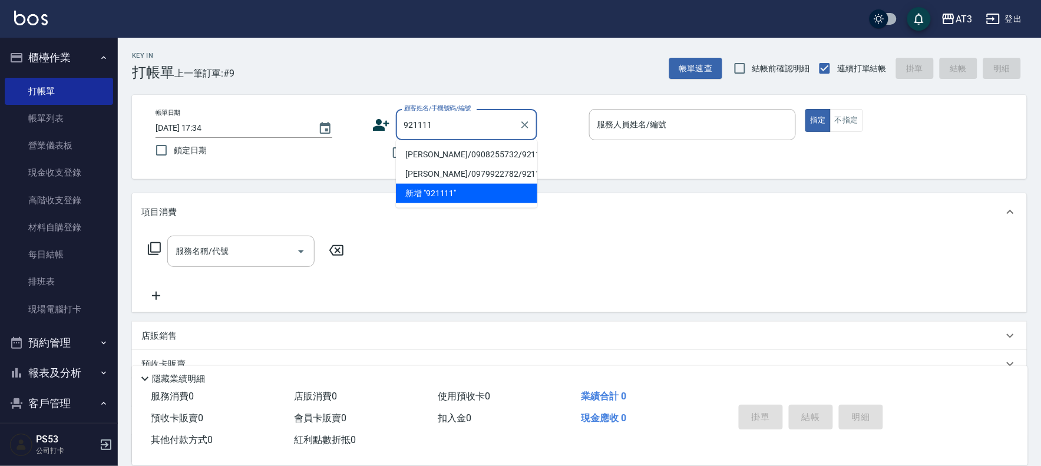
type input "尤芷勳/0908255732/921111"
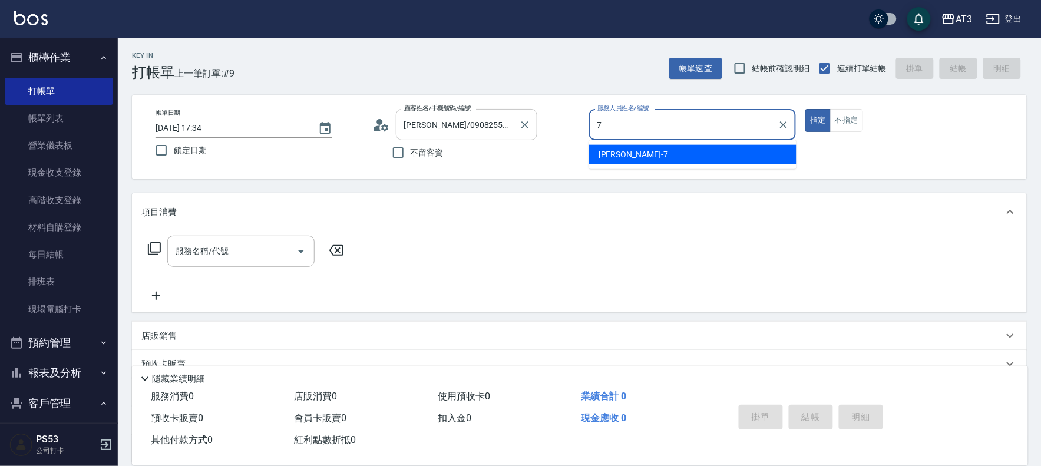
type input "子晴-7"
type button "true"
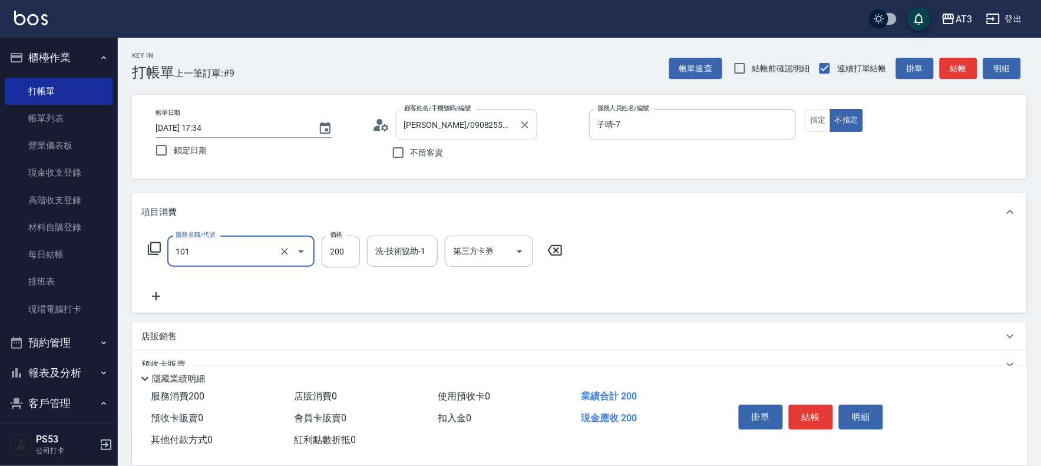
type input "洗髮(101)"
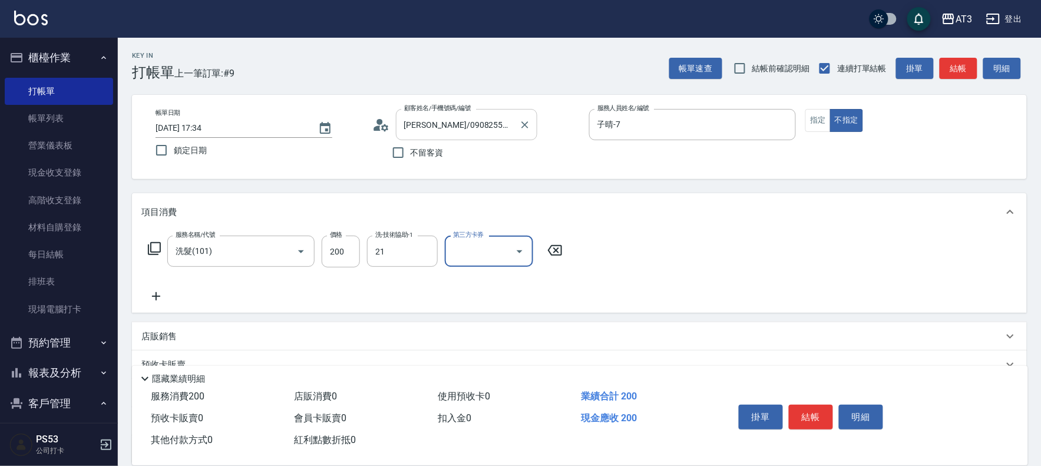
type input "珺珺-21"
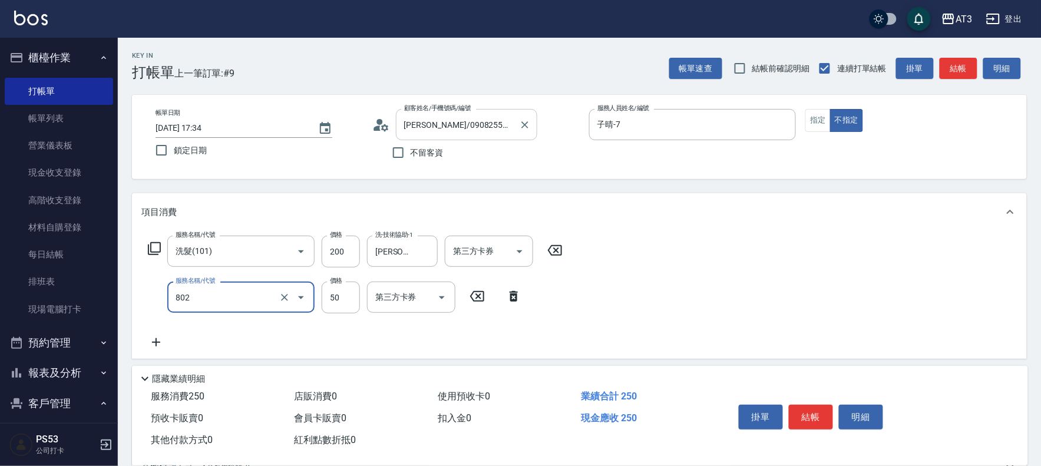
type input "潤絲/加精油(802)"
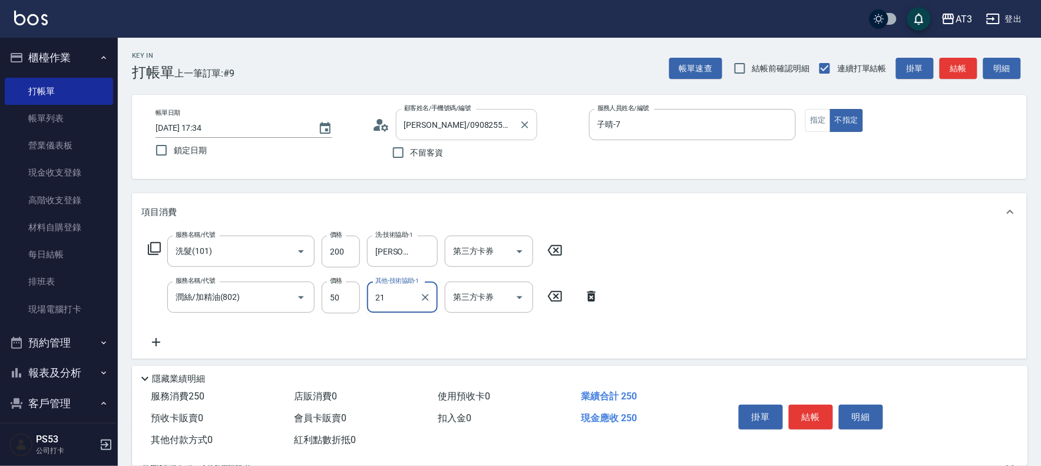
type input "珺珺-21"
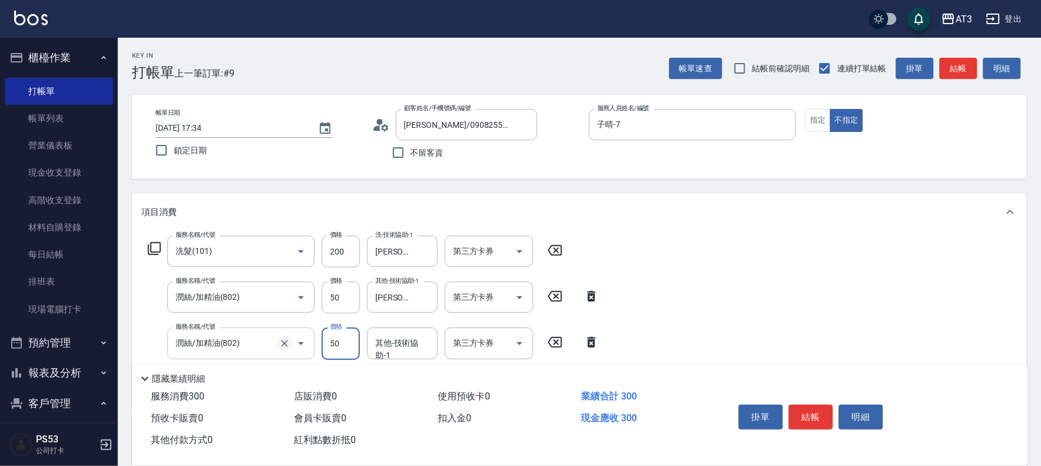
click at [289, 344] on icon "Clear" at bounding box center [285, 343] width 12 height 12
type input "潤絲/加精油(802)"
click at [289, 344] on icon "Clear" at bounding box center [285, 343] width 12 height 12
type input "潤絲(801)"
type input "珺珺-21"
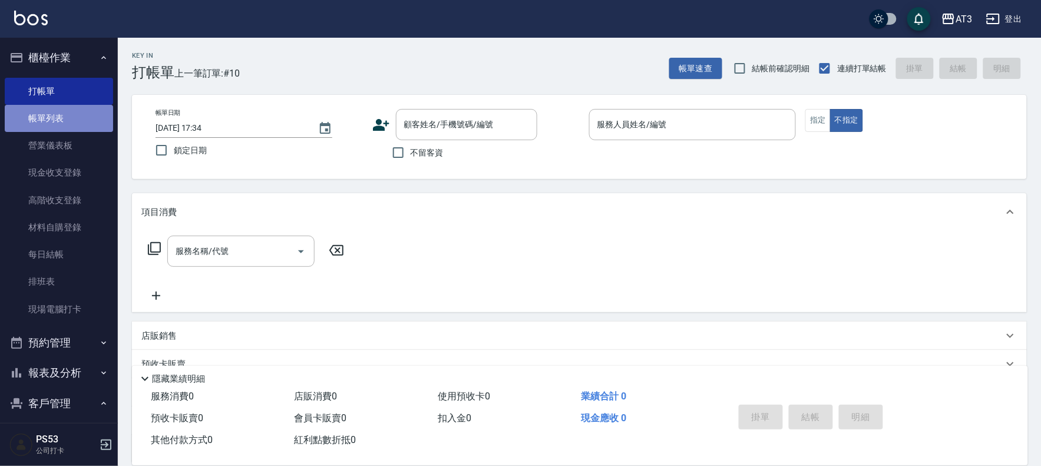
click at [63, 119] on link "帳單列表" at bounding box center [59, 118] width 108 height 27
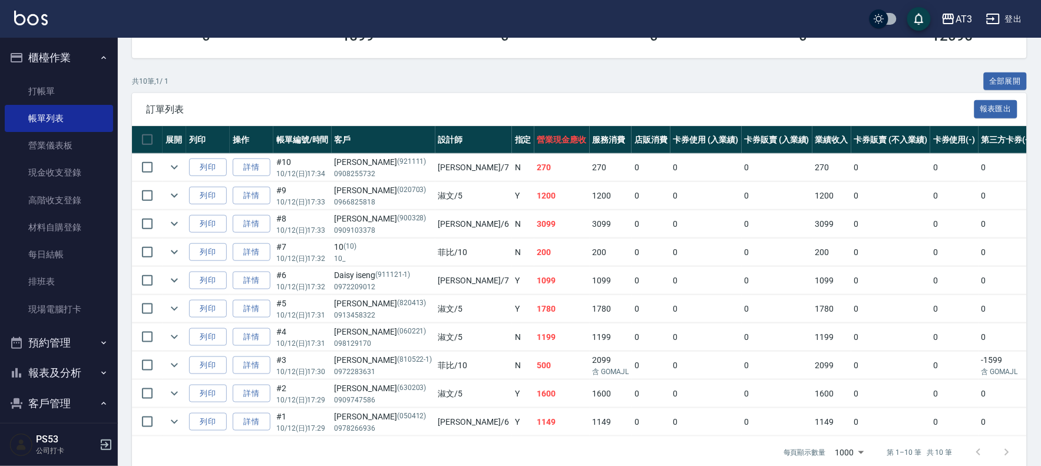
scroll to position [230, 0]
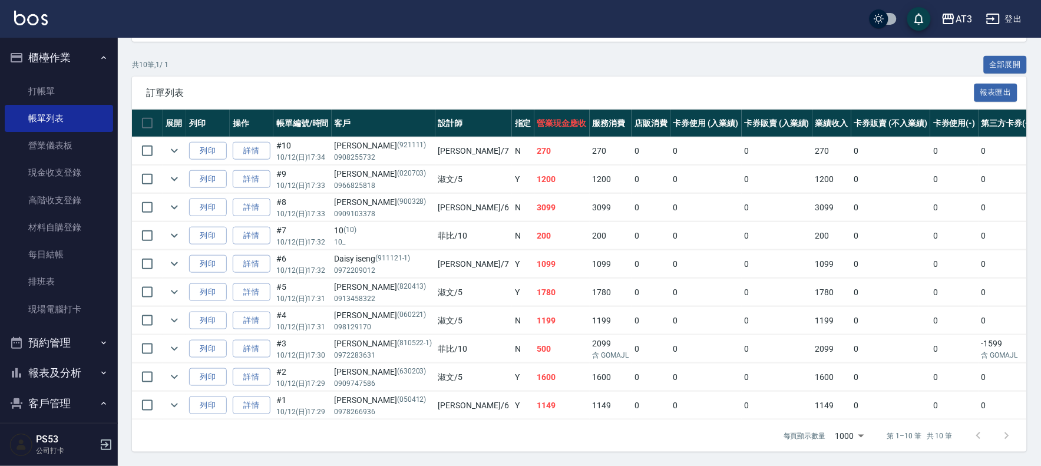
click at [65, 377] on button "報表及分析" at bounding box center [59, 372] width 108 height 31
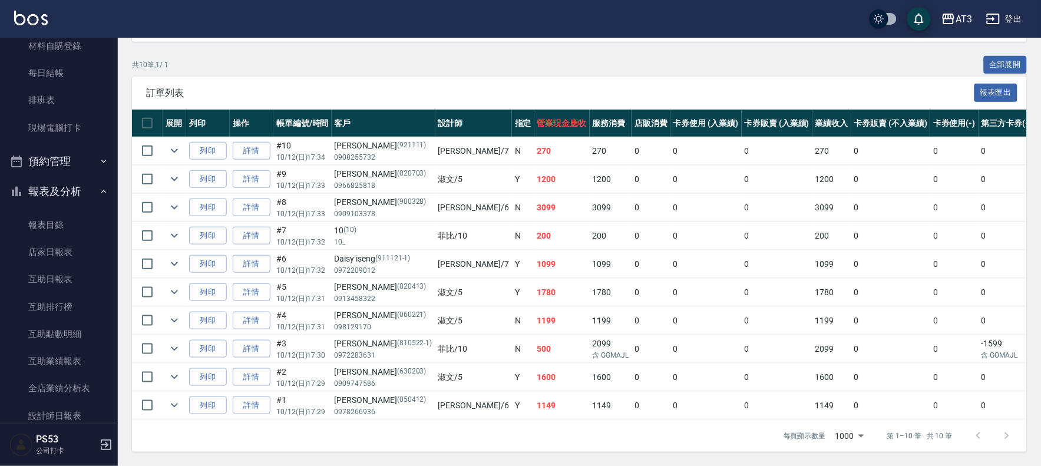
scroll to position [261, 0]
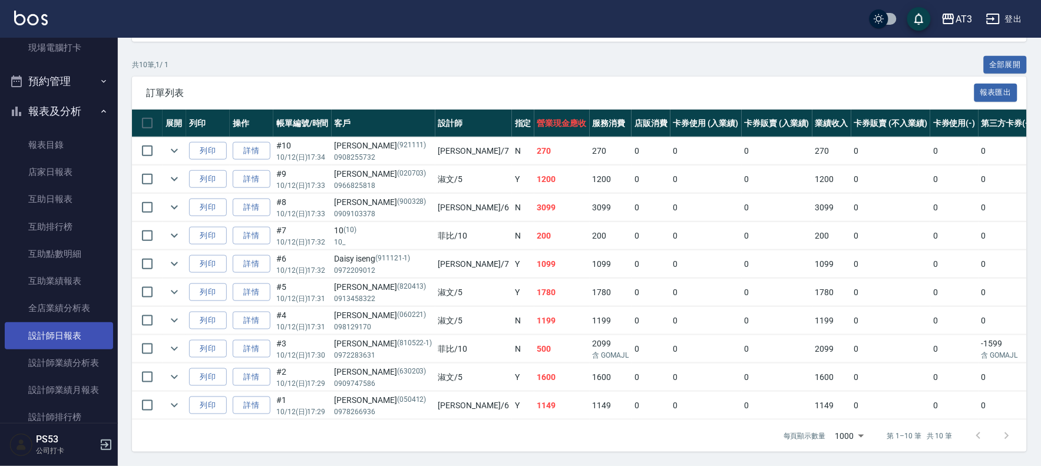
click at [55, 324] on link "設計師日報表" at bounding box center [59, 335] width 108 height 27
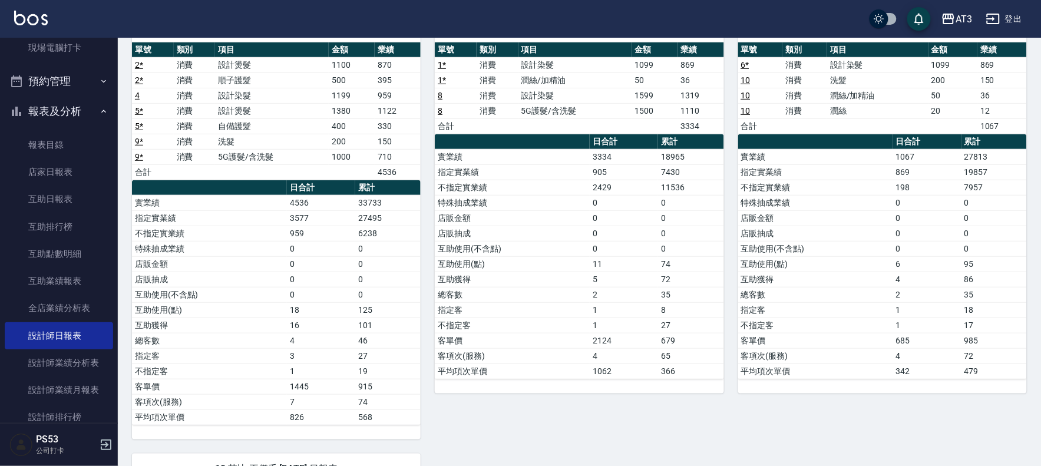
scroll to position [131, 0]
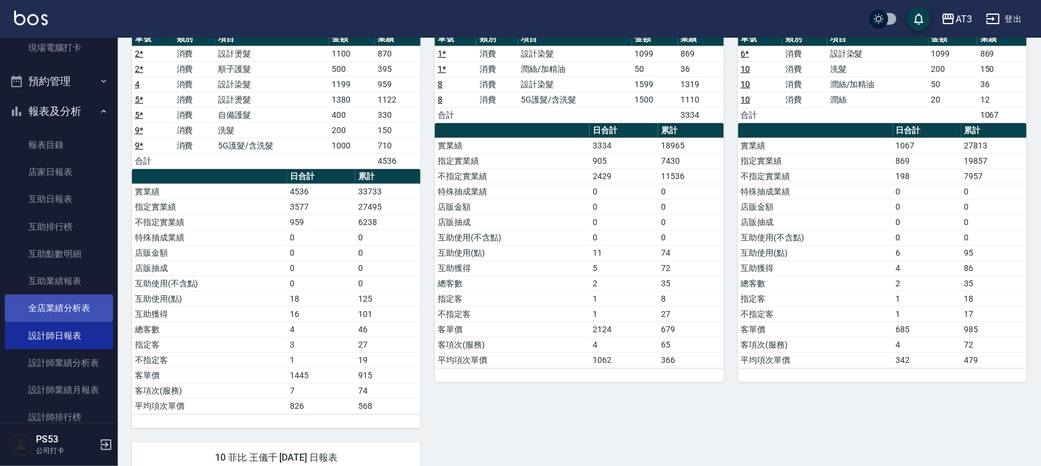
click at [62, 314] on link "全店業績分析表" at bounding box center [59, 307] width 108 height 27
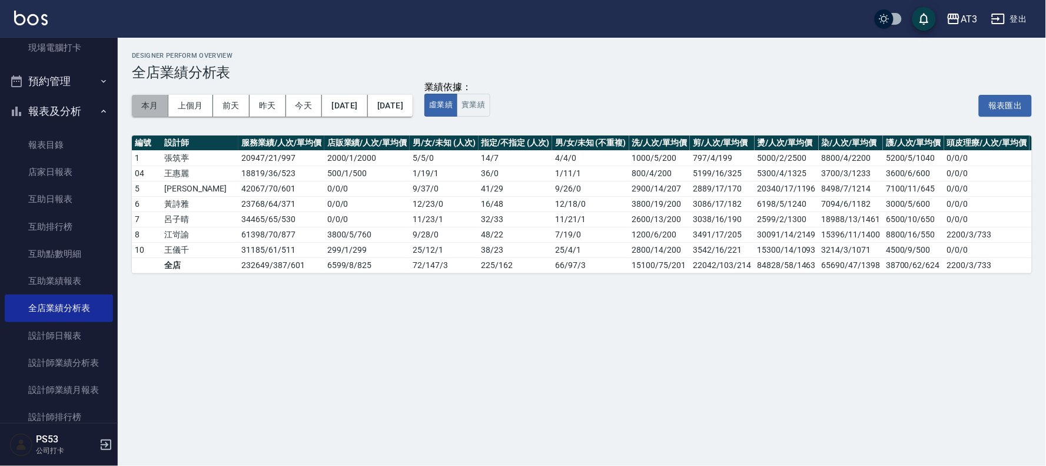
click at [149, 103] on button "本月" at bounding box center [150, 106] width 37 height 22
click at [145, 102] on button "本月" at bounding box center [150, 106] width 37 height 22
click at [58, 329] on link "設計師日報表" at bounding box center [59, 335] width 108 height 27
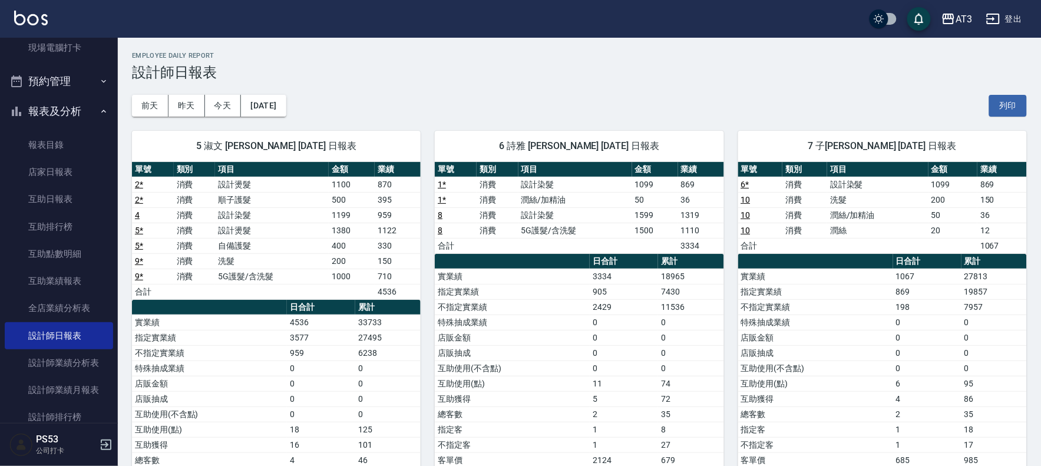
click at [72, 102] on button "報表及分析" at bounding box center [59, 111] width 108 height 31
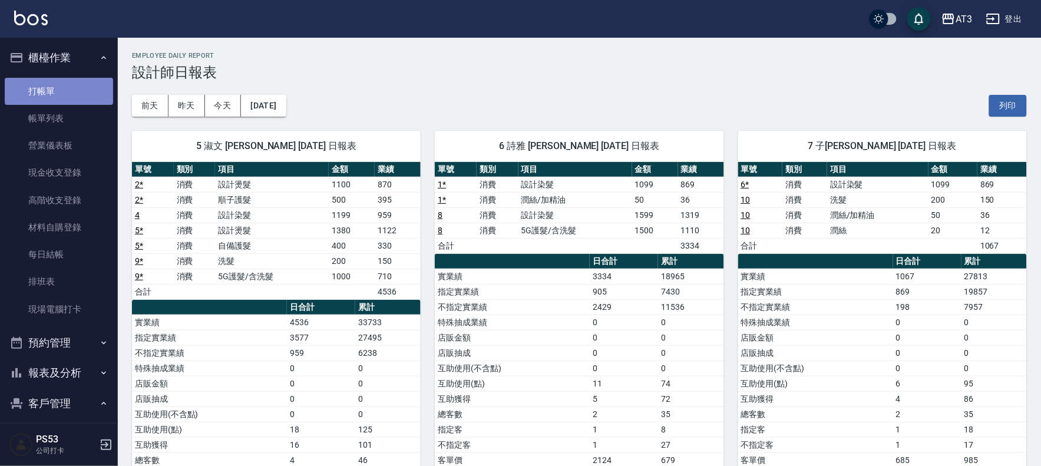
click at [77, 101] on link "打帳單" at bounding box center [59, 91] width 108 height 27
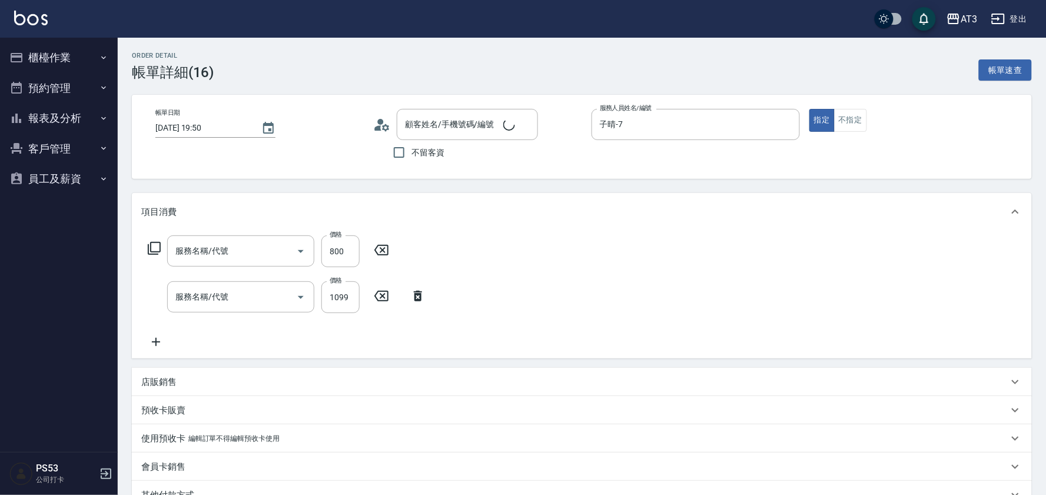
type input "[DATE] 19:50"
type input "子晴-7"
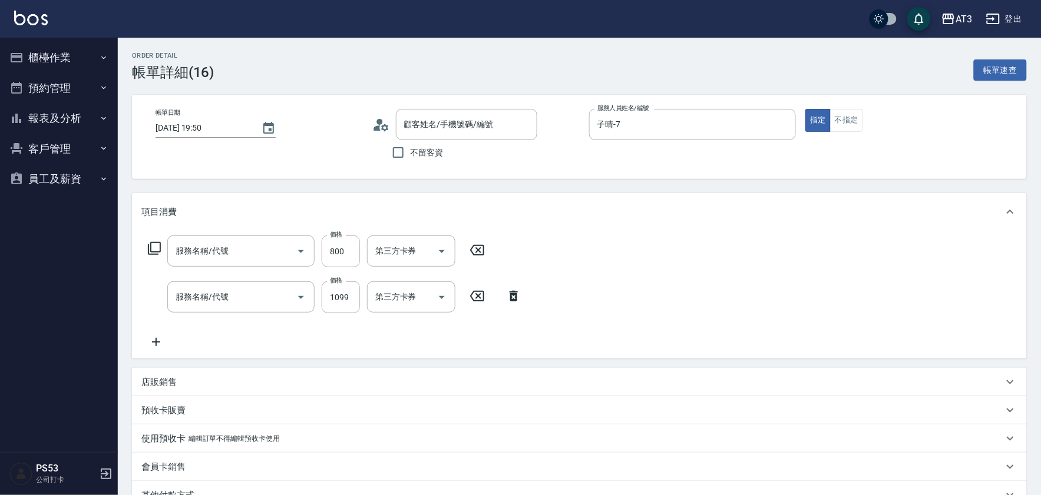
type input "C2花漾深層護髮/新(517)"
type input "設計染髮(404)"
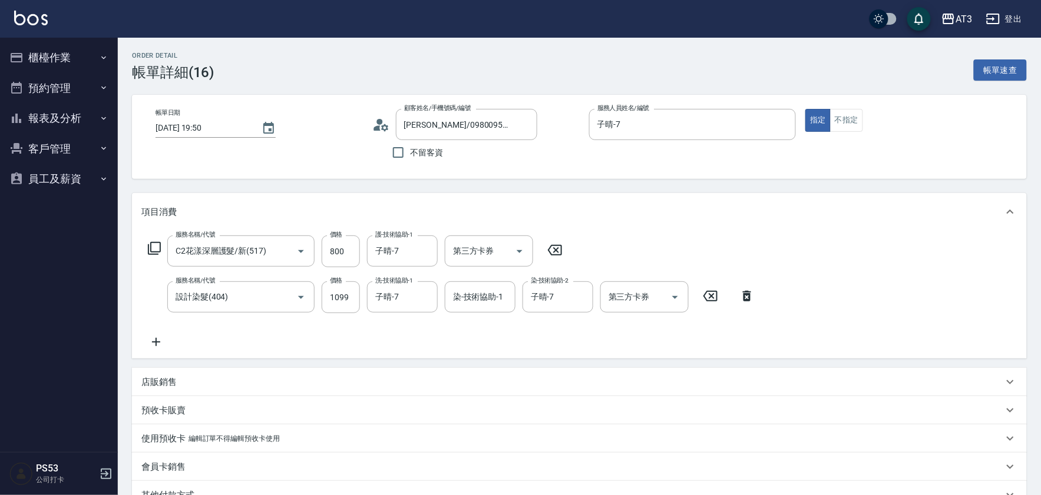
type input "[PERSON_NAME]/0980095220/870610"
